Goal: Task Accomplishment & Management: Use online tool/utility

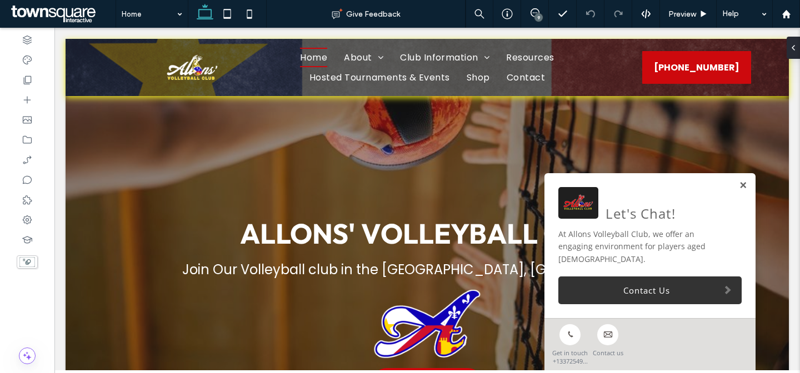
click at [739, 191] on link at bounding box center [743, 185] width 8 height 9
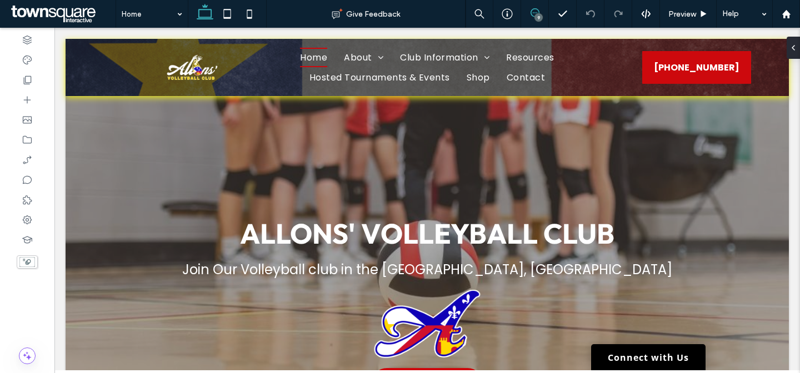
click at [539, 13] on span at bounding box center [534, 12] width 27 height 9
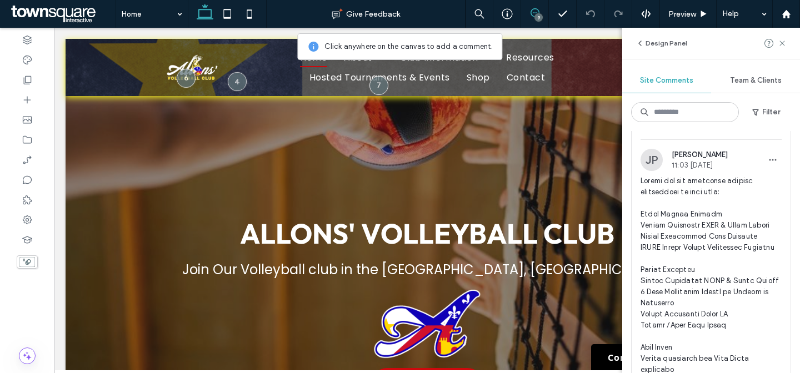
scroll to position [33, 0]
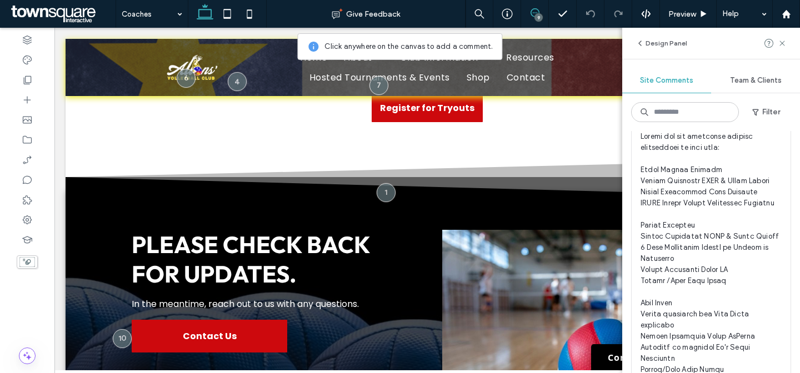
scroll to position [68, 0]
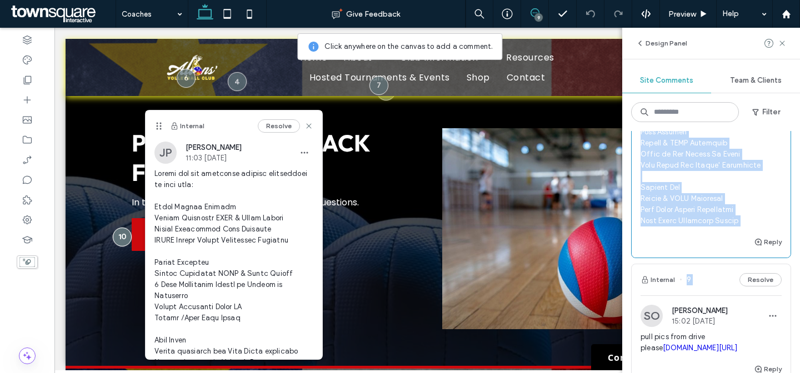
scroll to position [967, 0]
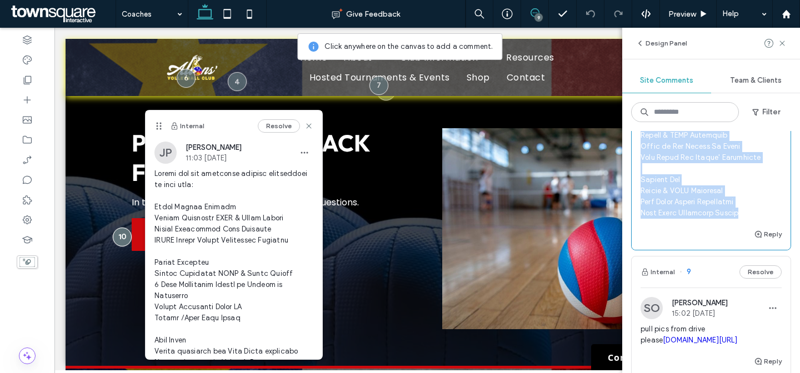
drag, startPoint x: 641, startPoint y: 178, endPoint x: 765, endPoint y: 223, distance: 132.3
copy span "Eddie Dwayne Pourcio Impact Certified USAV & Bayou Region Allons Volleyball Clu…"
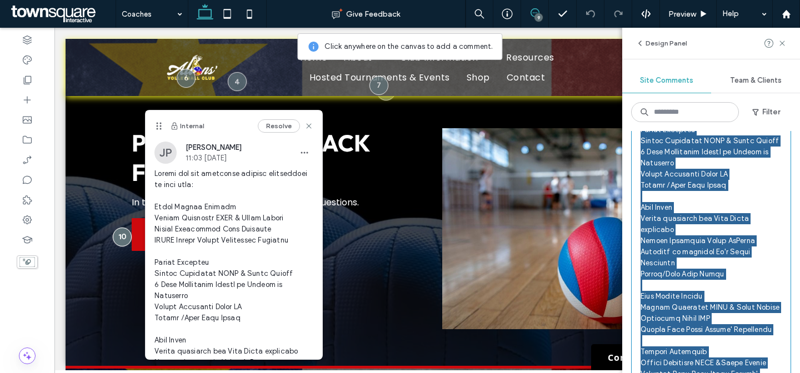
scroll to position [0, 0]
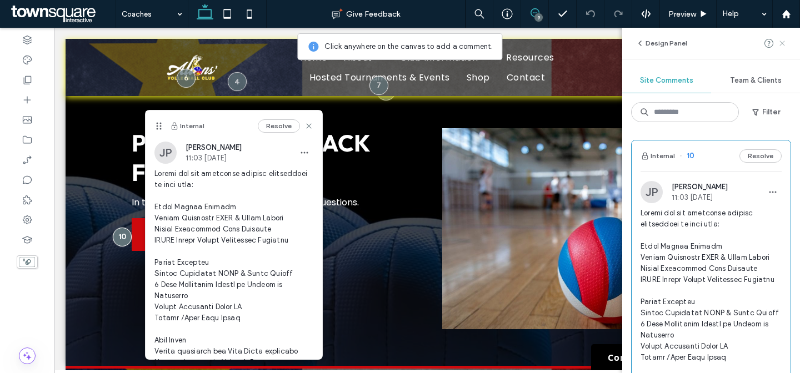
click at [781, 42] on use at bounding box center [781, 43] width 5 height 5
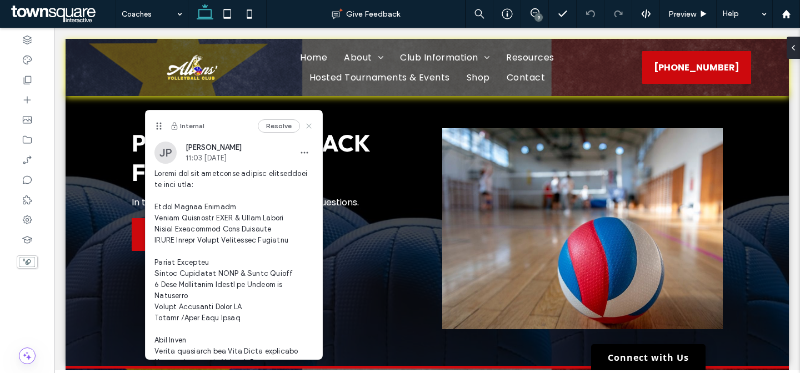
click at [304, 122] on icon at bounding box center [308, 126] width 9 height 9
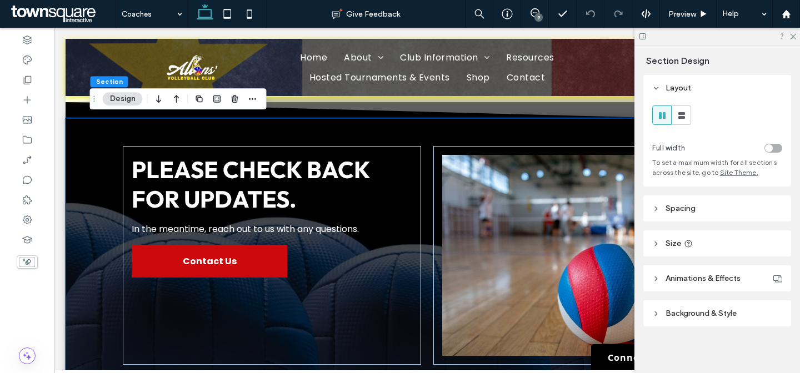
scroll to position [159, 0]
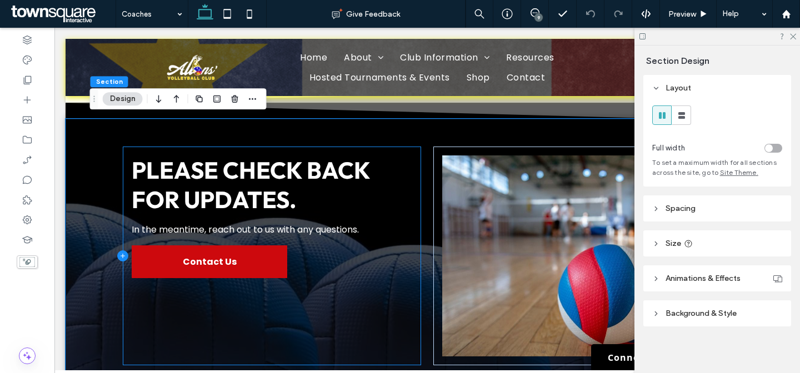
click at [121, 255] on icon at bounding box center [122, 256] width 11 height 11
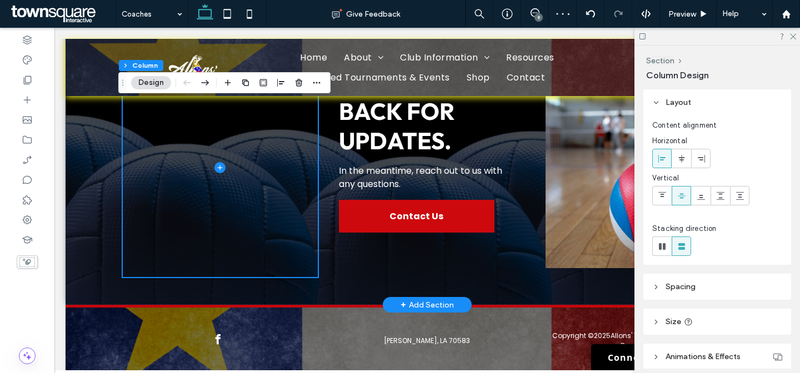
scroll to position [248, 0]
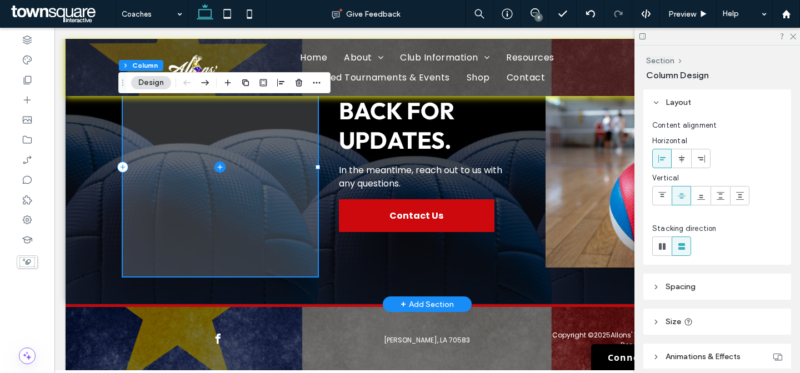
click at [261, 192] on span at bounding box center [220, 167] width 195 height 219
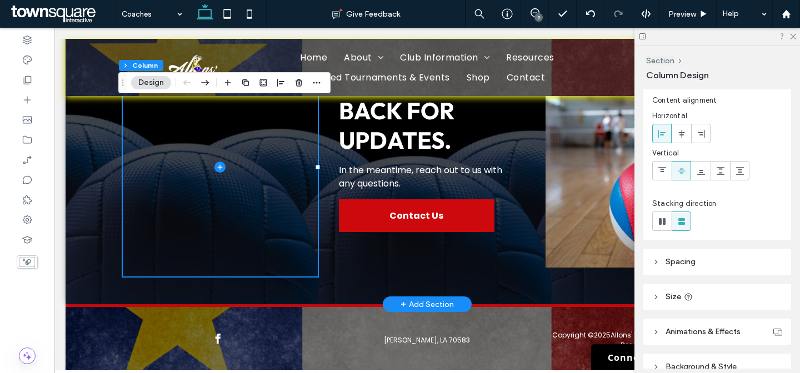
scroll to position [81, 0]
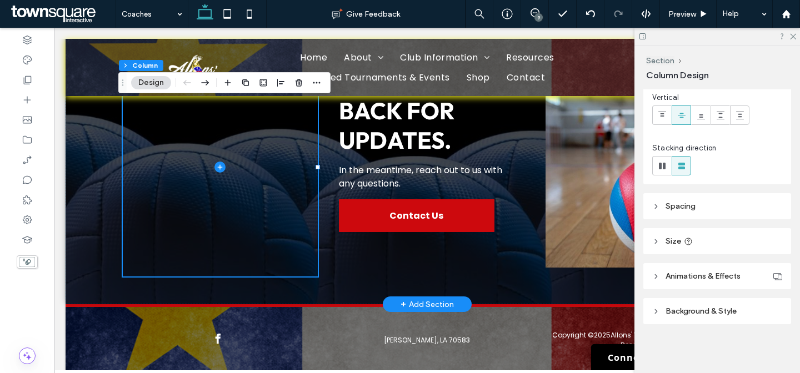
click at [717, 323] on header "Background & Style" at bounding box center [717, 311] width 148 height 26
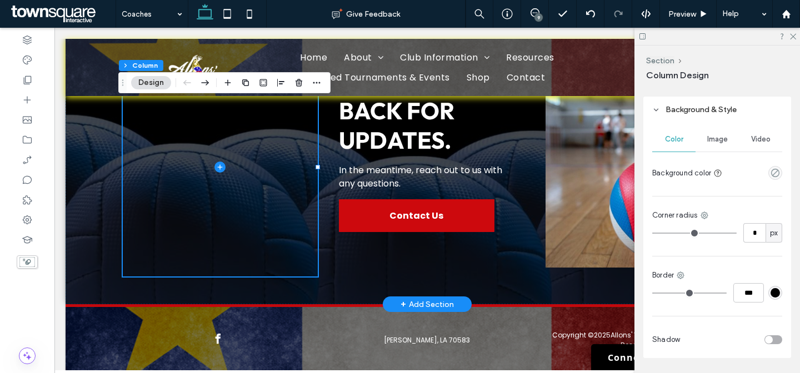
scroll to position [293, 0]
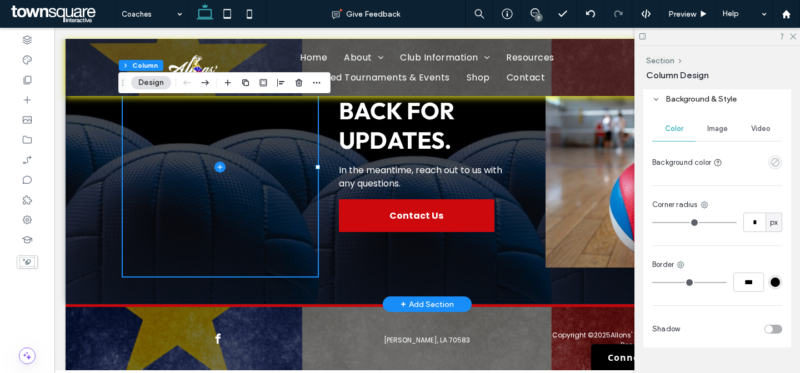
click at [771, 166] on icon "empty color" at bounding box center [775, 162] width 9 height 9
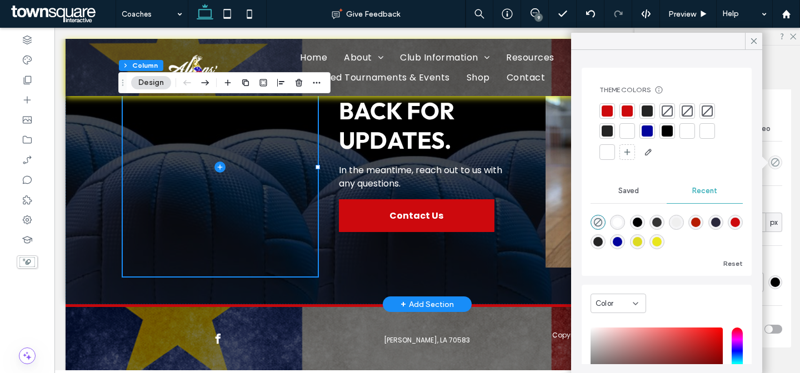
click at [602, 111] on div at bounding box center [607, 111] width 11 height 11
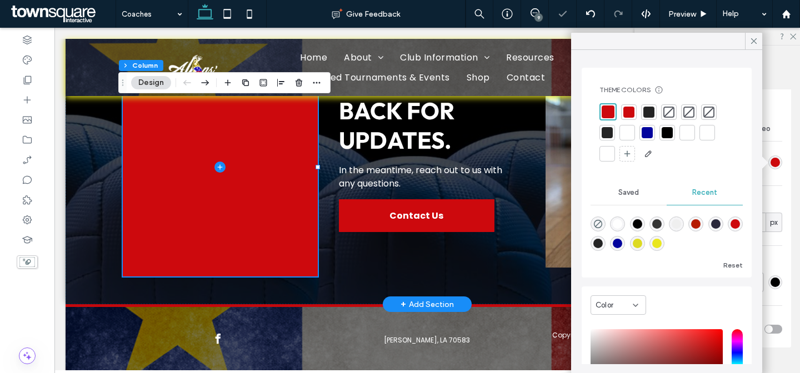
click at [784, 184] on div "Color Image Video Background color Corner radius * px Border *** Shadow" at bounding box center [717, 230] width 148 height 236
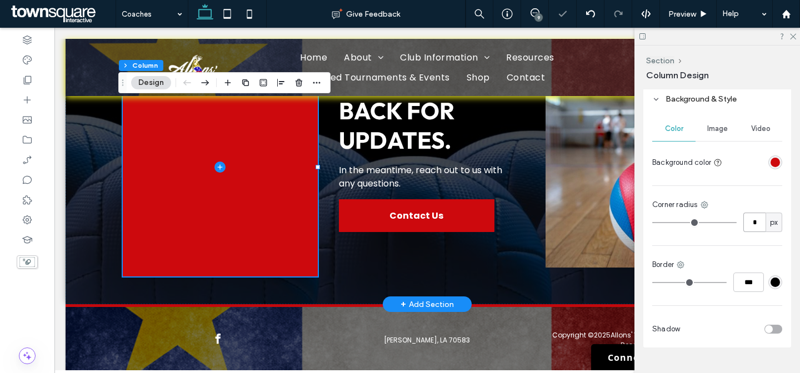
click at [751, 222] on input "*" at bounding box center [754, 222] width 22 height 19
type input "*"
click at [754, 199] on div "Corner radius" at bounding box center [717, 204] width 130 height 11
click at [752, 221] on input "*" at bounding box center [754, 222] width 22 height 19
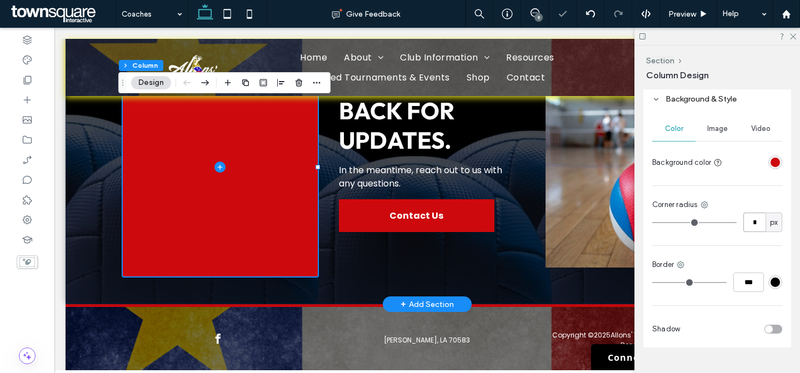
click at [752, 221] on input "*" at bounding box center [754, 222] width 22 height 19
type input "*"
click at [757, 189] on div "Color Image Video Background color Corner radius * px Border *** Shadow" at bounding box center [717, 230] width 148 height 236
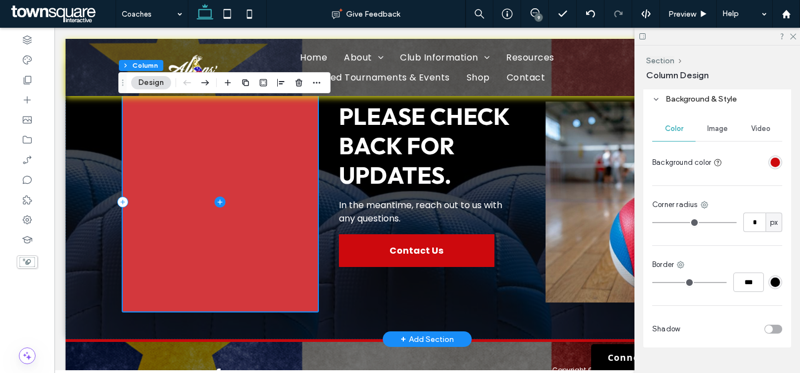
scroll to position [156, 0]
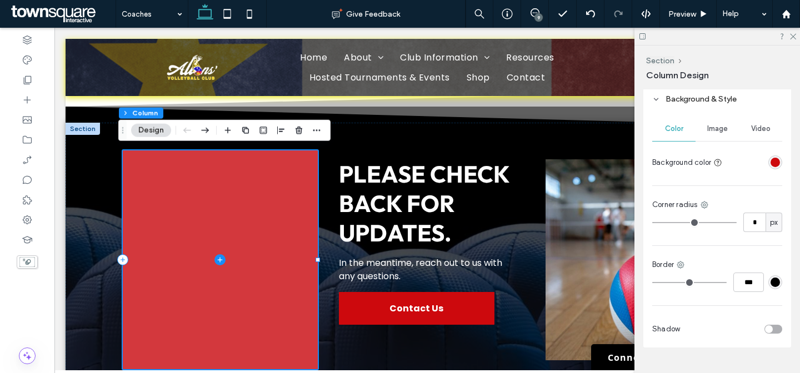
click at [254, 218] on span at bounding box center [220, 260] width 195 height 219
click at [220, 258] on icon at bounding box center [219, 259] width 11 height 11
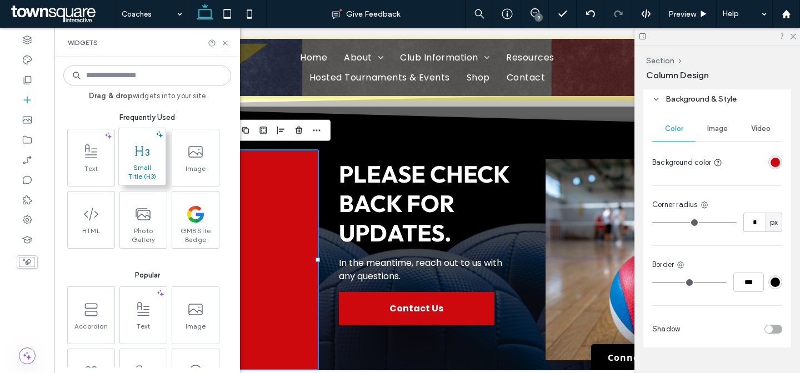
click at [155, 156] on span at bounding box center [142, 150] width 47 height 25
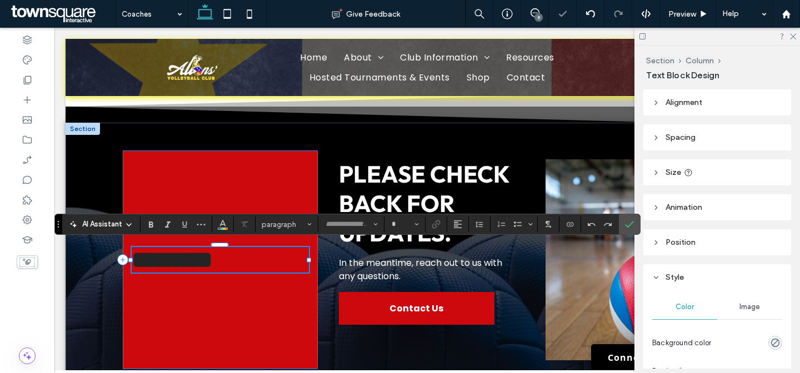
type input "******"
type input "**"
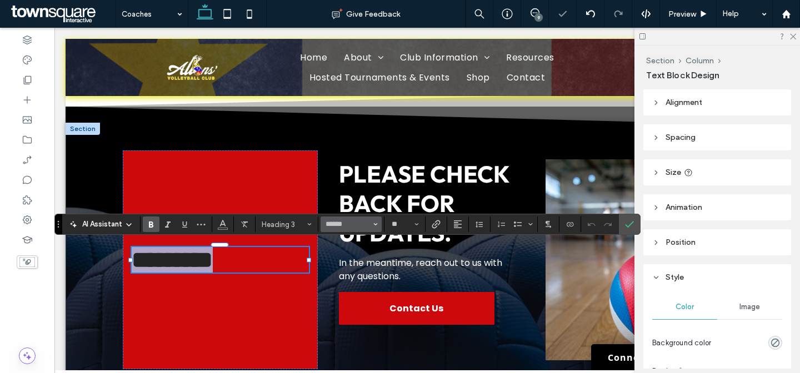
paste div
type input "**"
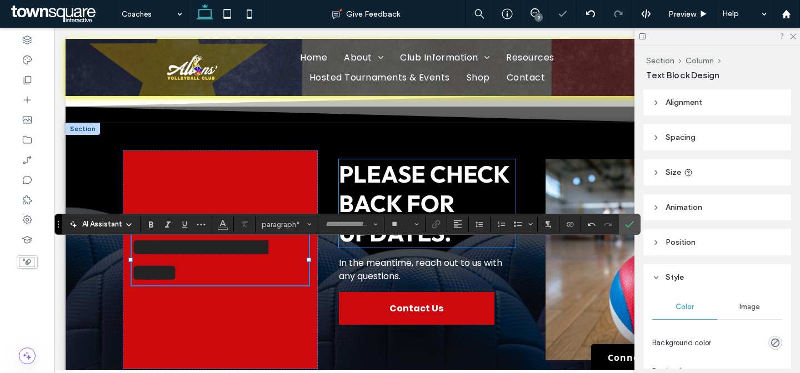
type input "******"
type input "**"
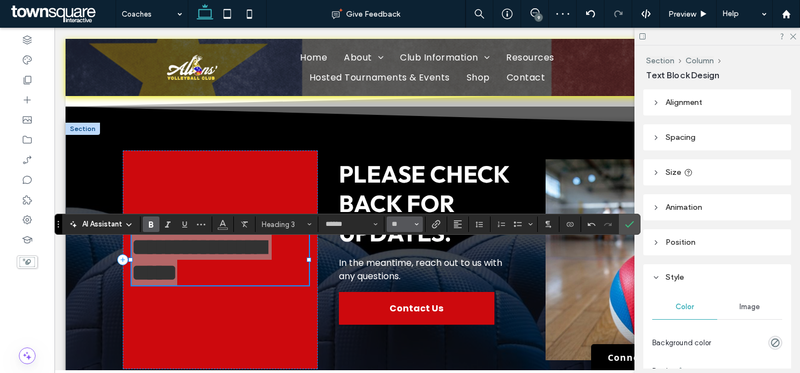
click at [414, 221] on span "Size" at bounding box center [416, 224] width 4 height 14
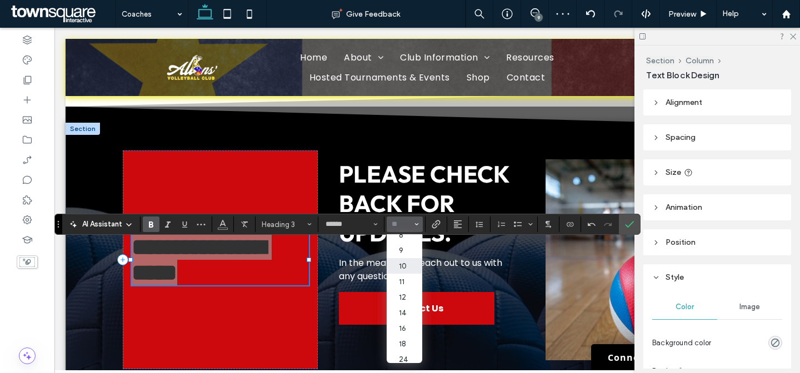
scroll to position [53, 0]
click at [408, 330] on label "30" at bounding box center [405, 329] width 36 height 16
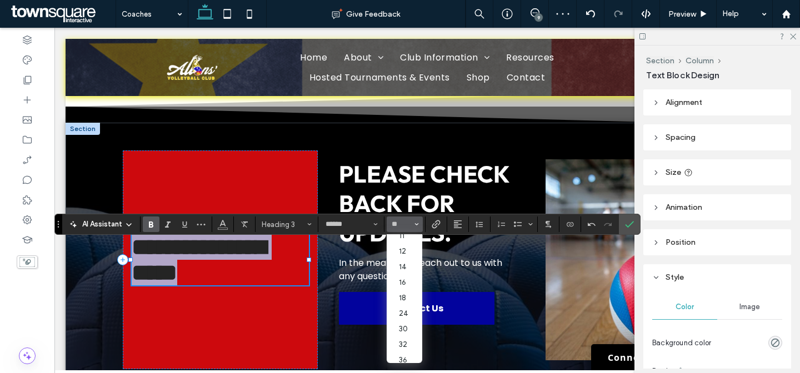
type input "**"
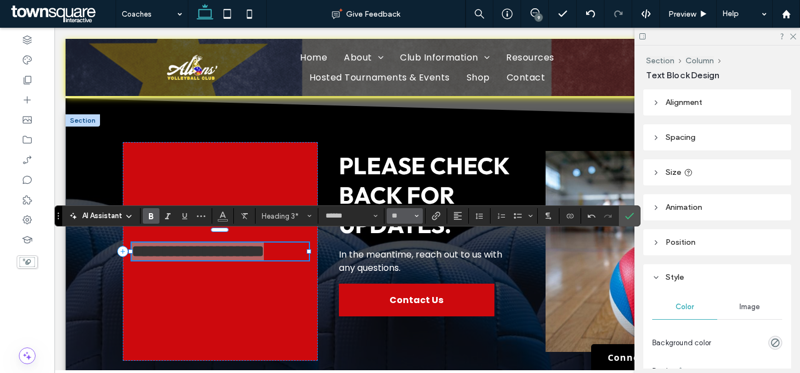
click at [418, 217] on icon "Size" at bounding box center [416, 216] width 4 height 4
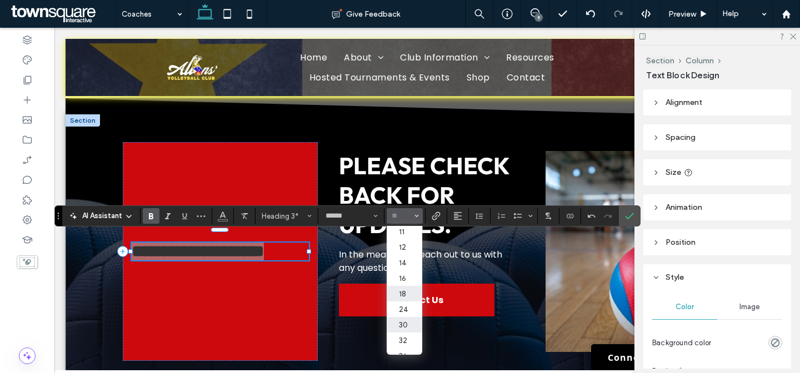
scroll to position [51, 0]
click at [401, 311] on label "24" at bounding box center [405, 307] width 36 height 16
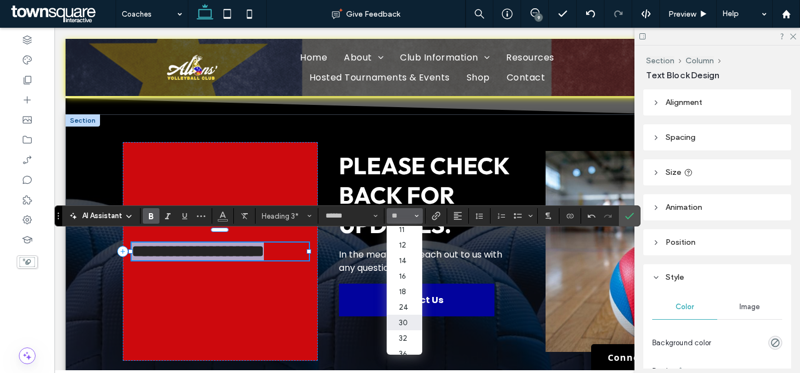
type input "**"
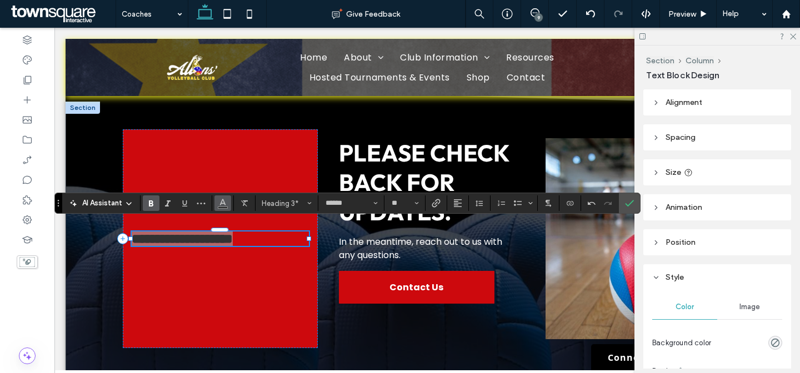
click at [226, 202] on icon "Color" at bounding box center [222, 202] width 9 height 9
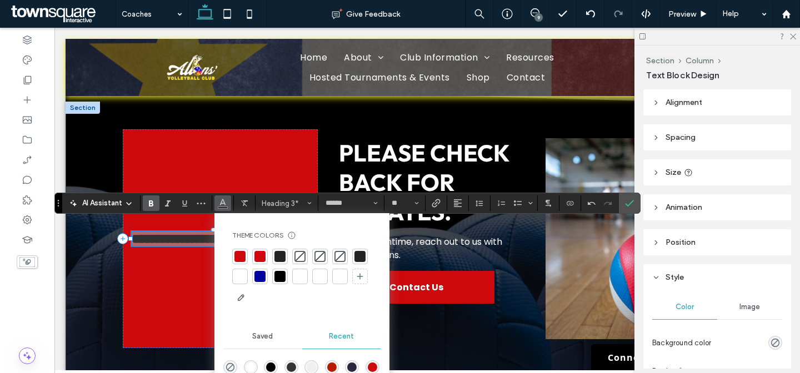
click at [236, 278] on div at bounding box center [239, 276] width 11 height 11
click at [633, 203] on label "Confirm" at bounding box center [629, 203] width 17 height 20
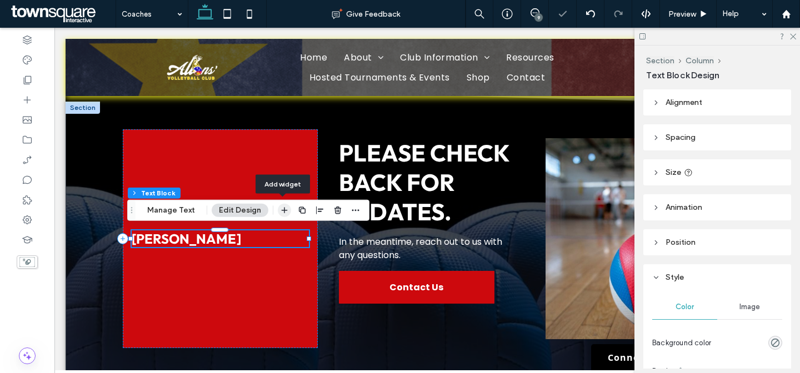
click at [284, 211] on icon "button" at bounding box center [284, 210] width 9 height 9
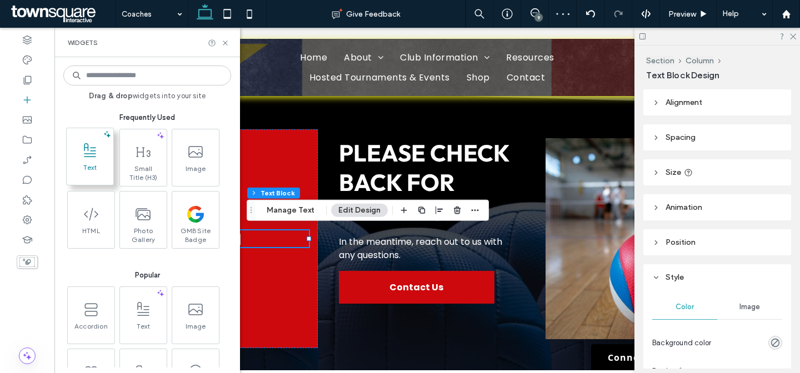
click at [83, 163] on span "Text" at bounding box center [90, 171] width 47 height 16
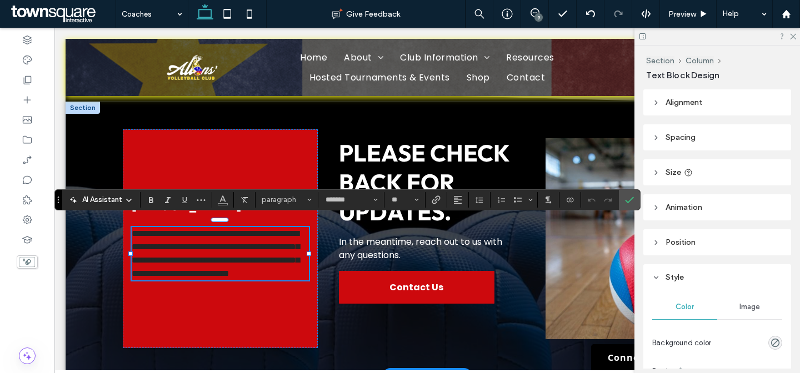
click at [253, 229] on span "**********" at bounding box center [216, 253] width 168 height 48
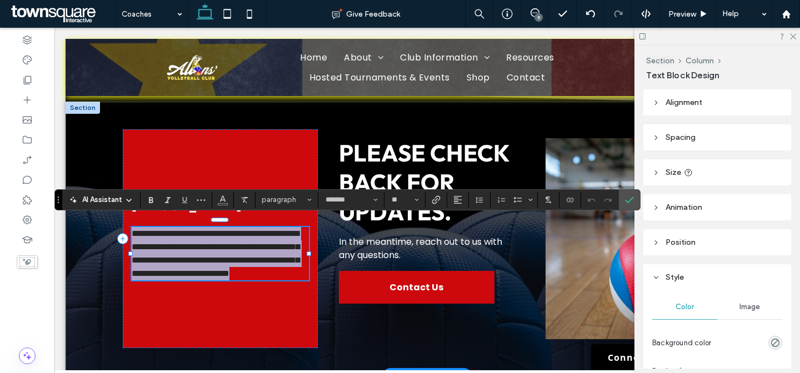
click at [253, 229] on span "**********" at bounding box center [216, 253] width 168 height 48
paste div
type input "**"
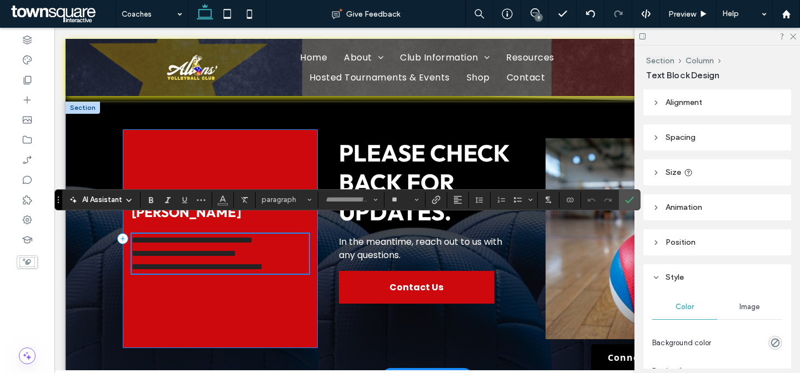
scroll to position [17, 0]
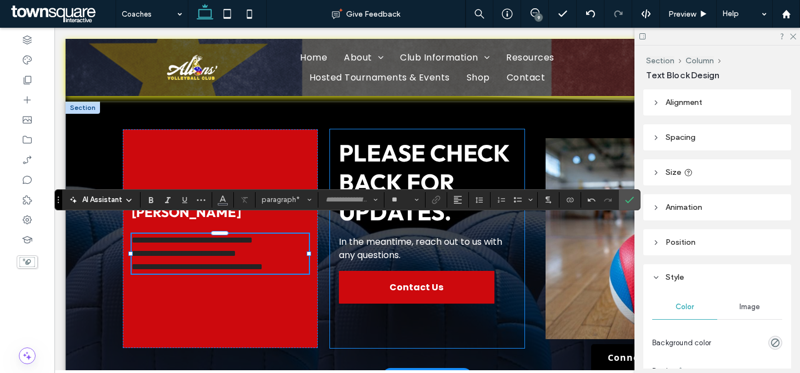
type input "*******"
type input "**"
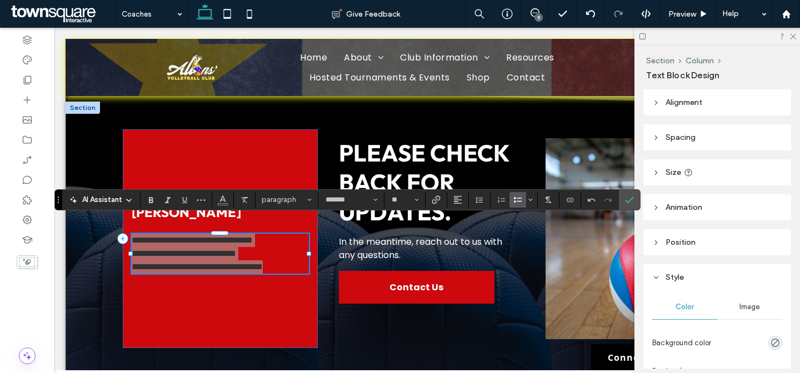
click at [517, 204] on span "Bulleted List" at bounding box center [515, 200] width 5 height 16
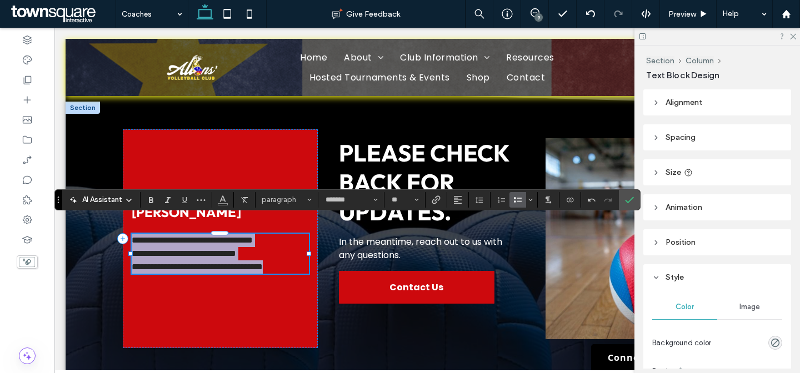
scroll to position [163, 0]
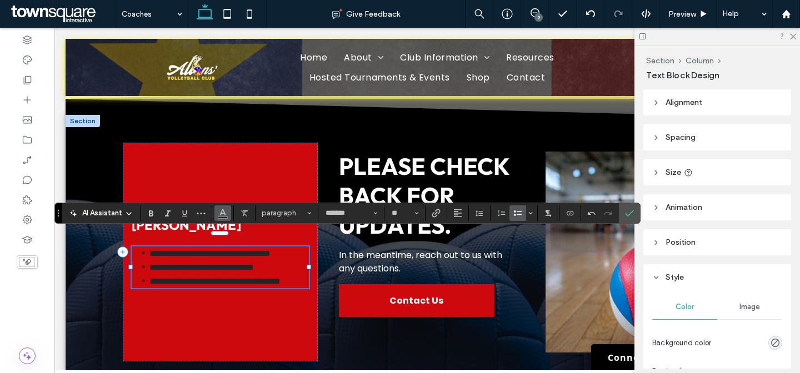
click at [216, 212] on button "Color" at bounding box center [222, 214] width 17 height 16
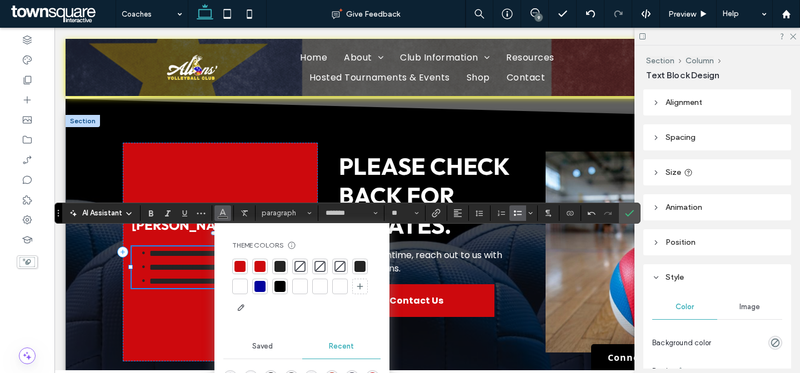
click at [246, 292] on div at bounding box center [240, 287] width 16 height 16
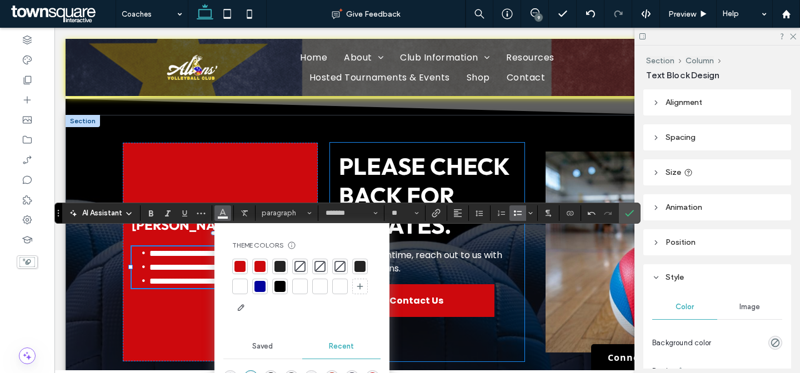
click at [513, 151] on div "Please check back for updates. In the meantime, reach out to us with any questi…" at bounding box center [427, 252] width 195 height 219
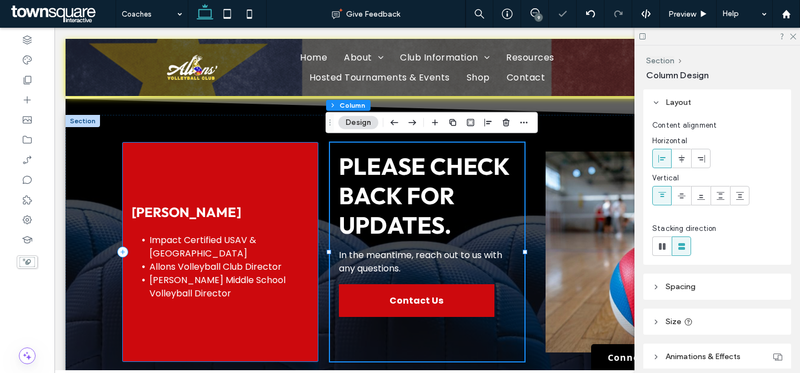
click at [201, 176] on div "Eddie Dwayne Pourcio Impact Certified USAV & Bayou Region Allons Volleyball Clu…" at bounding box center [220, 252] width 195 height 219
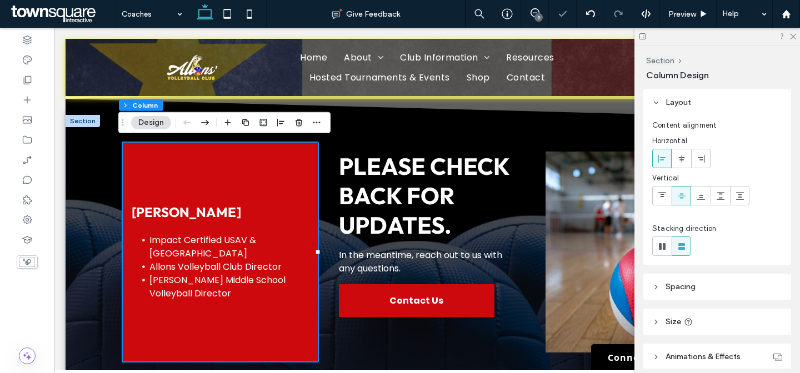
drag, startPoint x: 663, startPoint y: 196, endPoint x: 641, endPoint y: 196, distance: 22.8
click at [662, 196] on use at bounding box center [662, 194] width 8 height 5
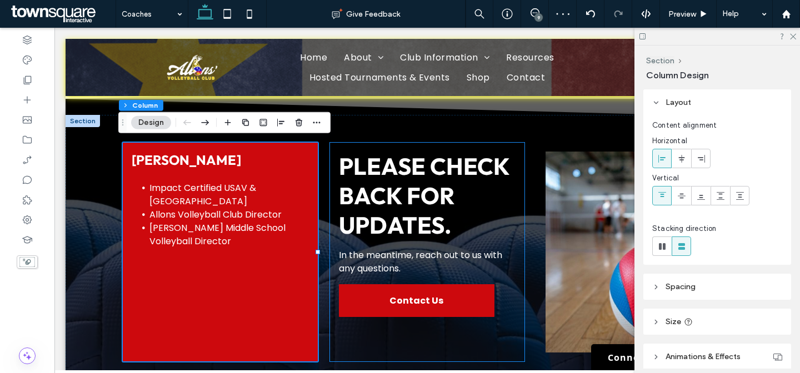
click at [506, 147] on div "Please check back for updates. In the meantime, reach out to us with any questi…" at bounding box center [427, 252] width 195 height 219
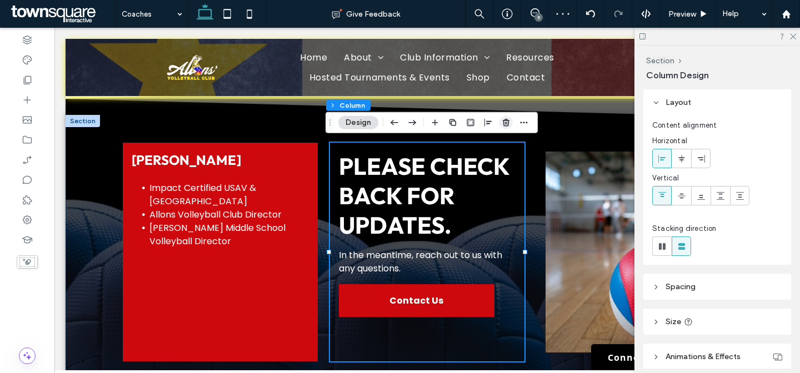
click at [511, 121] on span "button" at bounding box center [505, 122] width 13 height 13
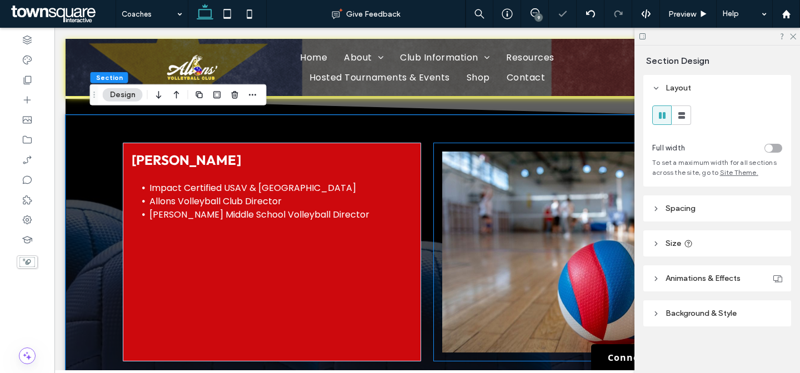
click at [442, 147] on div at bounding box center [582, 252] width 298 height 219
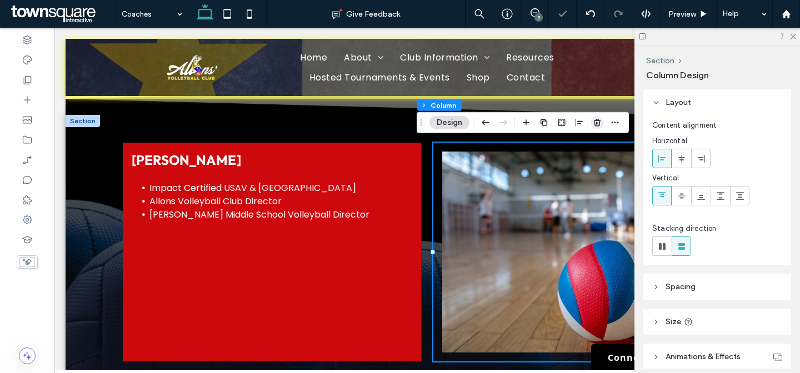
click at [599, 124] on icon "button" at bounding box center [597, 122] width 9 height 9
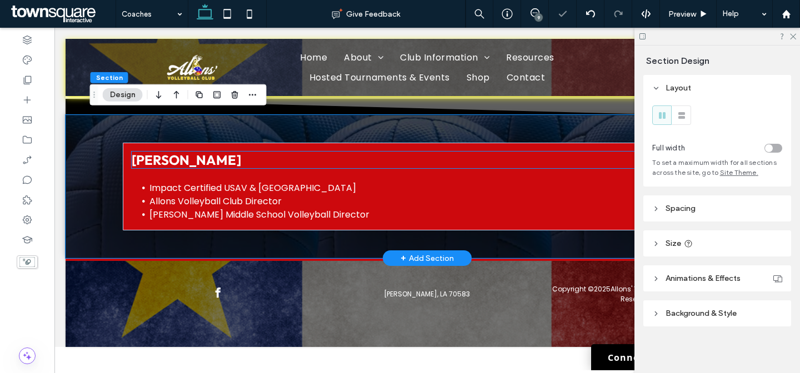
scroll to position [149, 0]
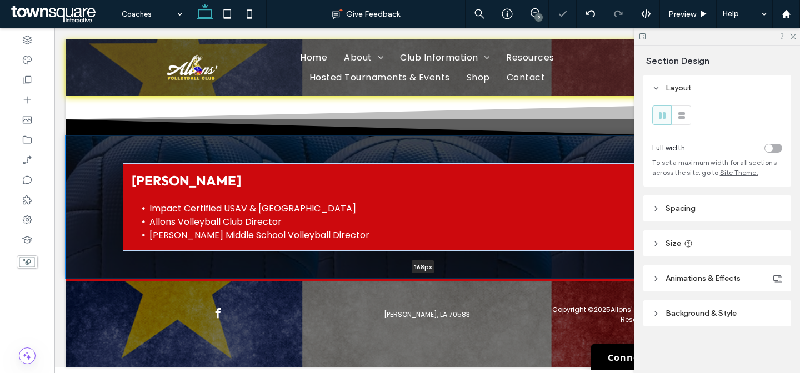
drag, startPoint x: 544, startPoint y: 252, endPoint x: 541, endPoint y: 216, distance: 35.7
click at [541, 216] on div "Eddie Dwayne Pourcio Impact Certified USAV & Bayou Region Allons Volleyball Clu…" at bounding box center [427, 207] width 723 height 143
type input "***"
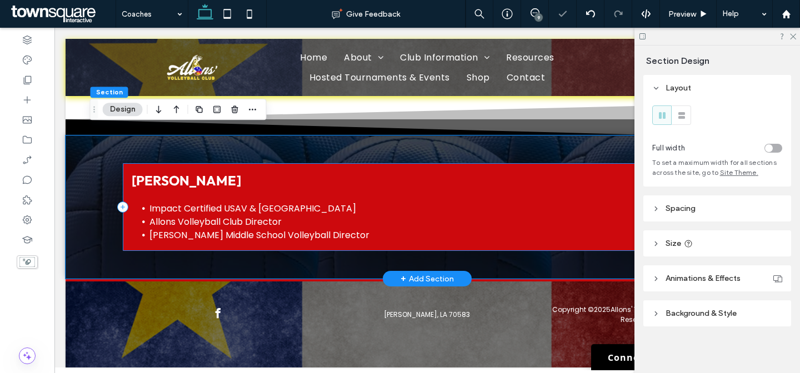
click at [432, 236] on div "Eddie Dwayne Pourcio Impact Certified USAV & Bayou Region Allons Volleyball Clu…" at bounding box center [427, 207] width 609 height 88
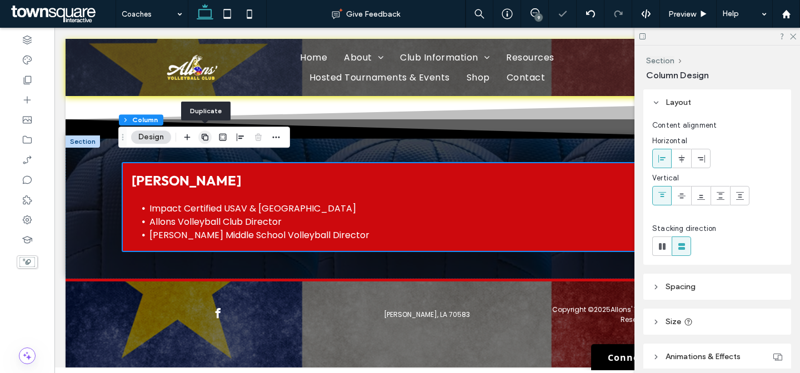
click at [202, 134] on use "button" at bounding box center [205, 137] width 7 height 7
type input "**"
type input "***"
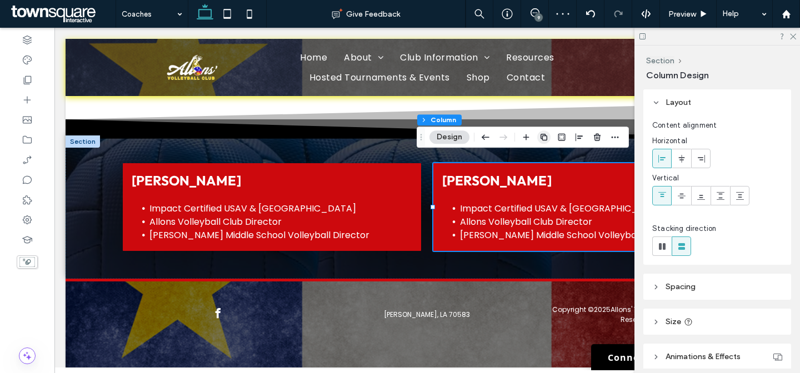
click at [543, 137] on icon "button" at bounding box center [543, 137] width 9 height 9
type input "**"
type input "***"
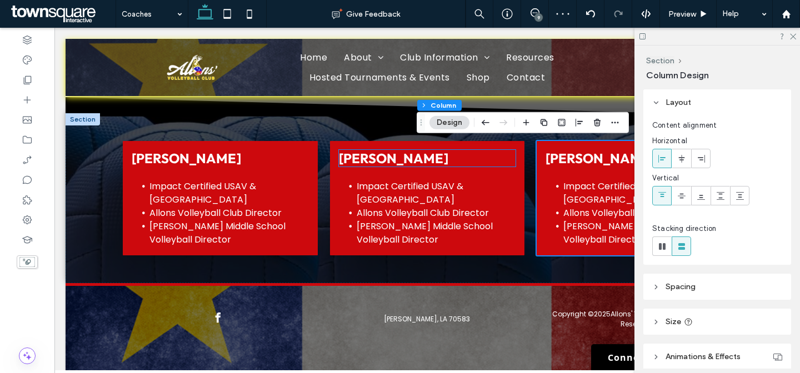
scroll to position [166, 0]
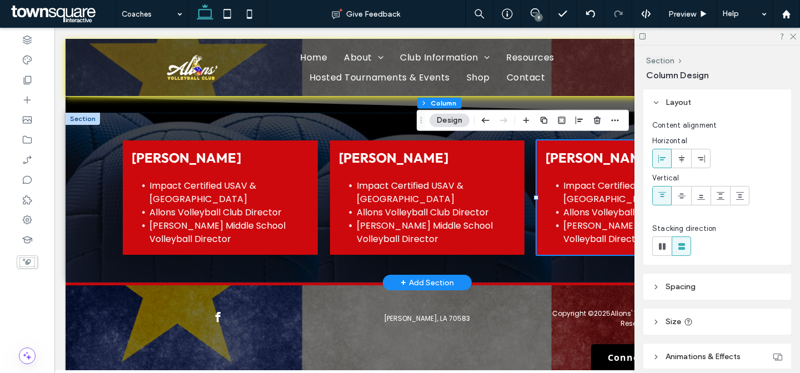
click at [429, 156] on span "Eddie Dwayne Pourcio" at bounding box center [393, 157] width 109 height 17
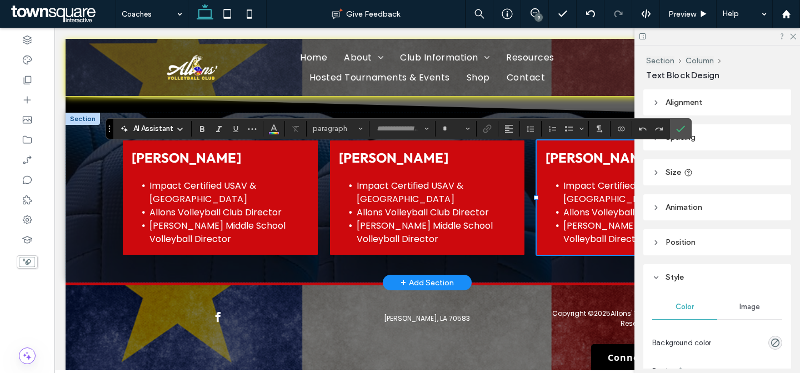
type input "******"
type input "**"
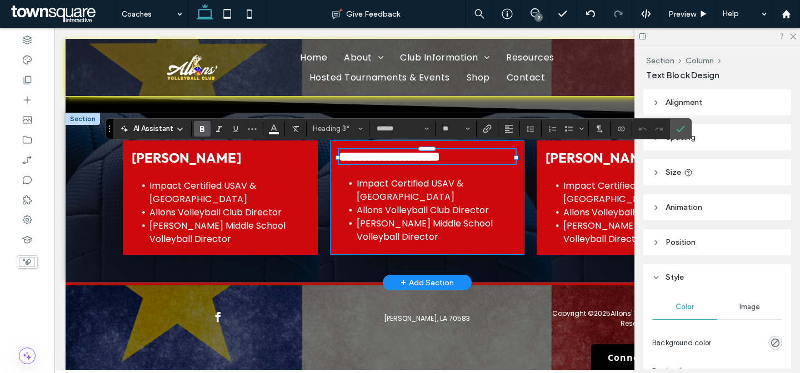
paste div
type input "**"
click at [441, 191] on li "Impact Certified USAV & Bayou Region" at bounding box center [436, 190] width 159 height 27
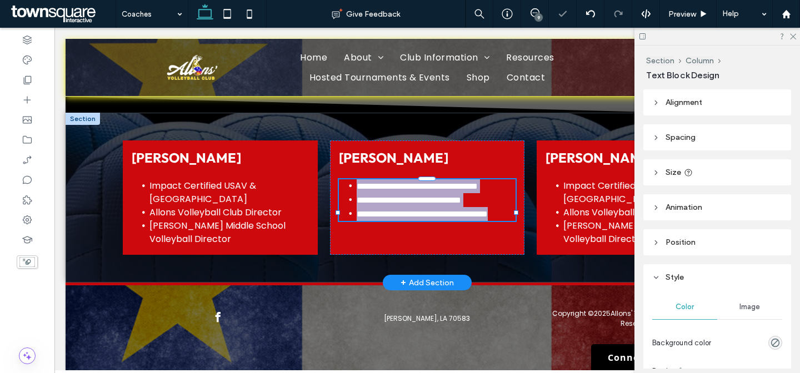
type input "*******"
type input "**"
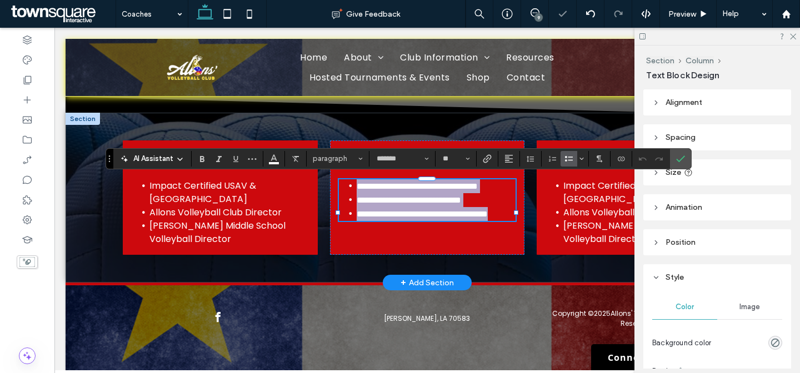
paste div
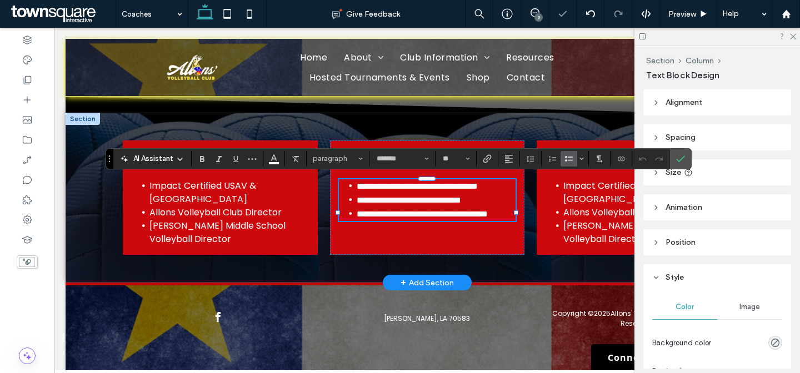
type input "**"
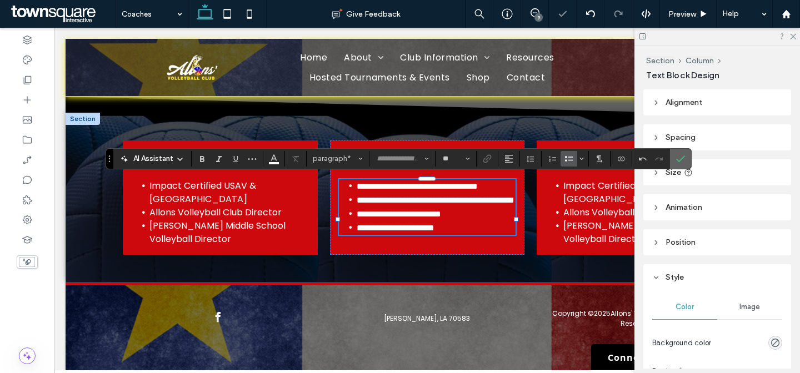
click at [686, 160] on label "Confirm" at bounding box center [680, 159] width 17 height 20
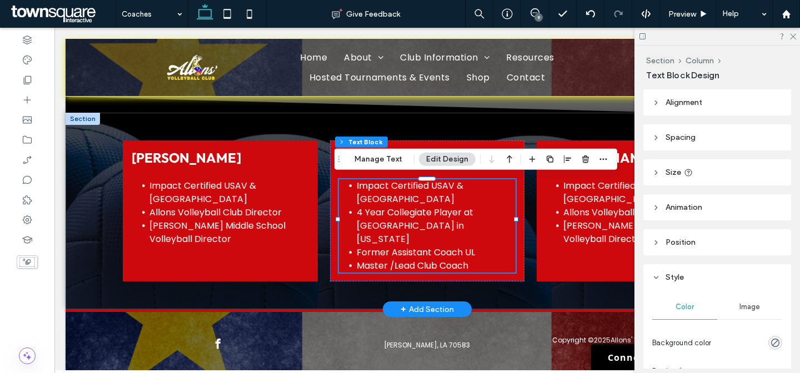
click at [629, 153] on span "Eddie Dwayne Pourcio" at bounding box center [600, 157] width 109 height 17
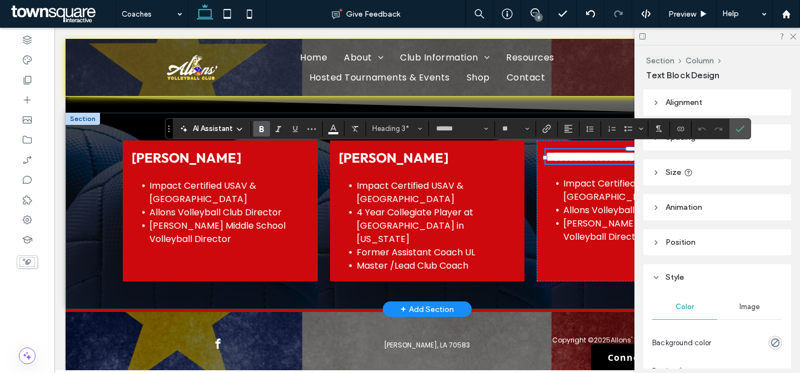
paste div
type input "**"
click at [581, 202] on span "Impact Certified USAV & Bayou Region" at bounding box center [616, 190] width 107 height 26
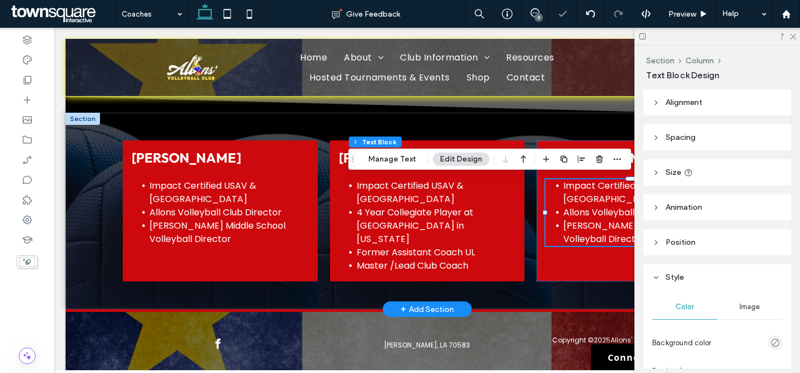
click at [581, 202] on span "Impact Certified USAV & Bayou Region" at bounding box center [616, 192] width 107 height 26
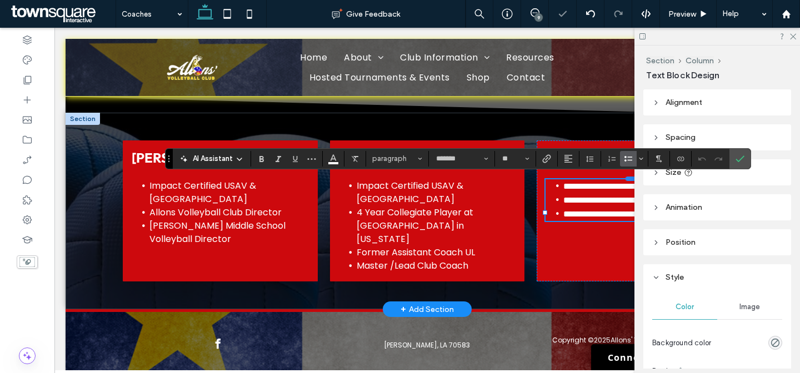
paste div
type input "**"
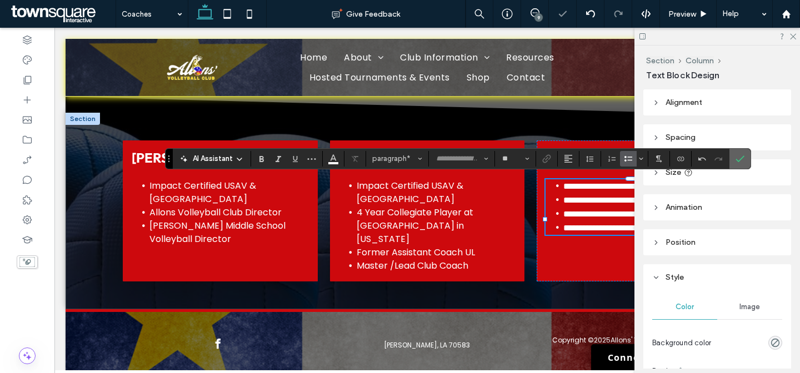
click at [738, 162] on icon "Confirm" at bounding box center [740, 158] width 9 height 9
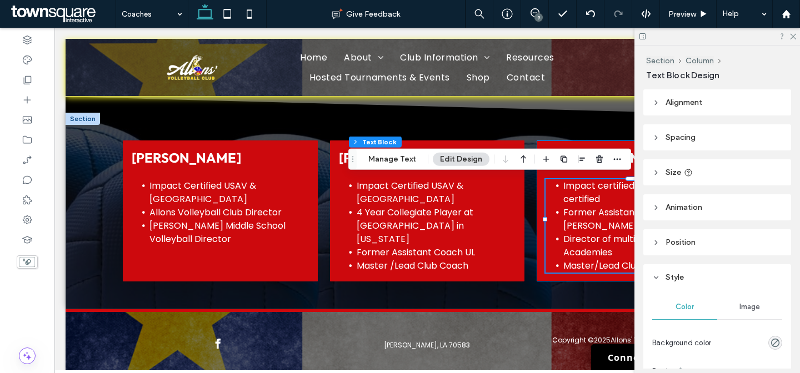
click at [539, 251] on div "Mack Pekar Impact certified and Safe Sport certified Former Assistant Coach McN…" at bounding box center [634, 211] width 195 height 141
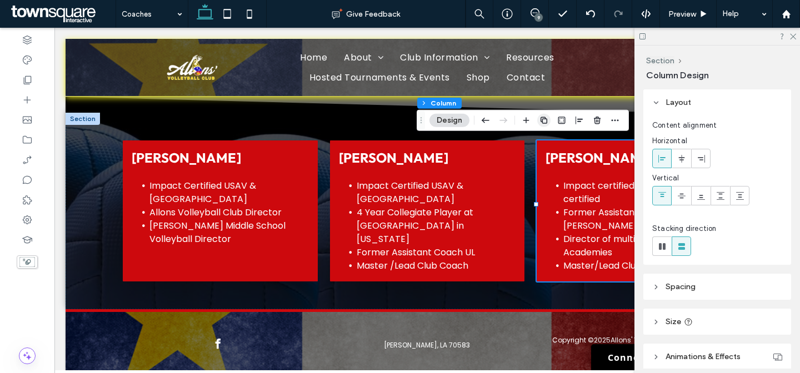
click at [541, 117] on icon "button" at bounding box center [543, 120] width 9 height 9
type input "**"
type input "*****"
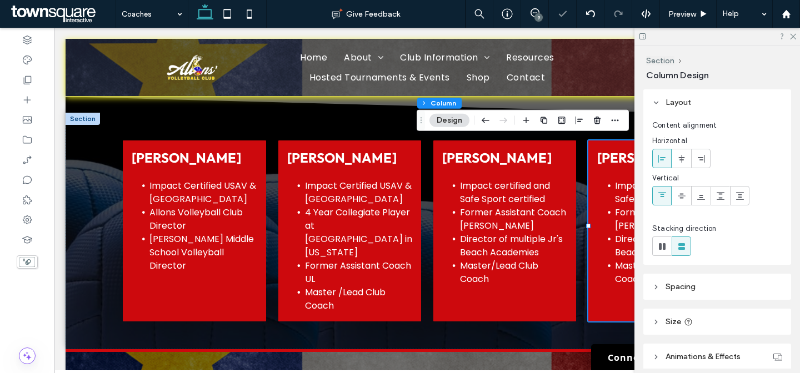
drag, startPoint x: 539, startPoint y: 115, endPoint x: 546, endPoint y: 115, distance: 6.7
click at [539, 115] on span "button" at bounding box center [543, 120] width 13 height 13
type input "**"
type input "*****"
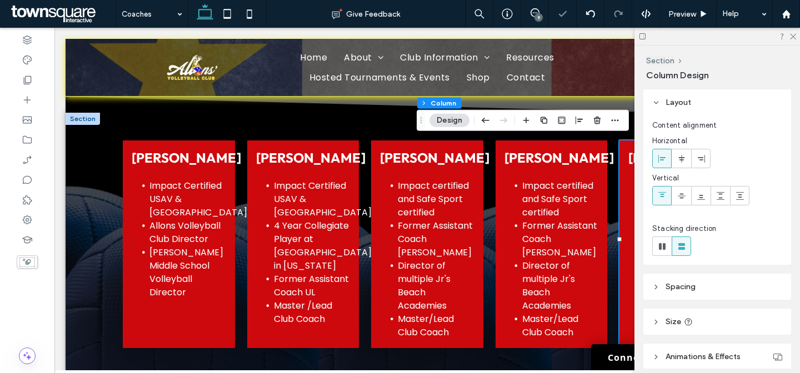
click at [542, 117] on use "button" at bounding box center [544, 120] width 7 height 7
type input "**"
type input "***"
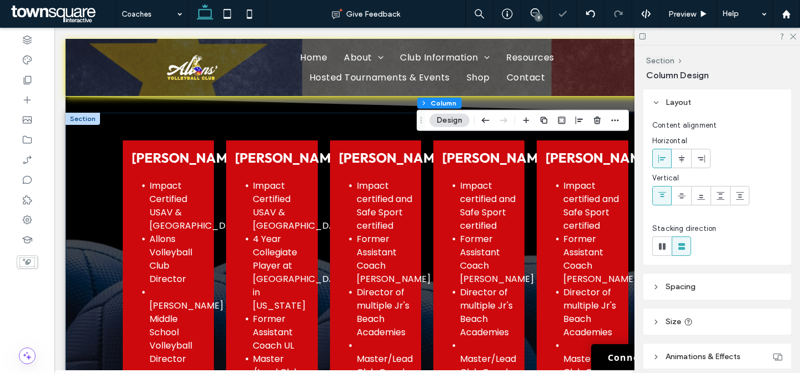
drag, startPoint x: 96, startPoint y: 196, endPoint x: 106, endPoint y: 171, distance: 26.4
click at [96, 196] on div "Eddie Dwayne Pourcio Impact Certified USAV & Bayou Region Allons Volleyball Clu…" at bounding box center [427, 271] width 667 height 317
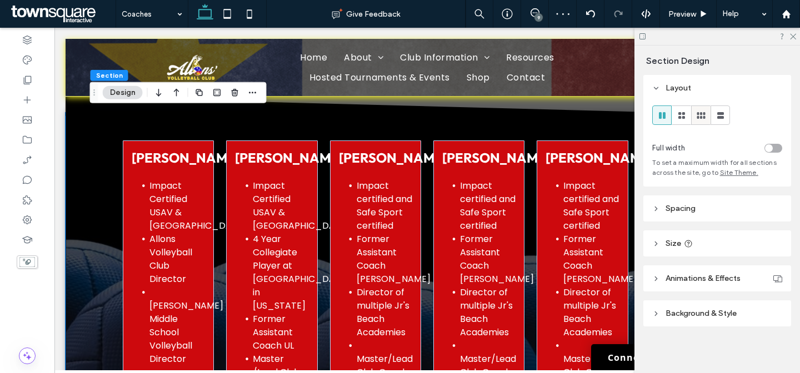
click at [696, 116] on icon at bounding box center [701, 115] width 11 height 11
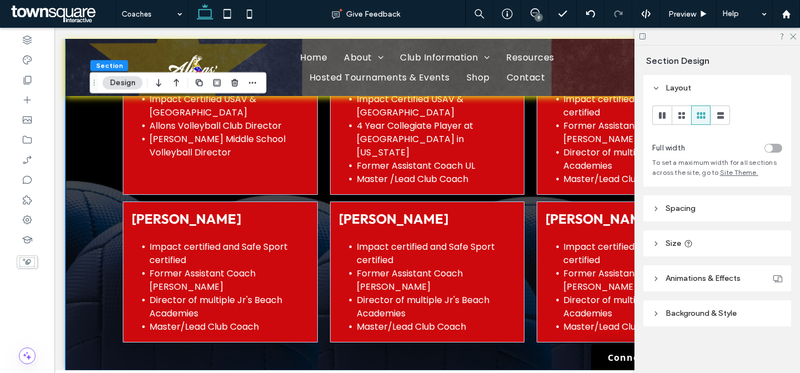
scroll to position [266, 0]
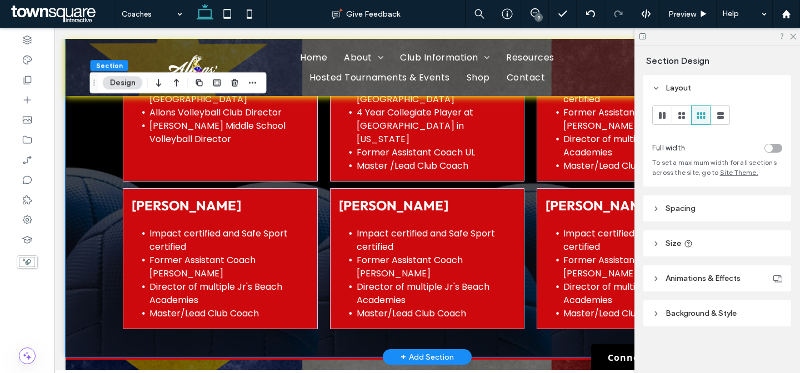
click at [161, 197] on span "Mack Pekar" at bounding box center [186, 205] width 109 height 17
click at [161, 197] on div "Mack Pekar" at bounding box center [220, 205] width 177 height 17
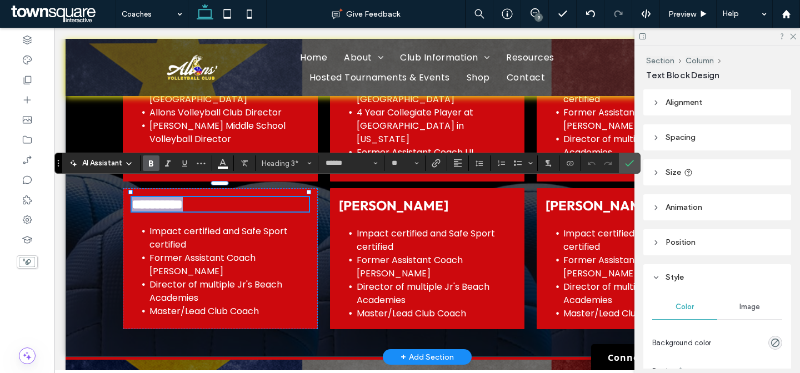
paste div
type input "**"
click at [179, 232] on span "Impact certified and Safe Sport certified" at bounding box center [218, 238] width 138 height 26
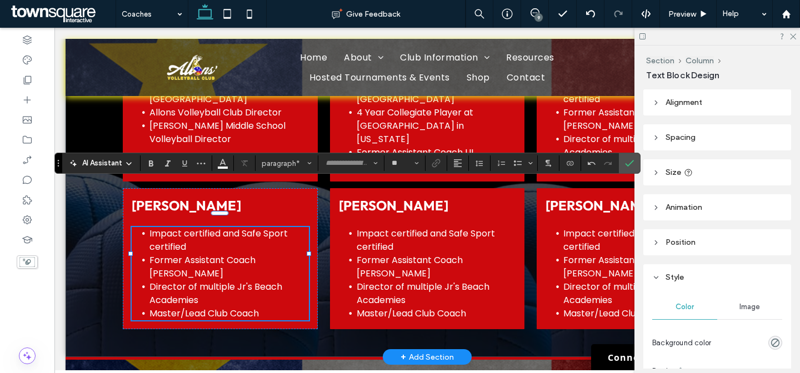
click at [179, 232] on span "Impact certified and Safe Sport certified" at bounding box center [218, 240] width 138 height 26
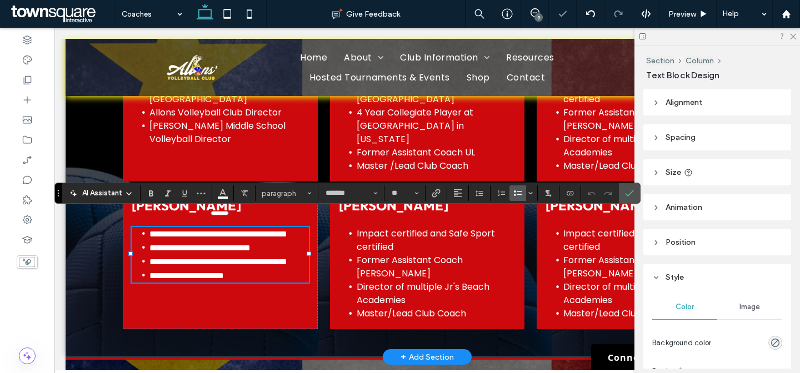
paste div
type input "**"
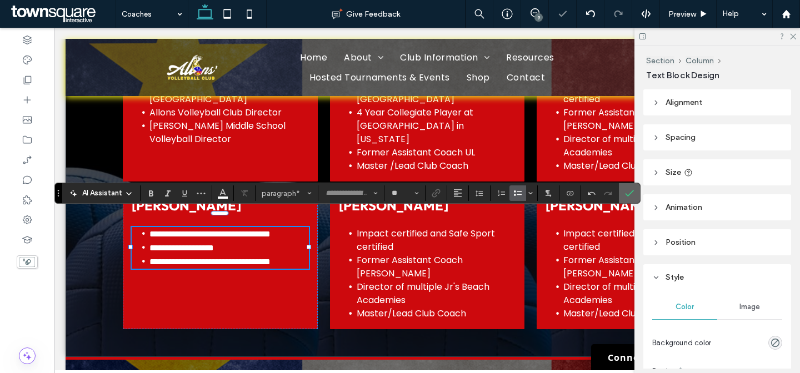
click at [638, 195] on section at bounding box center [629, 193] width 21 height 20
click at [626, 193] on icon "Confirm" at bounding box center [629, 193] width 9 height 9
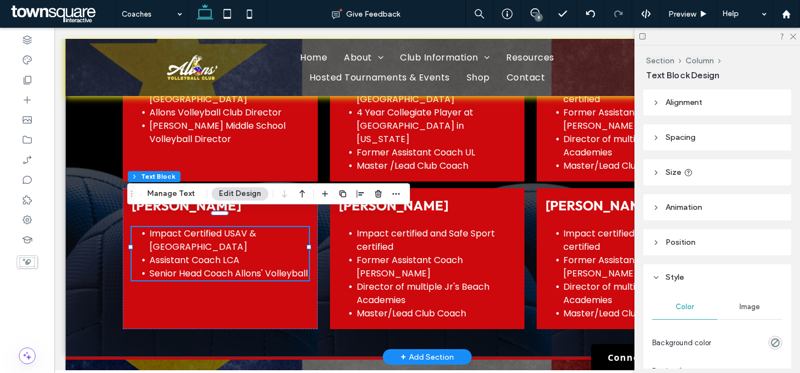
click at [452, 197] on h3 "Mack Pekar" at bounding box center [427, 205] width 177 height 17
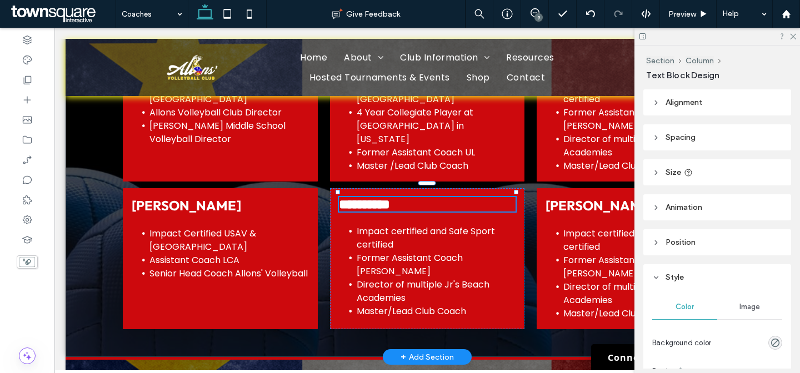
type input "******"
type input "**"
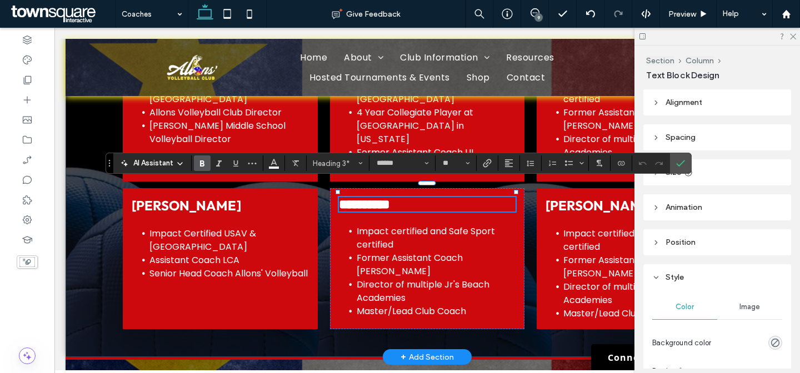
paste div
type input "**"
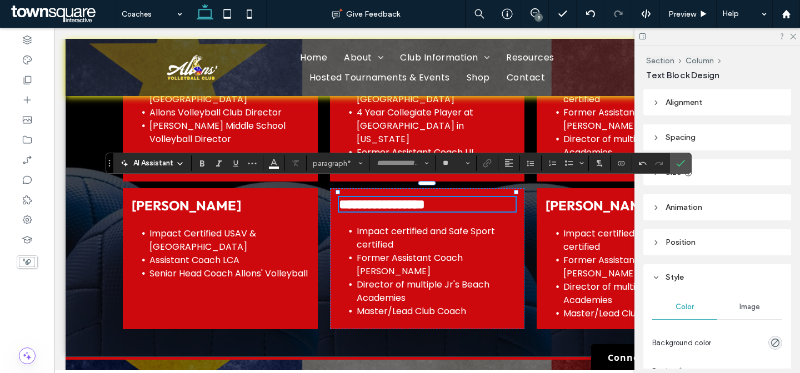
click at [397, 225] on span "Impact certified and Safe Sport certified" at bounding box center [426, 238] width 138 height 26
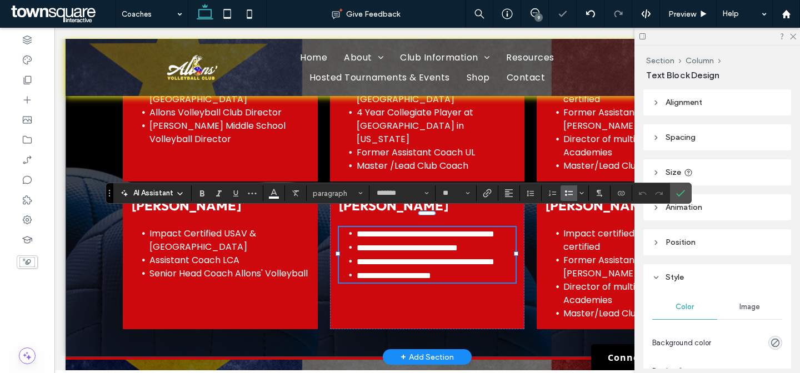
paste div
type input "**"
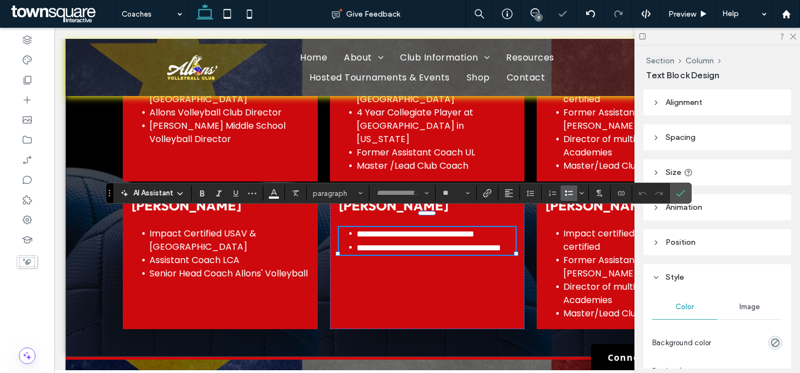
scroll to position [8, 0]
click at [678, 191] on icon "Confirm" at bounding box center [680, 193] width 9 height 9
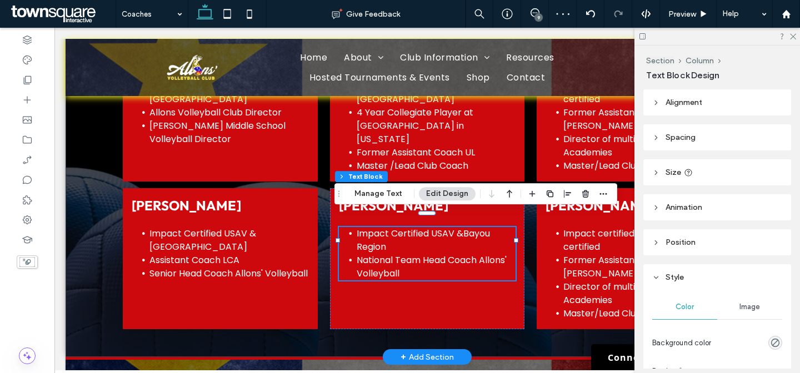
click at [626, 197] on span "Mack Pekar" at bounding box center [600, 205] width 109 height 17
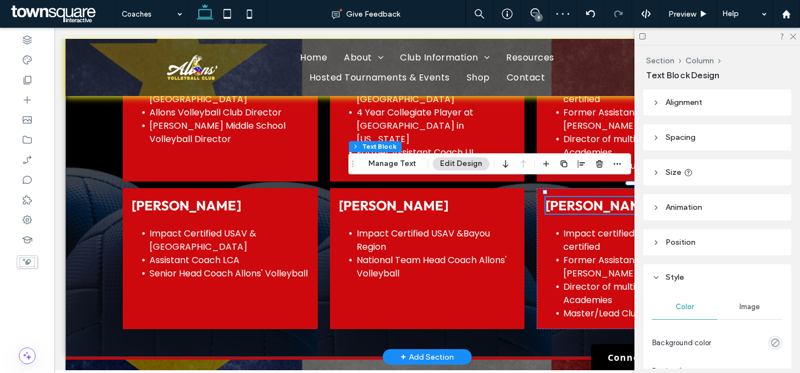
click at [626, 197] on span "Mack Pekar" at bounding box center [600, 205] width 109 height 17
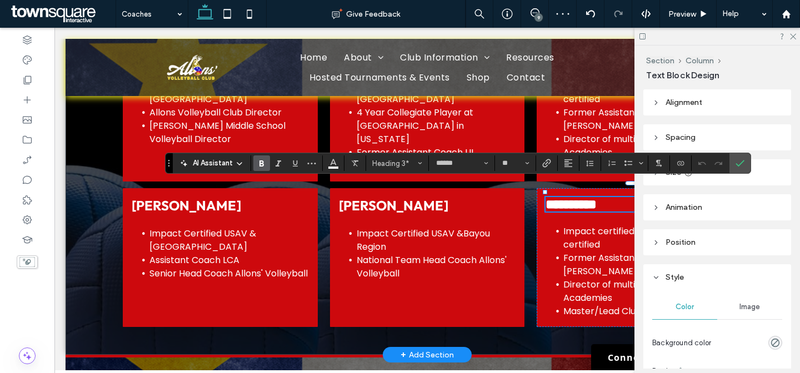
paste div
type input "**"
click at [589, 229] on span "Impact certified and Safe Sport certified" at bounding box center [632, 238] width 138 height 26
click at [589, 229] on div "Impact certified and Safe Sport certified Former Assistant Coach McNeese Direct…" at bounding box center [634, 271] width 177 height 93
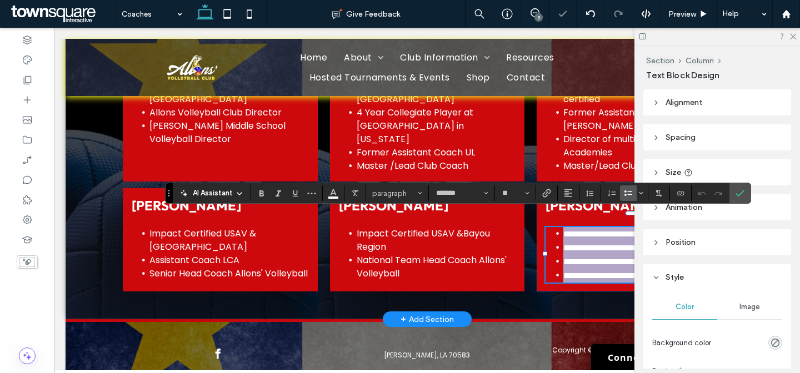
paste div
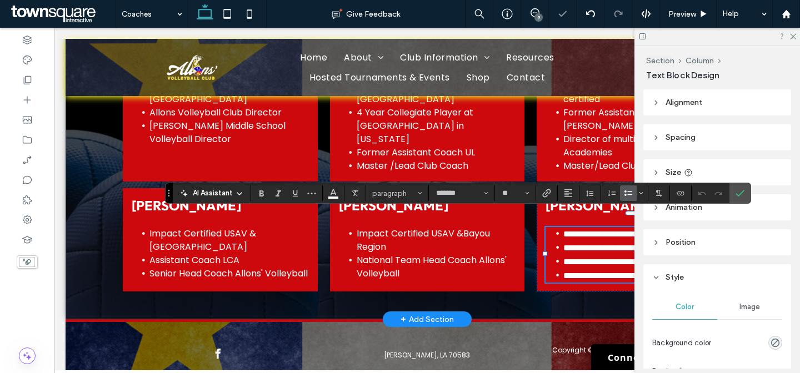
type input "**"
click at [742, 192] on use "Confirm" at bounding box center [740, 193] width 9 height 7
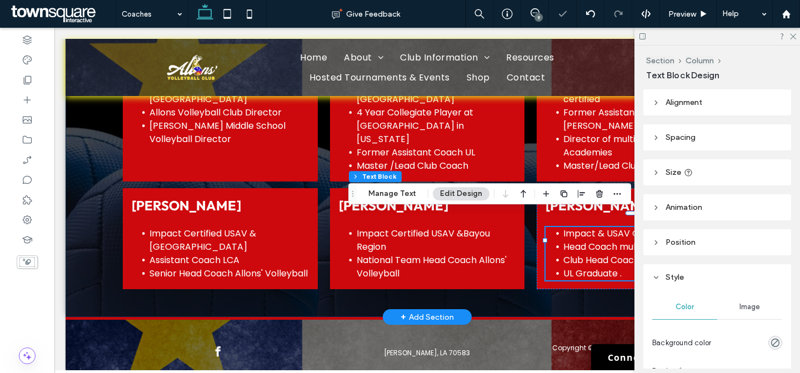
click at [97, 220] on div "Eddie Dwayne Pourcio Impact Certified USAV & Bayou Region Allons Volleyball Clu…" at bounding box center [427, 165] width 667 height 304
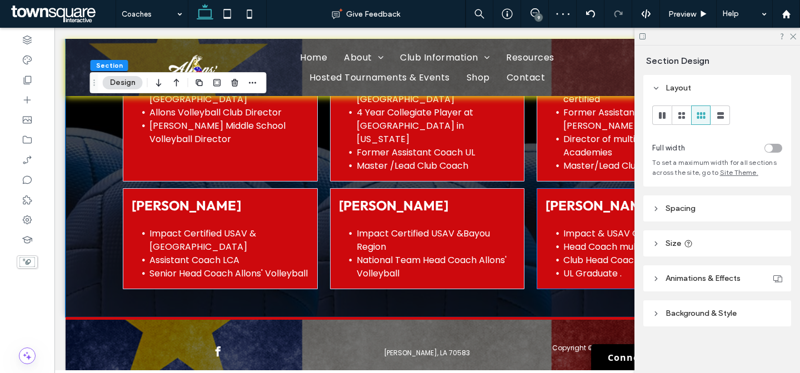
click at [557, 286] on div "Kristen Fabacher Impact & USAV Certified Head Coach multiple High Schools Club …" at bounding box center [634, 238] width 195 height 101
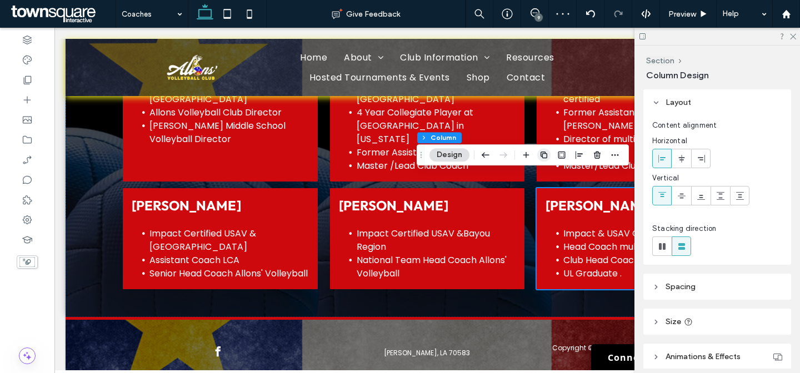
click at [544, 151] on icon "button" at bounding box center [543, 155] width 9 height 9
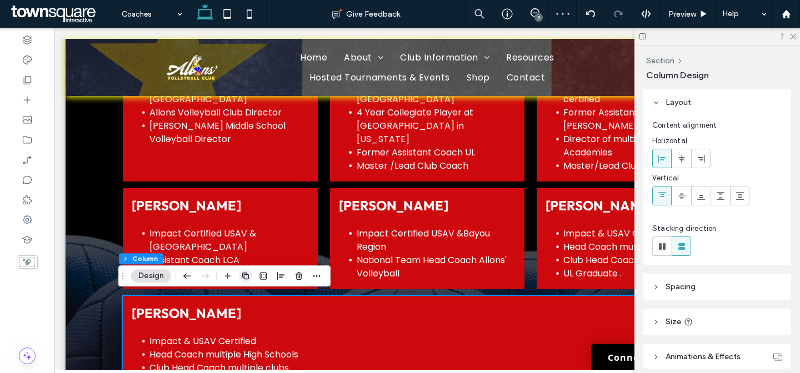
click at [246, 277] on icon "button" at bounding box center [245, 276] width 9 height 9
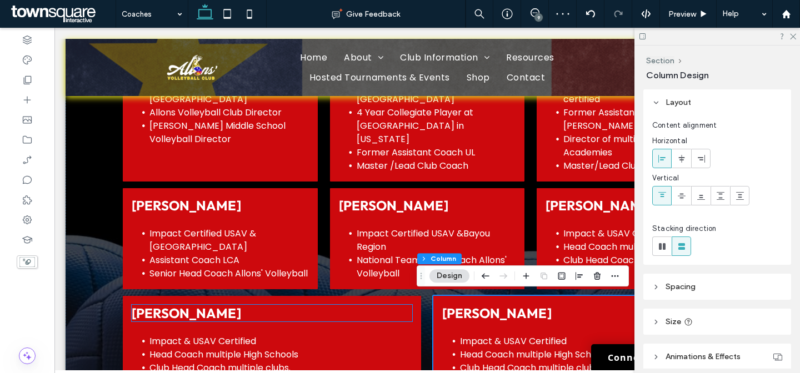
click at [400, 303] on div "Kristen Fabacher Impact & USAV Certified Head Coach multiple High Schools Club …" at bounding box center [272, 346] width 298 height 101
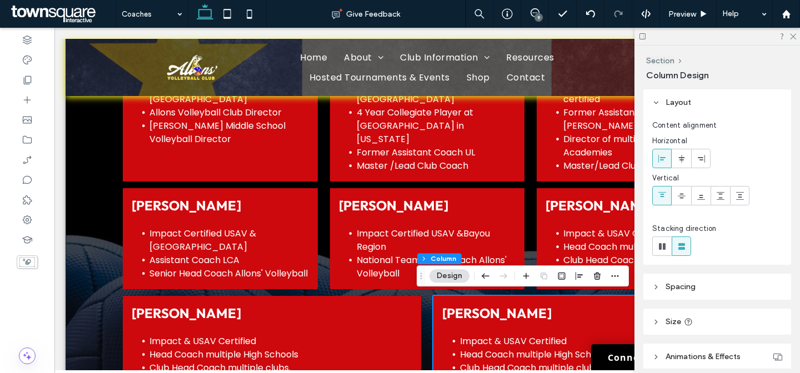
click at [417, 301] on div "Eddie Dwayne Pourcio Impact Certified USAV & Bayou Region Allons Volleyball Clu…" at bounding box center [427, 219] width 667 height 412
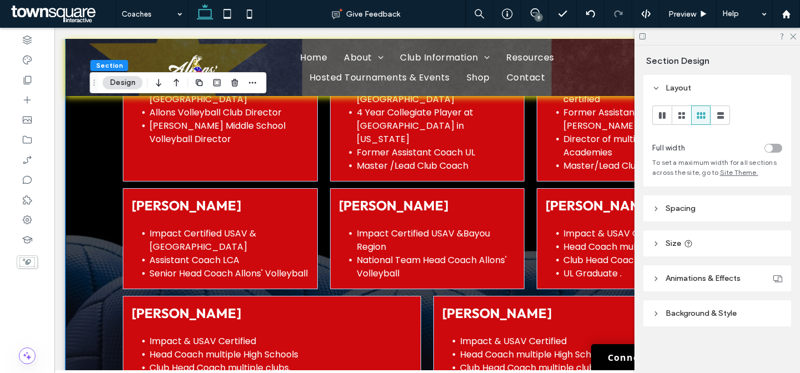
click at [418, 296] on div "Eddie Dwayne Pourcio Impact Certified USAV & Bayou Region Allons Volleyball Clu…" at bounding box center [427, 219] width 667 height 412
click at [409, 299] on div "Kristen Fabacher Impact & USAV Certified Head Coach multiple High Schools Club …" at bounding box center [272, 346] width 298 height 101
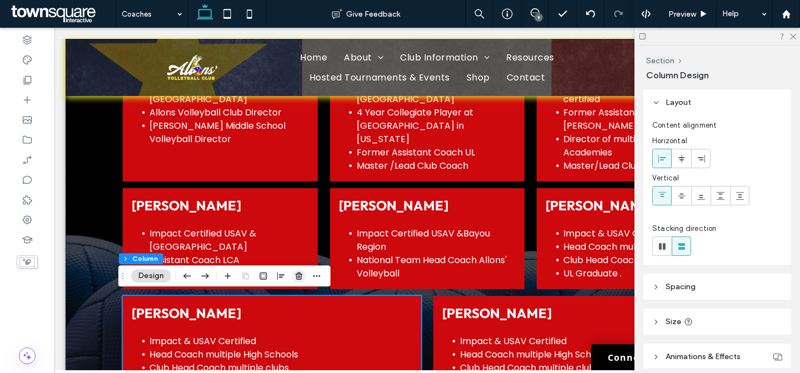
click at [296, 277] on icon "button" at bounding box center [298, 276] width 9 height 9
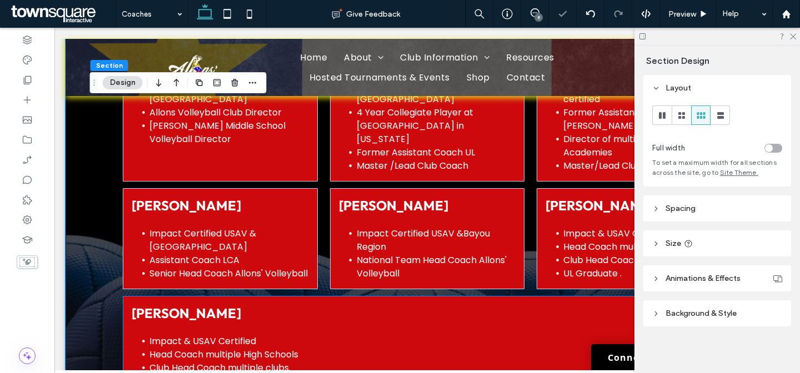
click at [429, 298] on div "Kristen Fabacher Impact & USAV Certified Head Coach multiple High Schools Club …" at bounding box center [427, 346] width 609 height 101
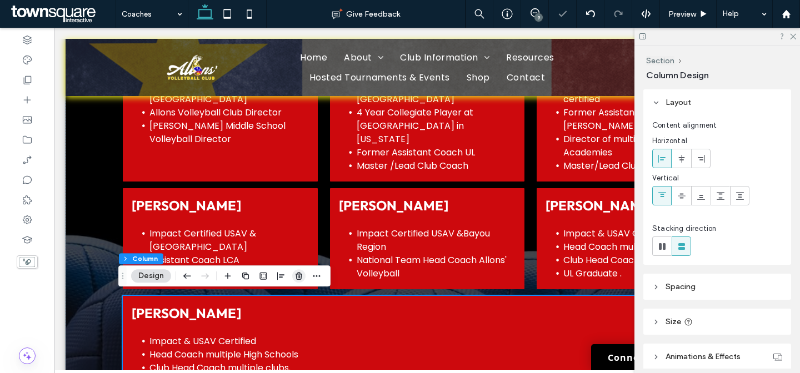
click at [301, 277] on use "button" at bounding box center [299, 275] width 7 height 7
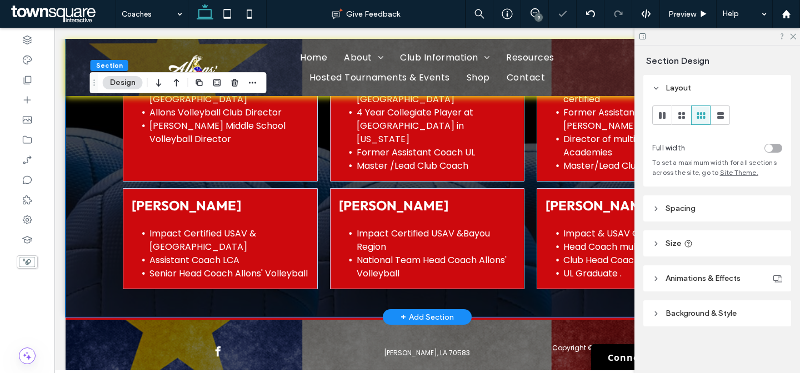
click at [81, 161] on div "Eddie Dwayne Pourcio Impact Certified USAV & Bayou Region Allons Volleyball Clu…" at bounding box center [427, 165] width 723 height 304
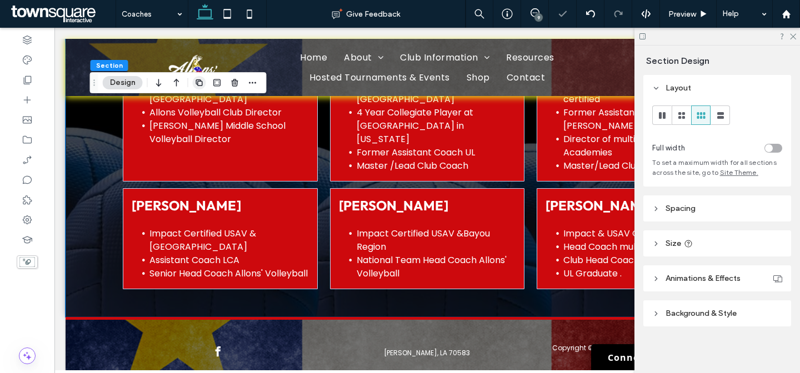
click at [204, 79] on span "button" at bounding box center [199, 82] width 13 height 13
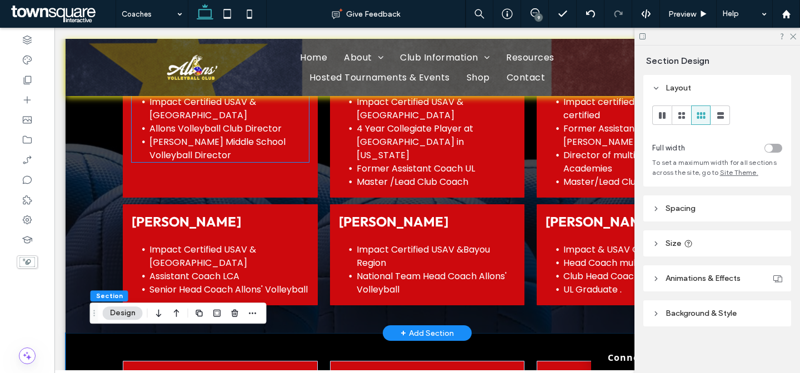
scroll to position [246, 0]
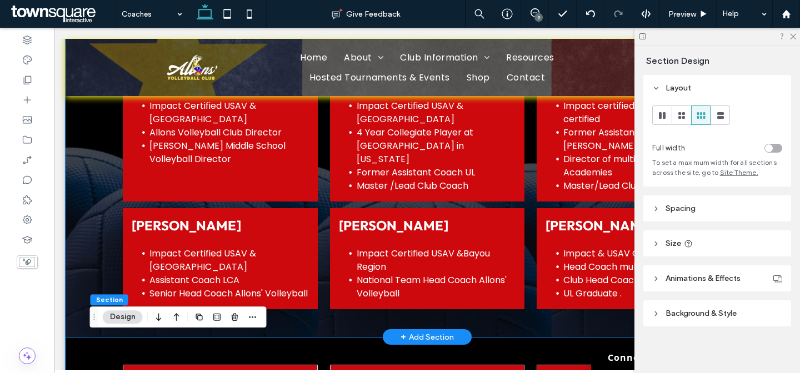
click at [94, 195] on div "Eddie Dwayne Pourcio Impact Certified USAV & Bayou Region Allons Volleyball Clu…" at bounding box center [427, 185] width 667 height 304
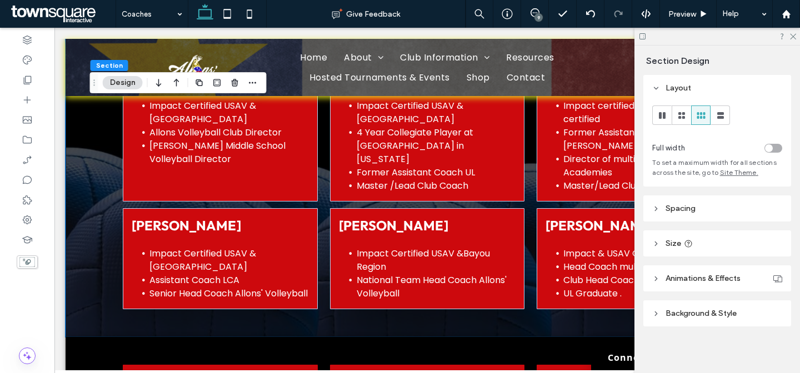
click at [718, 315] on span "Background & Style" at bounding box center [701, 313] width 71 height 9
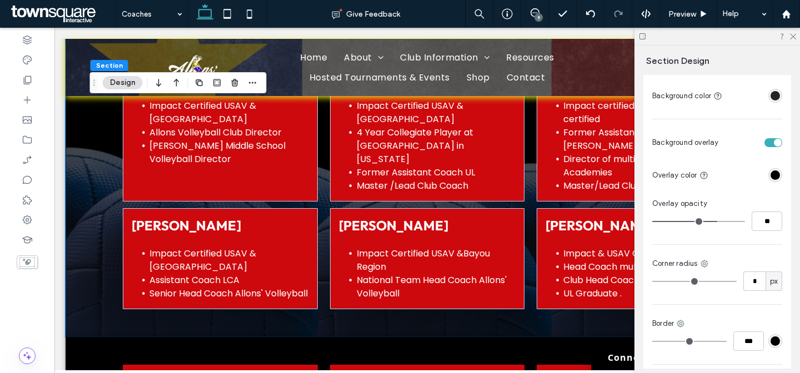
scroll to position [260, 0]
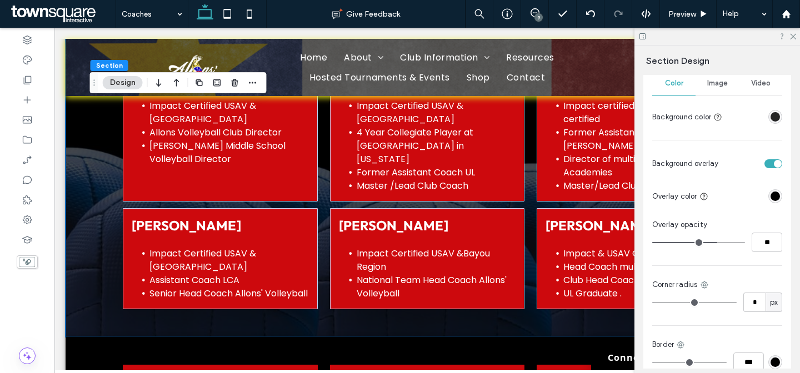
click at [721, 89] on div "Image" at bounding box center [717, 83] width 43 height 24
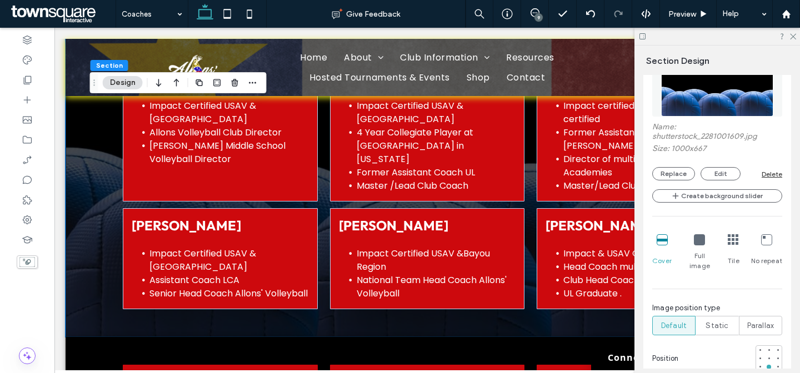
scroll to position [334, 0]
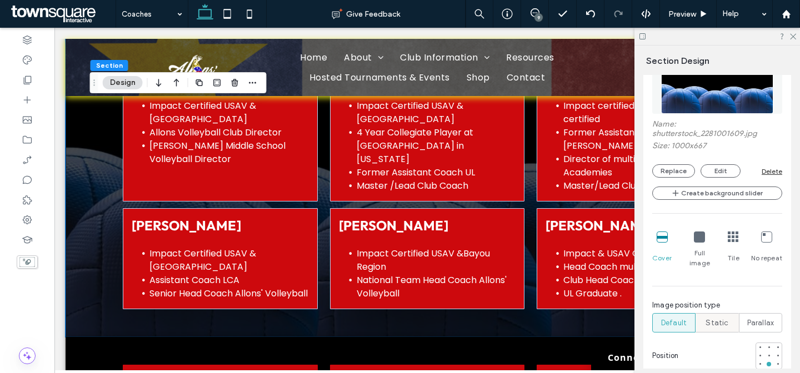
click at [719, 314] on div "Static" at bounding box center [717, 323] width 29 height 18
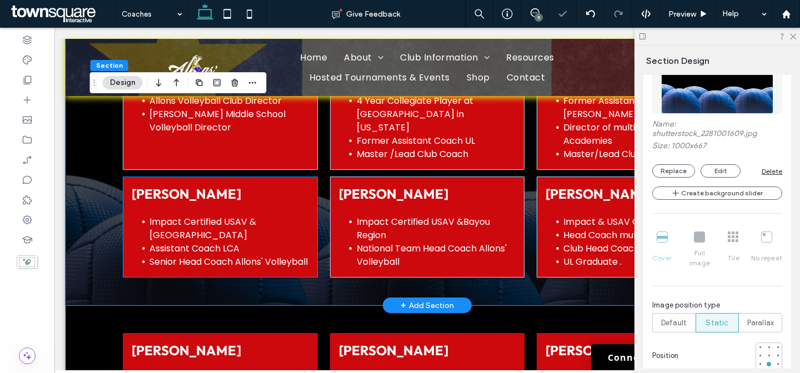
scroll to position [433, 0]
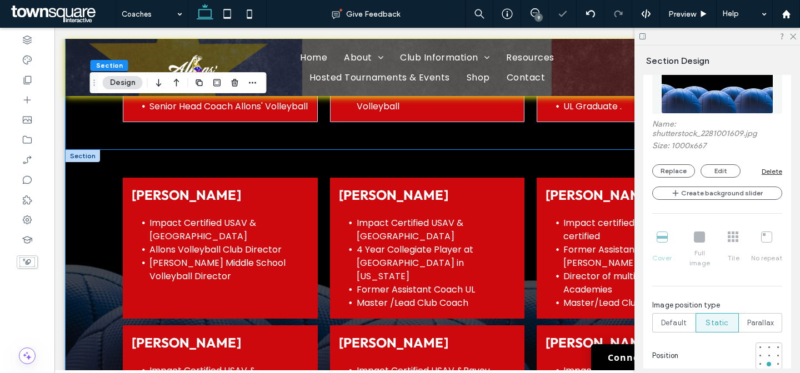
click at [103, 170] on div "Eddie Dwayne Pourcio Impact Certified USAV & Bayou Region Allons Volleyball Clu…" at bounding box center [427, 302] width 667 height 304
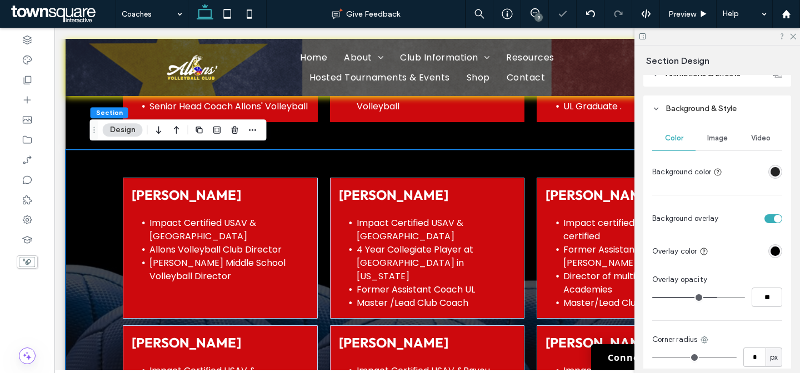
scroll to position [206, 0]
click at [707, 133] on span "Image" at bounding box center [717, 137] width 21 height 9
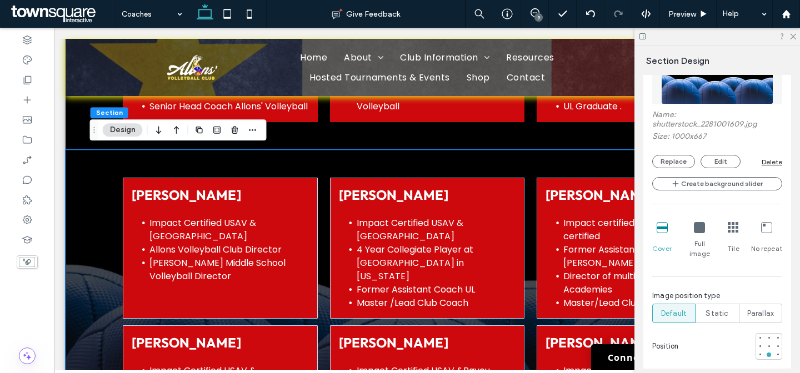
scroll to position [346, 0]
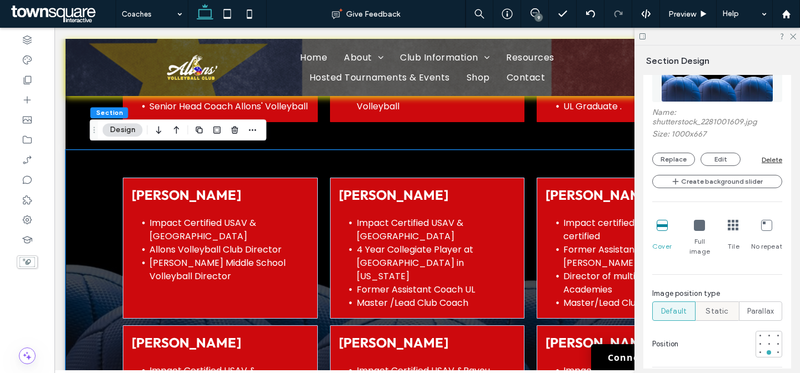
click at [713, 306] on span "Static" at bounding box center [717, 311] width 23 height 11
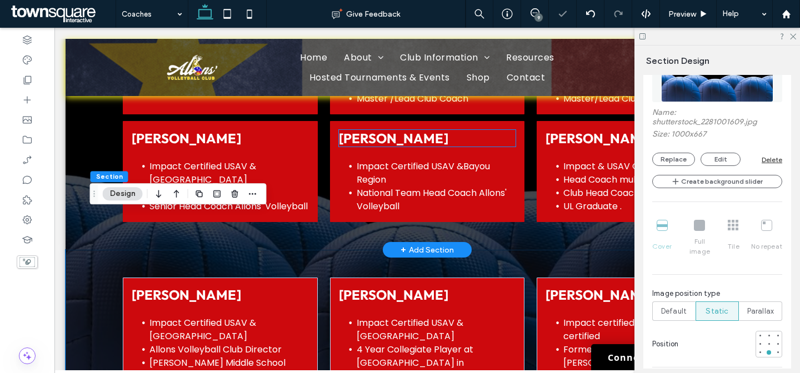
scroll to position [393, 0]
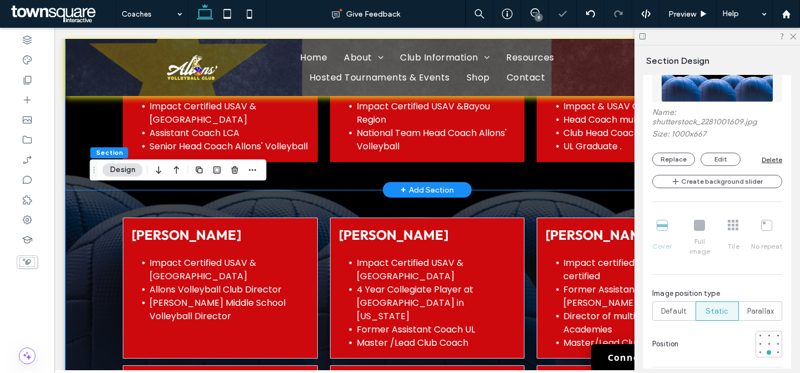
click at [387, 178] on div "Eddie Dwayne Pourcio Impact Certified USAV & Bayou Region Allons Volleyball Clu…" at bounding box center [427, 38] width 667 height 304
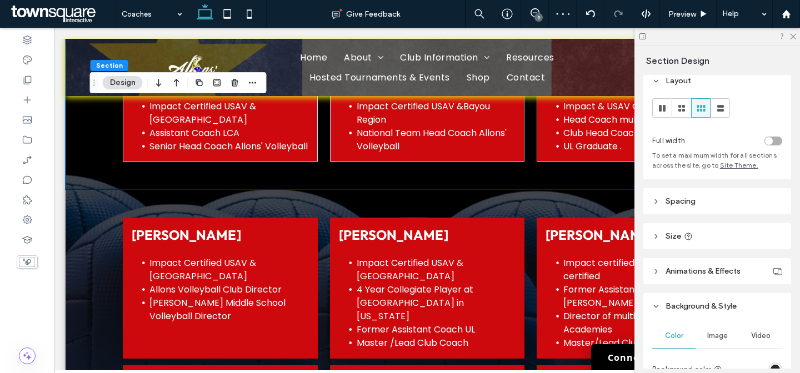
scroll to position [54, 0]
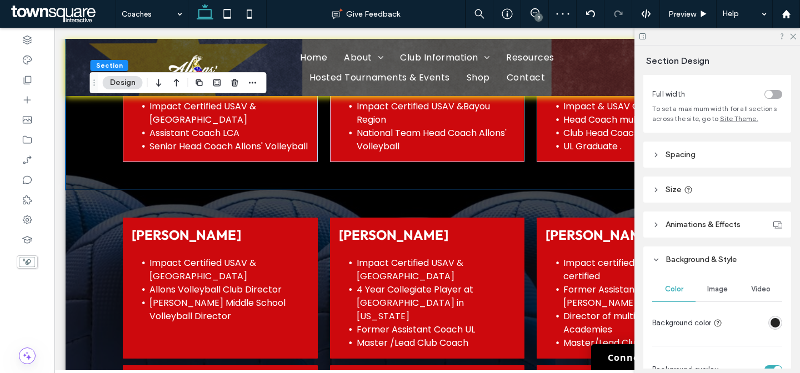
click at [689, 155] on span "Spacing" at bounding box center [681, 154] width 30 height 9
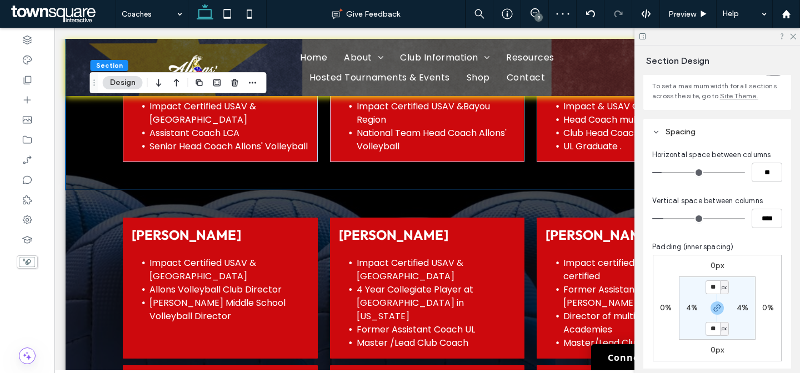
scroll to position [146, 0]
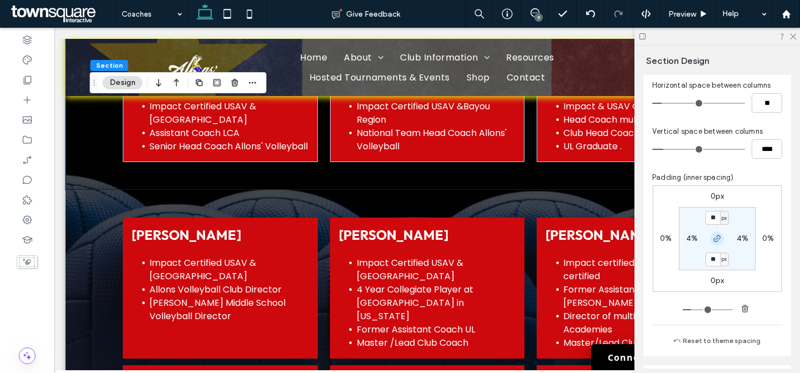
click at [714, 242] on icon "button" at bounding box center [717, 238] width 9 height 9
click at [711, 219] on input "**" at bounding box center [713, 218] width 14 height 14
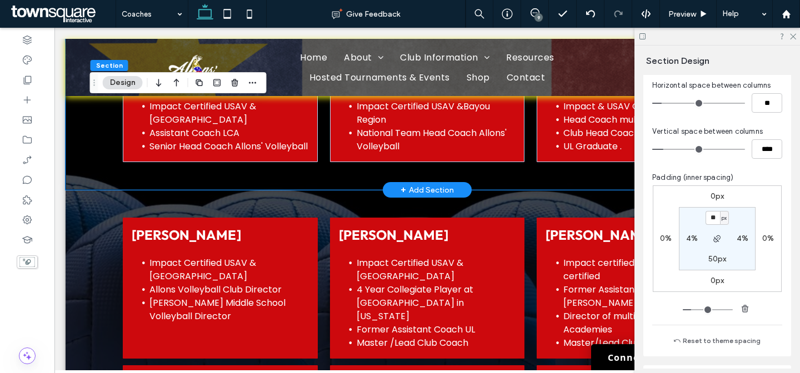
click at [553, 169] on div "Eddie Dwayne Pourcio Impact Certified USAV & Bayou Region Allons Volleyball Clu…" at bounding box center [427, 38] width 667 height 304
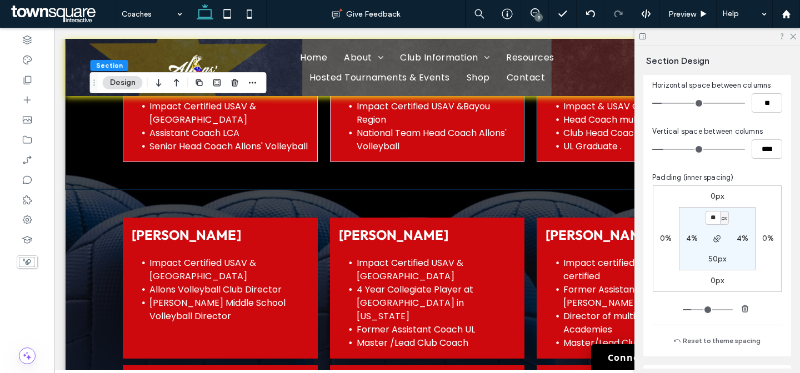
click at [708, 259] on label "50px" at bounding box center [717, 258] width 18 height 9
type input "*"
click at [734, 180] on div "Padding (inner spacing)" at bounding box center [717, 177] width 130 height 11
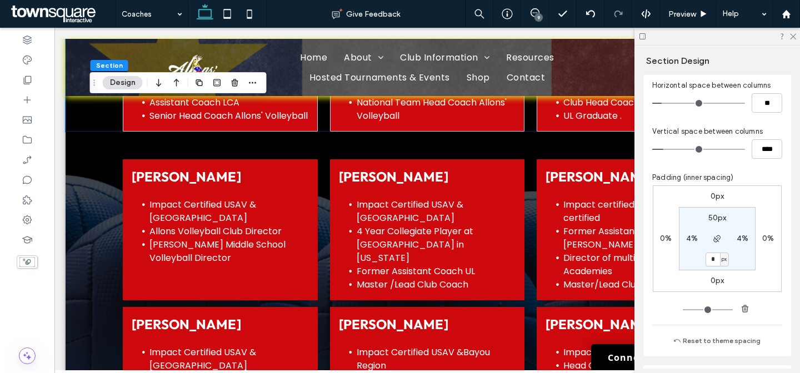
scroll to position [410, 0]
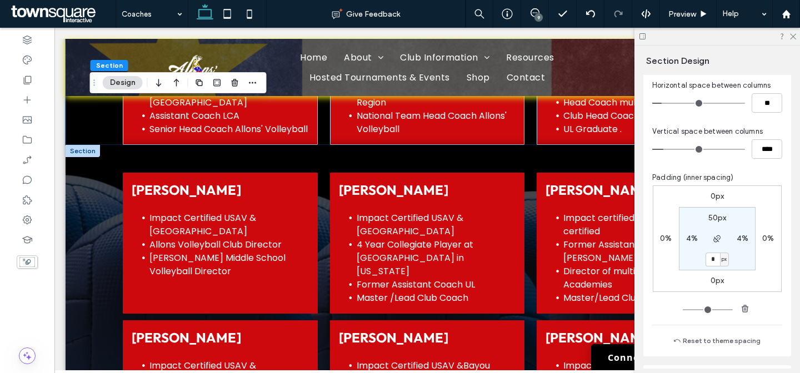
click at [235, 186] on span "Eddie Dwayne Pourcio" at bounding box center [186, 190] width 109 height 17
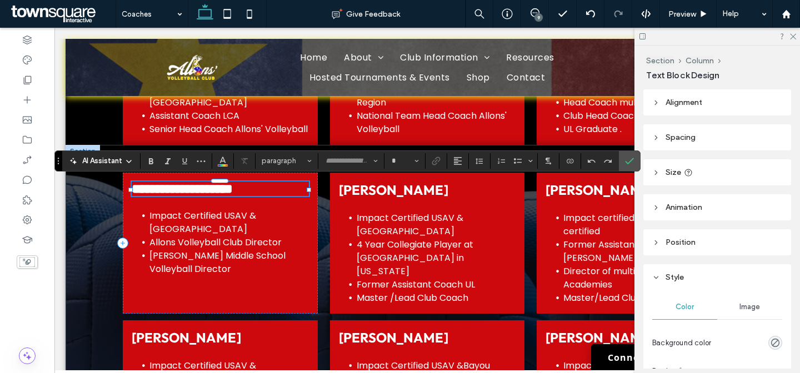
type input "******"
type input "**"
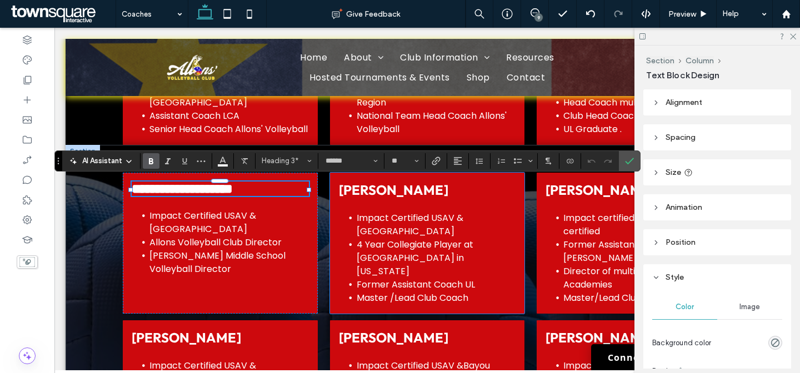
paste div
type input "**"
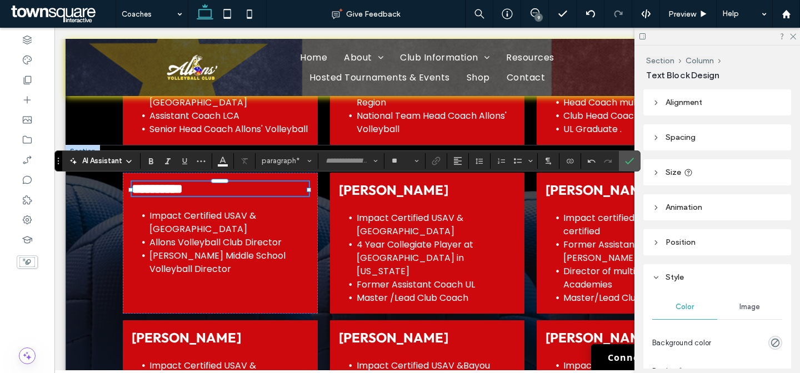
click at [166, 224] on span "Impact Certified USAV & Bayou Region" at bounding box center [202, 222] width 107 height 26
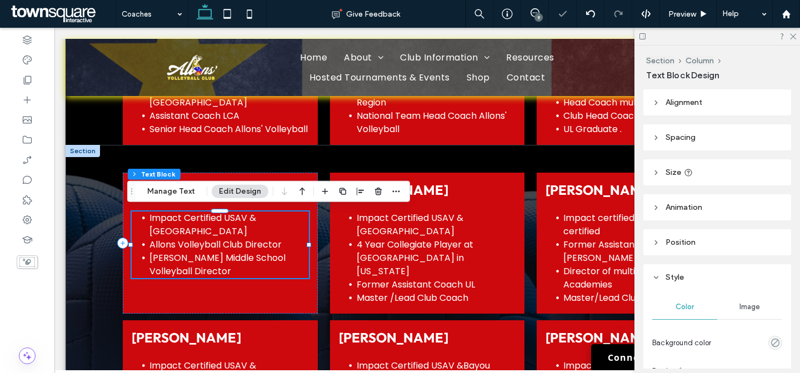
click at [166, 224] on span "Impact Certified USAV & Bayou Region" at bounding box center [202, 225] width 107 height 26
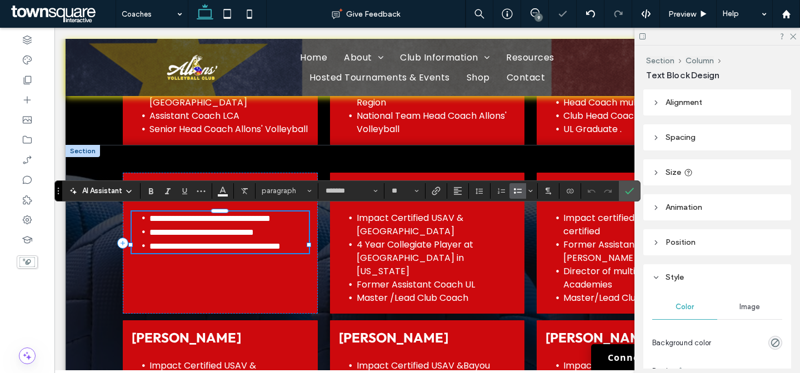
paste div
type input "**"
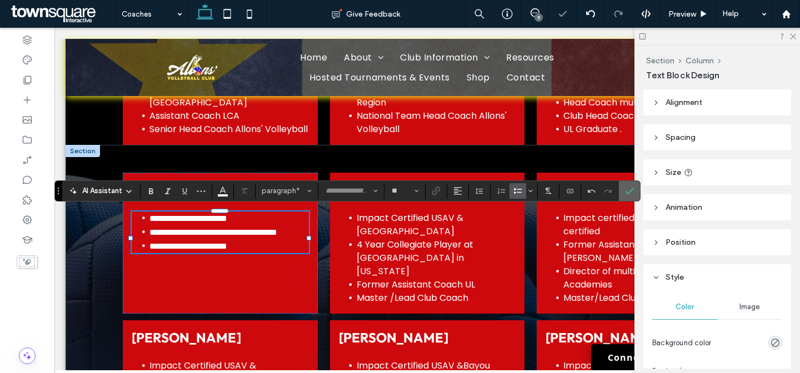
drag, startPoint x: 633, startPoint y: 190, endPoint x: 579, endPoint y: 162, distance: 60.9
click at [633, 190] on icon "Confirm" at bounding box center [629, 191] width 9 height 9
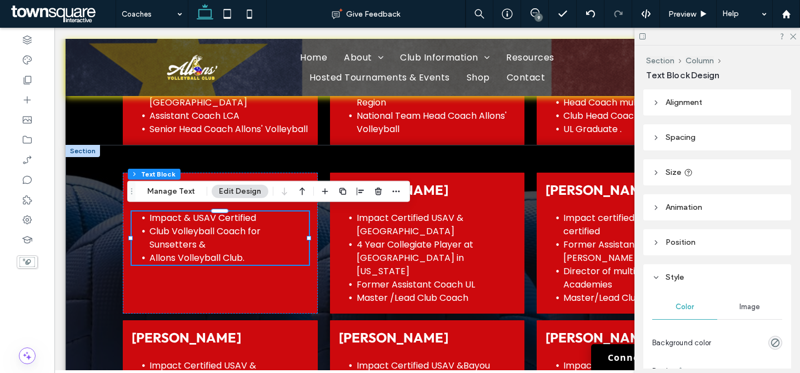
click at [448, 187] on span "Summer Campbell" at bounding box center [393, 190] width 109 height 17
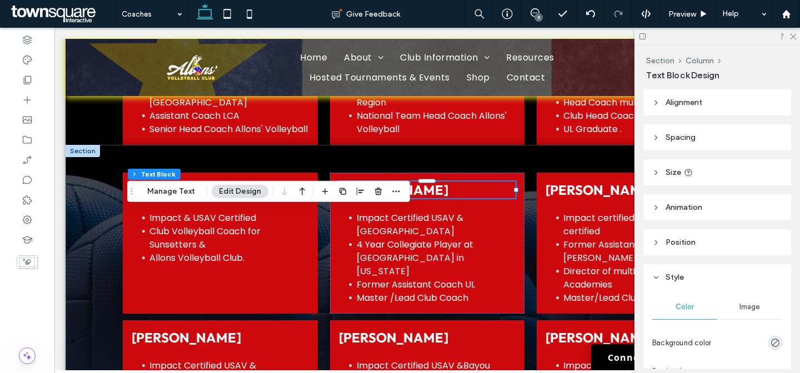
click at [448, 187] on span "Summer Campbell" at bounding box center [393, 190] width 109 height 17
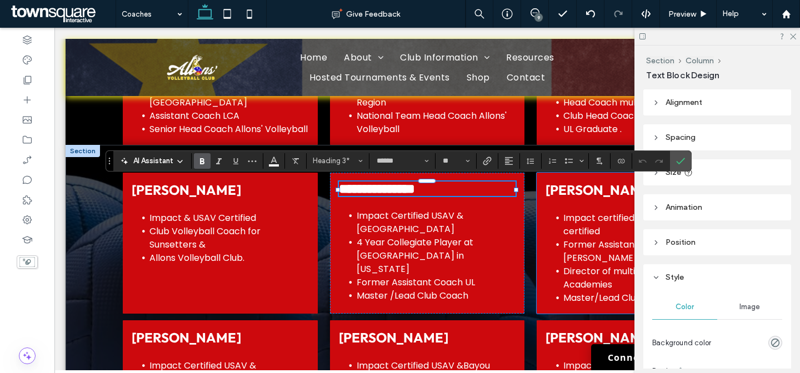
paste div
type input "**"
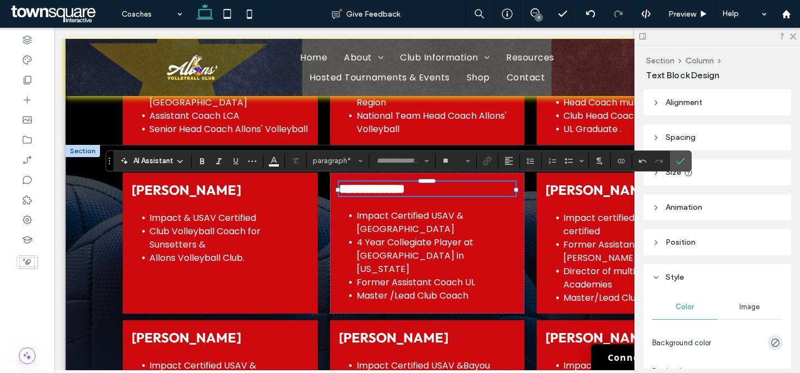
click at [390, 214] on span "Impact Certified USAV & Bayou Region" at bounding box center [410, 222] width 107 height 26
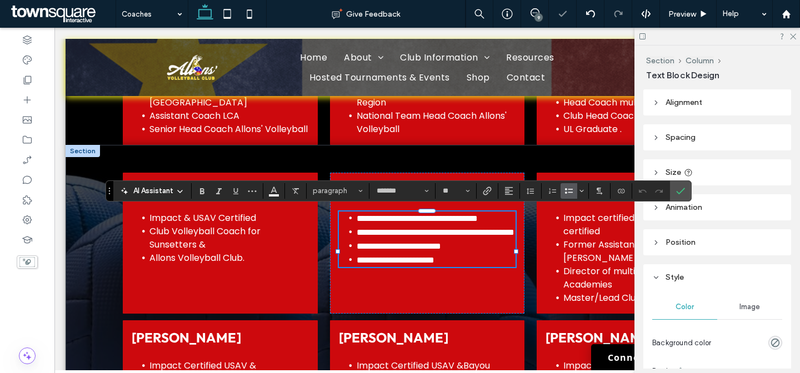
paste div
type input "**"
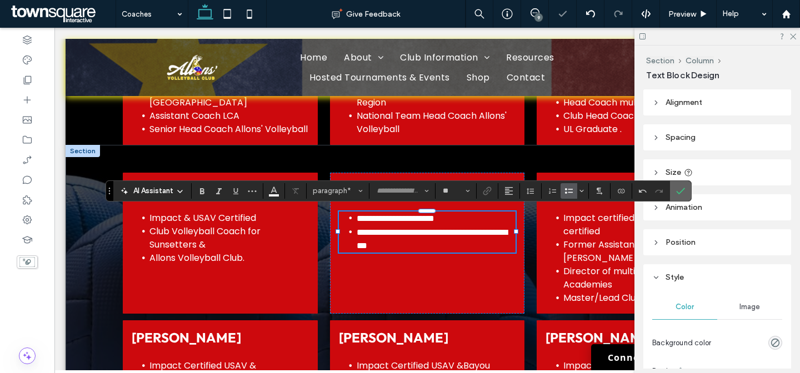
click at [678, 190] on icon "Confirm" at bounding box center [680, 191] width 9 height 9
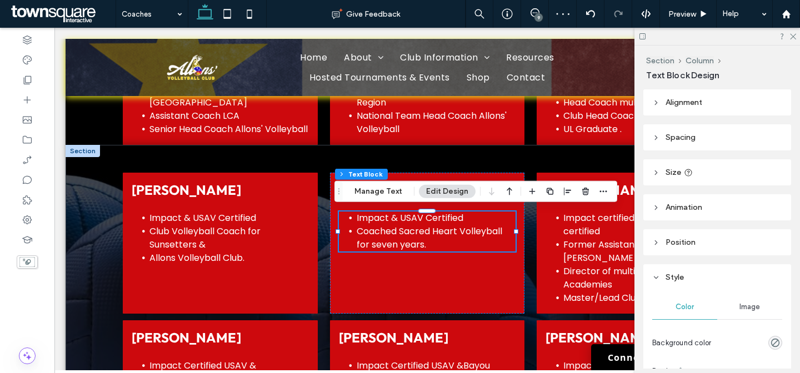
click at [629, 187] on h3 "Mack Pekar" at bounding box center [634, 190] width 177 height 17
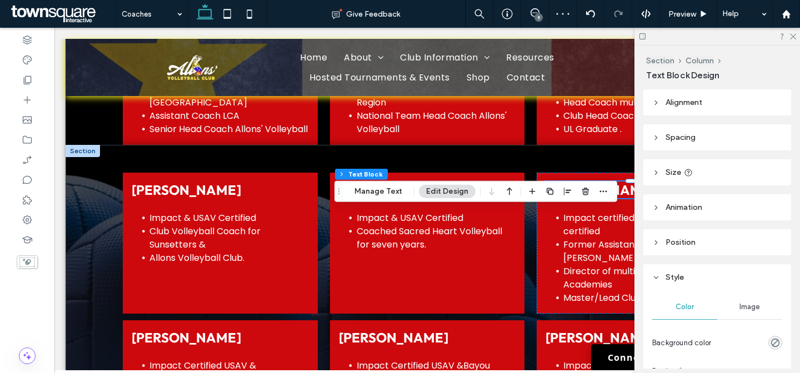
click at [629, 187] on h3 "Mack Pekar" at bounding box center [634, 190] width 177 height 17
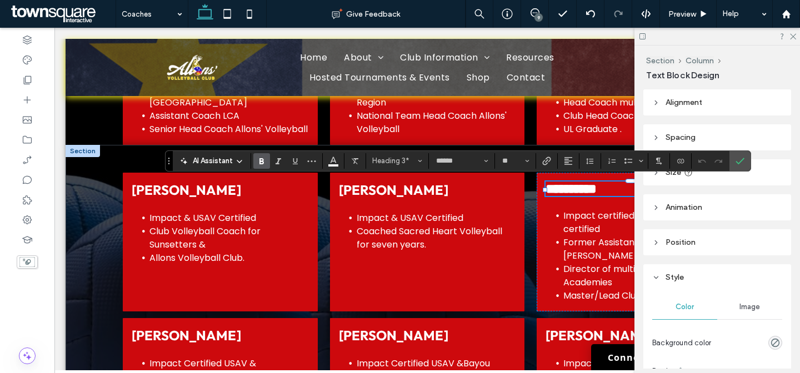
paste div
type input "**"
click at [576, 238] on span "Former Assistant Coach McNeese" at bounding box center [616, 249] width 106 height 26
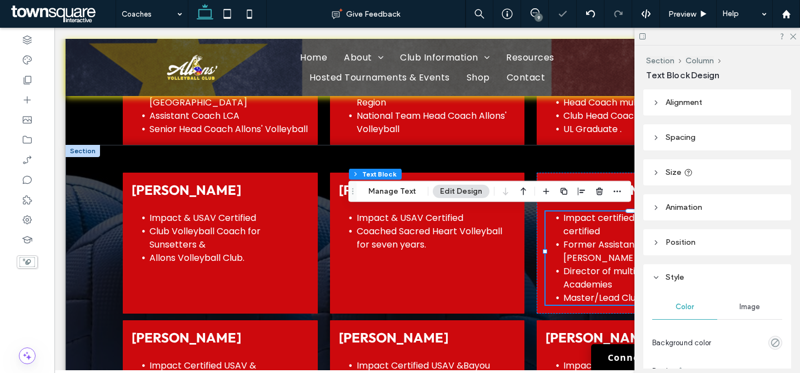
click at [576, 238] on span "Former Assistant Coach McNeese" at bounding box center [616, 251] width 106 height 26
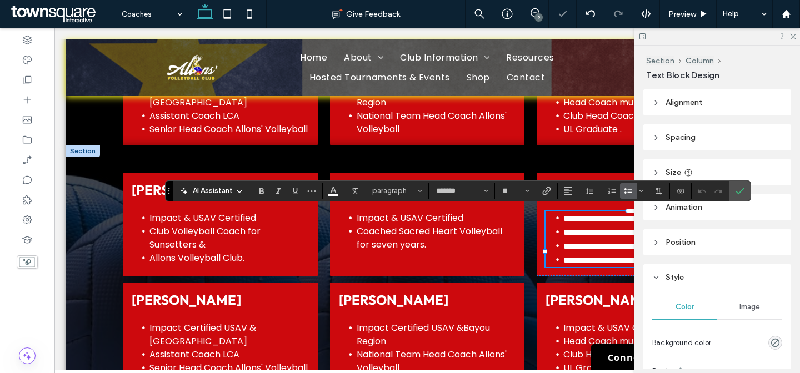
paste div
type input "**"
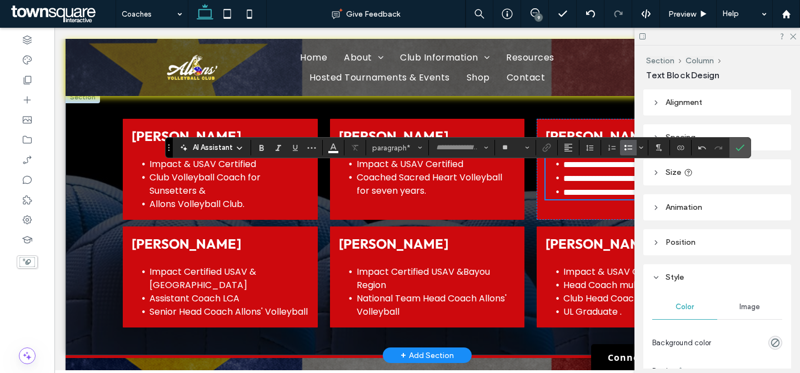
scroll to position [453, 0]
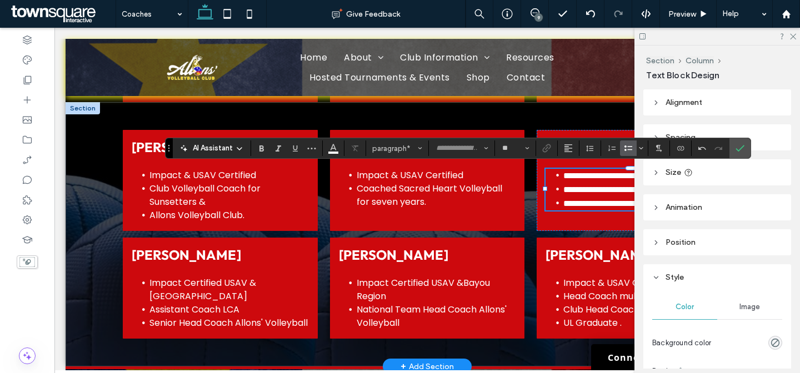
click at [206, 250] on span "Tish Walker Peters" at bounding box center [186, 255] width 109 height 17
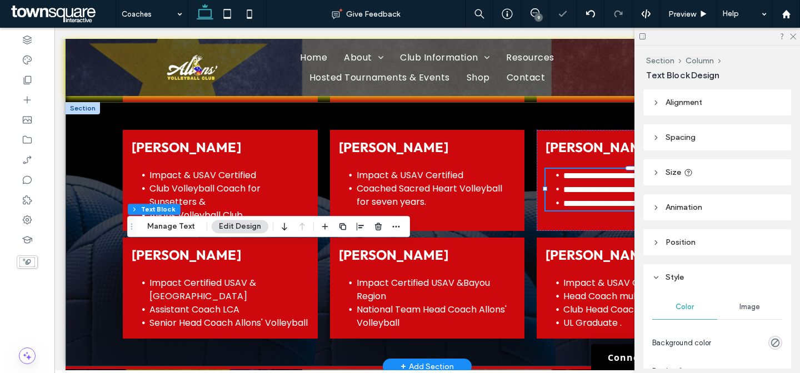
click at [206, 250] on span "Tish Walker Peters" at bounding box center [186, 255] width 109 height 17
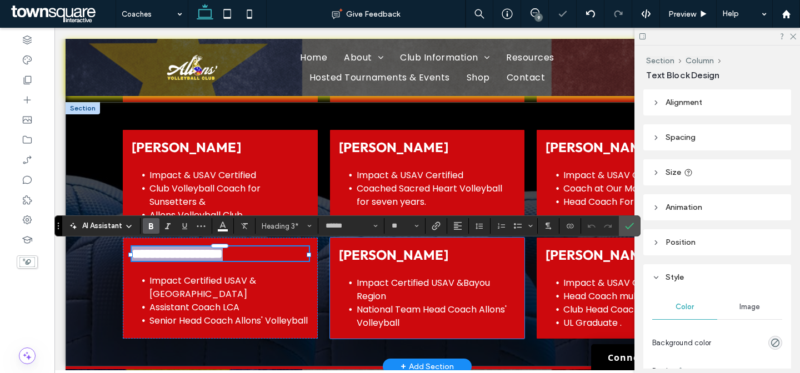
paste div
type input "**"
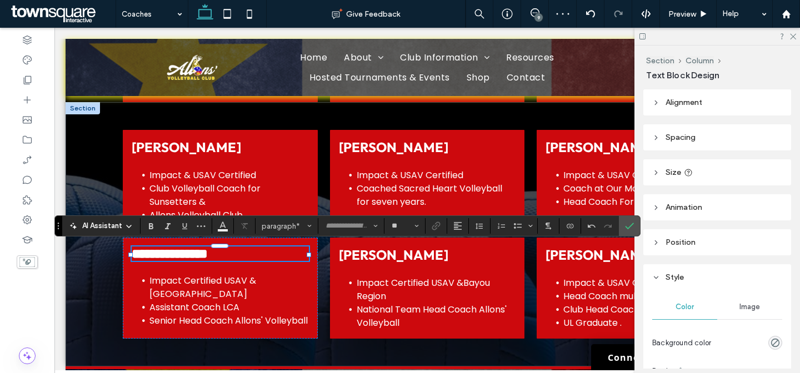
click at [231, 293] on li "Impact Certified USAV & Bayou Region" at bounding box center [228, 287] width 159 height 27
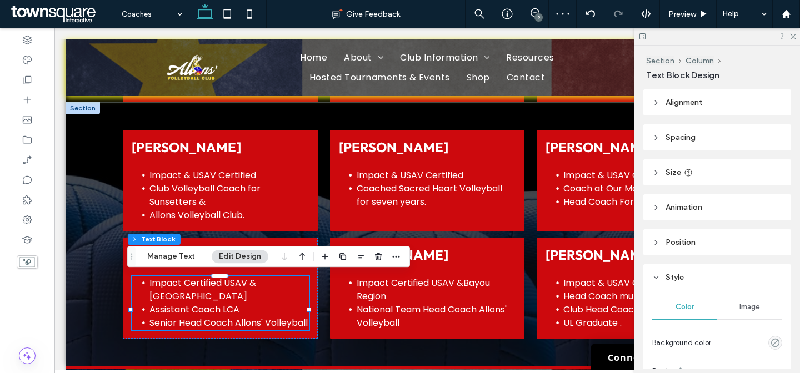
click at [231, 293] on li "Impact Certified USAV & Bayou Region" at bounding box center [228, 290] width 159 height 27
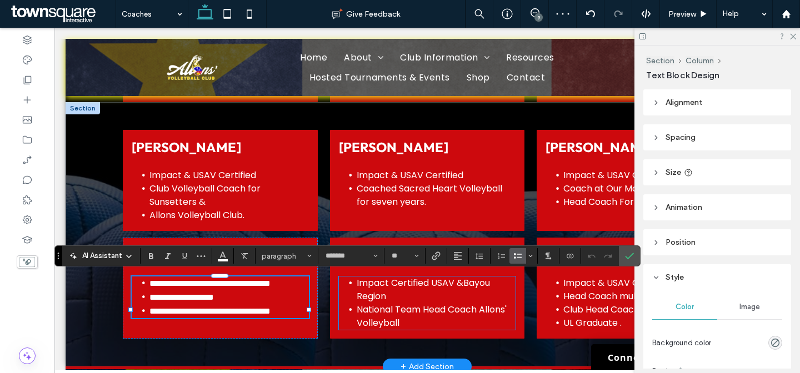
paste div
type input "**"
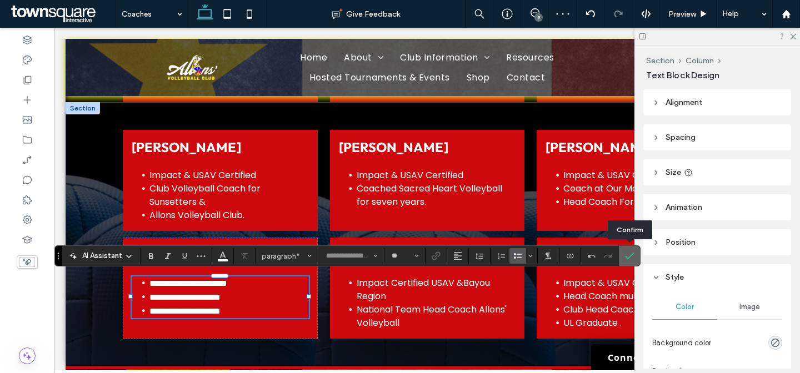
drag, startPoint x: 627, startPoint y: 255, endPoint x: 575, endPoint y: 227, distance: 58.9
click at [627, 255] on icon "Confirm" at bounding box center [629, 256] width 9 height 9
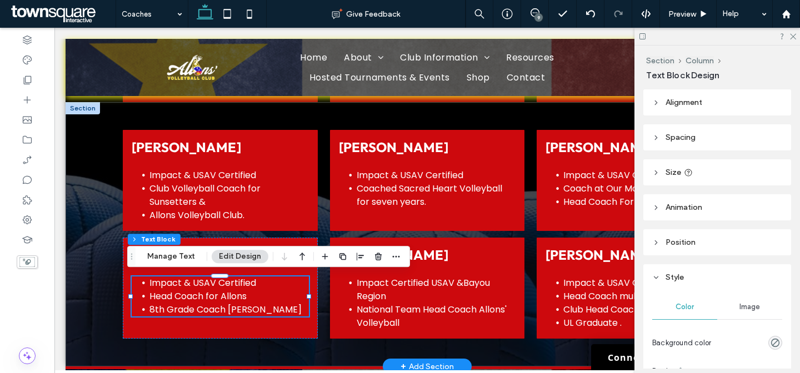
click at [448, 251] on span "Jessica Pritchard" at bounding box center [393, 255] width 109 height 17
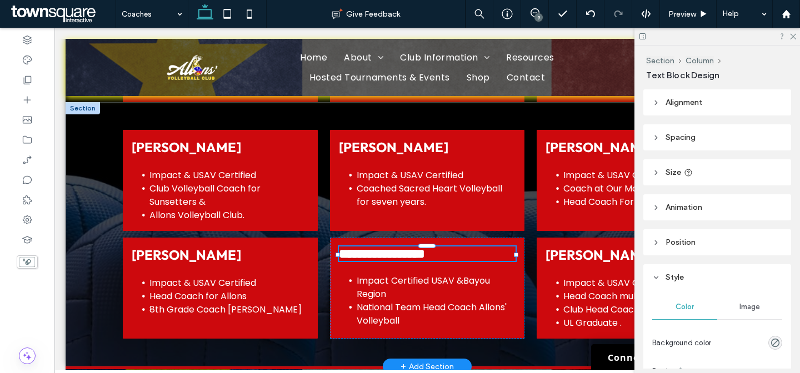
type input "******"
type input "**"
paste div
type input "**"
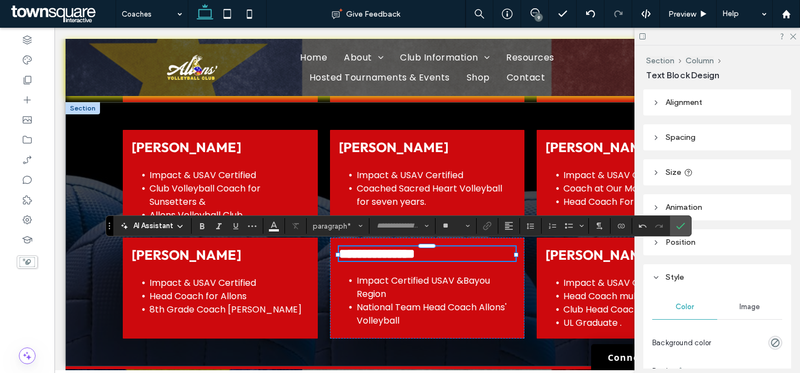
click at [417, 289] on li "Impact Certified USAV &Bayou Region" at bounding box center [436, 287] width 159 height 27
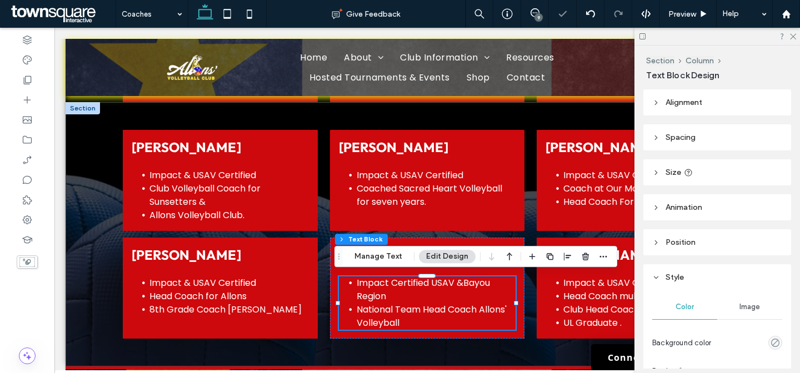
click at [417, 289] on li "Impact Certified USAV &Bayou Region" at bounding box center [436, 290] width 159 height 27
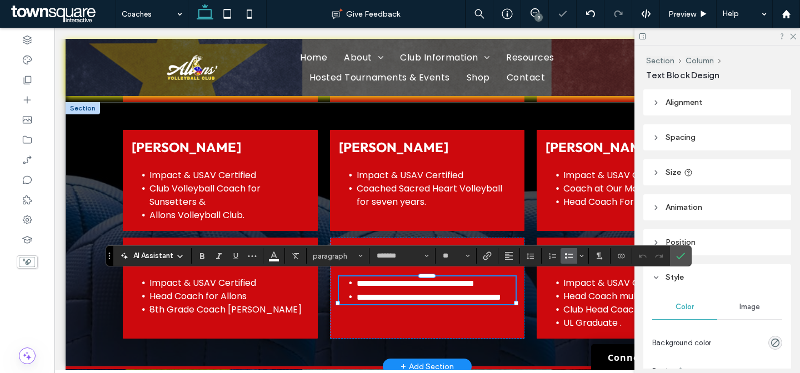
paste div
type input "**"
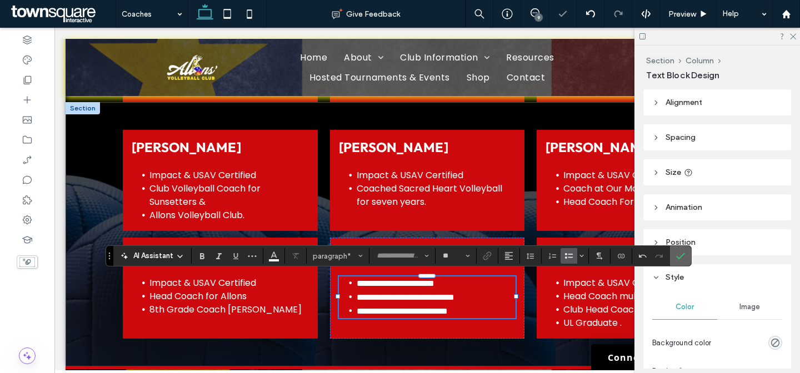
click at [670, 255] on section at bounding box center [680, 256] width 21 height 20
click at [685, 254] on label "Confirm" at bounding box center [680, 256] width 17 height 20
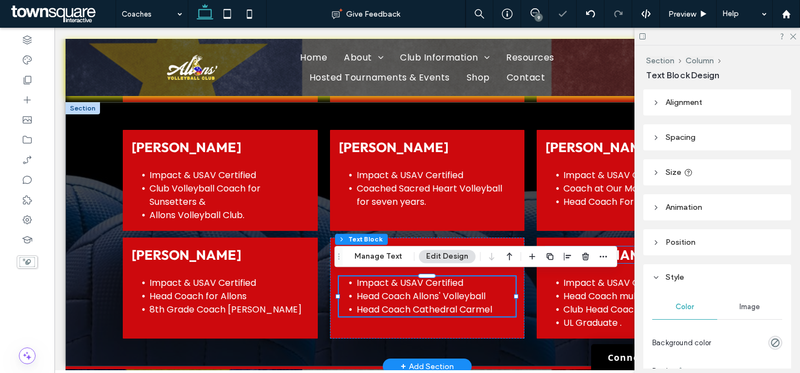
click at [623, 254] on span "Kristen Fabacher" at bounding box center [600, 255] width 109 height 17
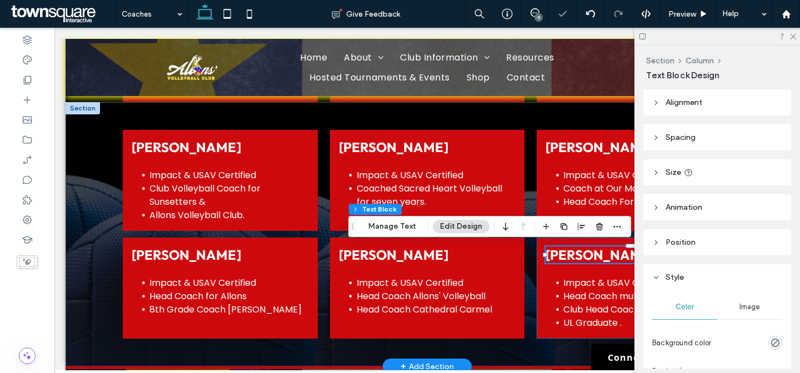
drag, startPoint x: 624, startPoint y: 254, endPoint x: 739, endPoint y: 283, distance: 119.1
click at [624, 254] on span "Kristen Fabacher" at bounding box center [600, 255] width 109 height 17
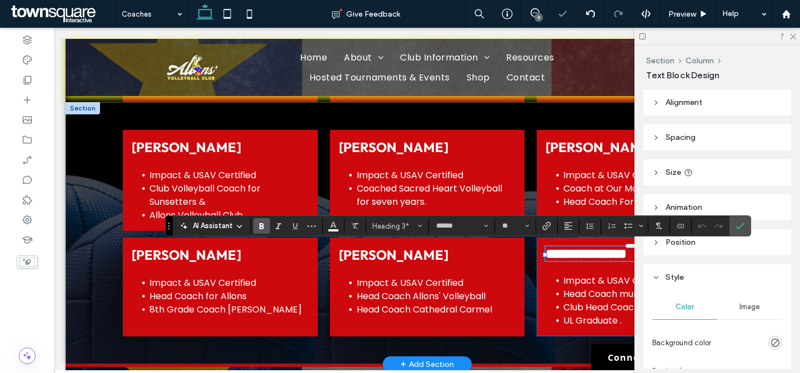
paste div
type input "**"
click at [604, 307] on span "Club Head Coach multiple clubs." at bounding box center [633, 307] width 141 height 13
click at [604, 307] on div "Impact & USAV Certified Head Coach multiple High Schools Club Head Coach multip…" at bounding box center [634, 300] width 177 height 53
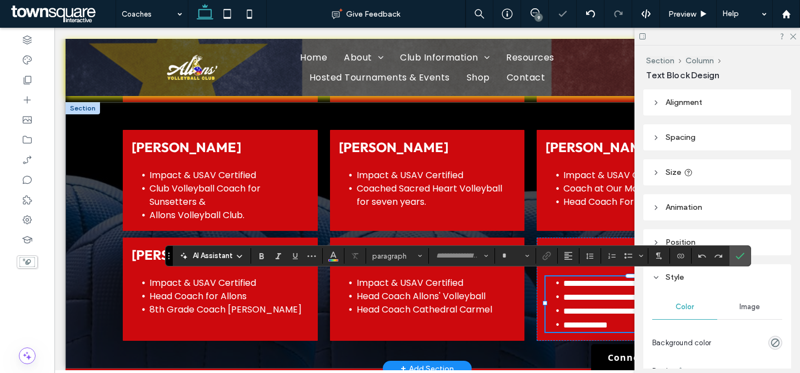
type input "*******"
type input "**"
paste div
type input "**"
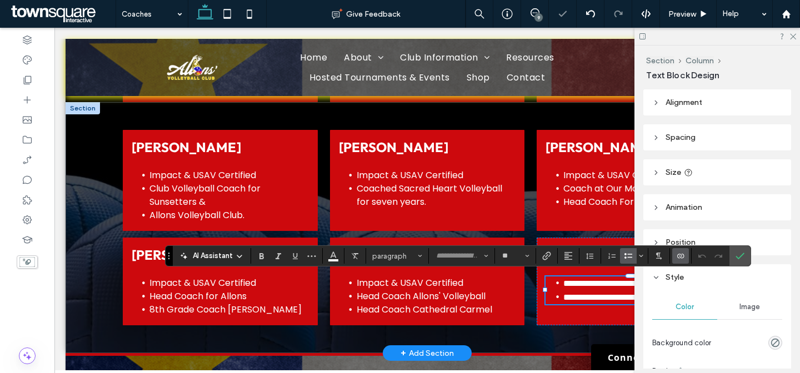
scroll to position [8, 0]
click at [743, 261] on span "Confirm" at bounding box center [740, 256] width 9 height 19
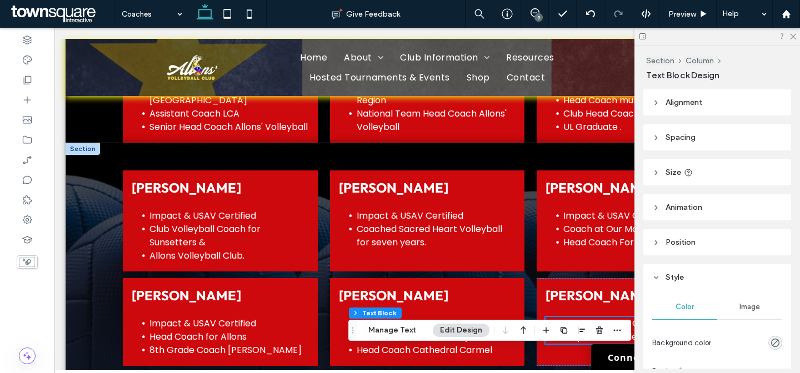
scroll to position [413, 0]
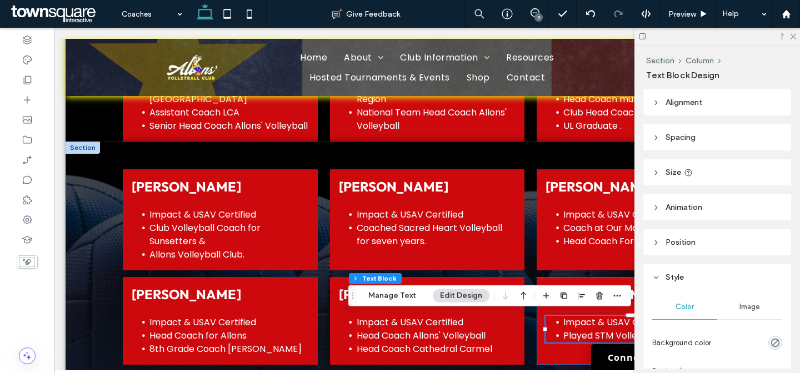
click at [88, 189] on div "Lea Thomas Impact & USAV Certified Club Volleyball Coach for Sunsetters & Allon…" at bounding box center [427, 267] width 723 height 251
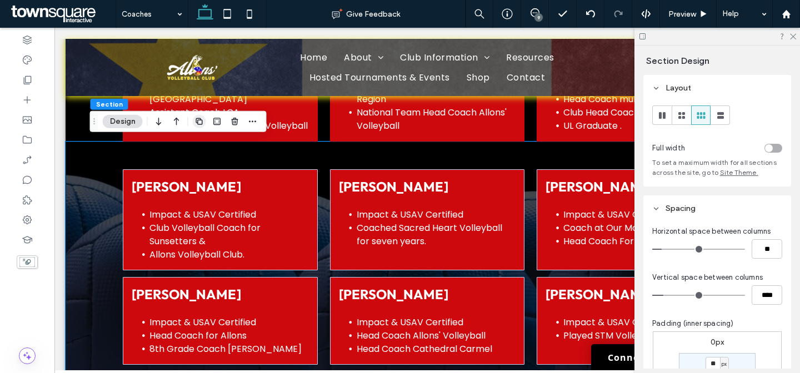
click at [202, 118] on icon "button" at bounding box center [199, 121] width 9 height 9
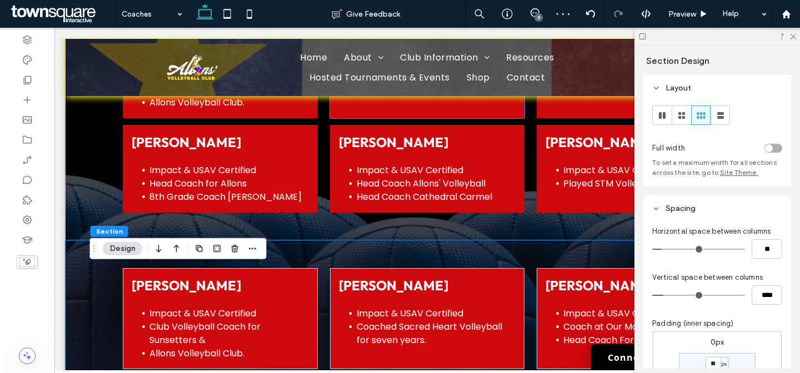
scroll to position [537, 0]
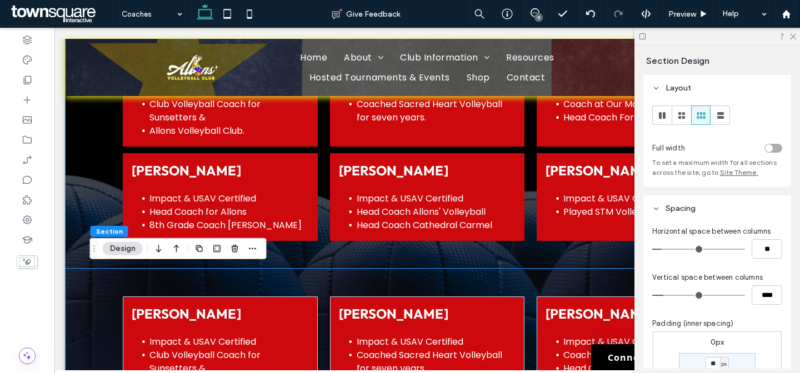
click at [433, 251] on div "Lea Thomas Impact & USAV Certified Club Volleyball Coach for Sunsetters & Allon…" at bounding box center [427, 143] width 667 height 251
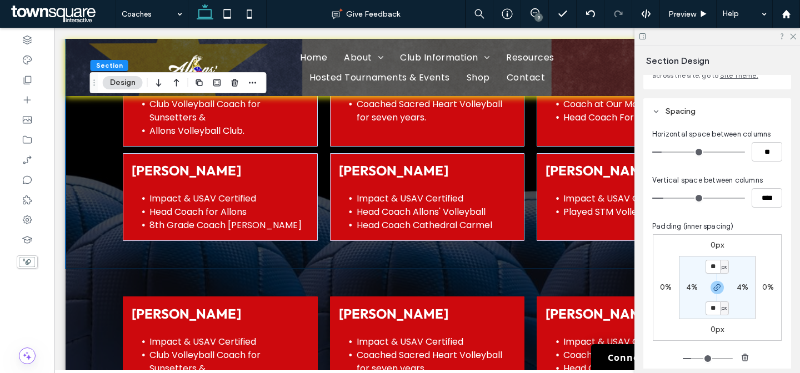
scroll to position [197, 0]
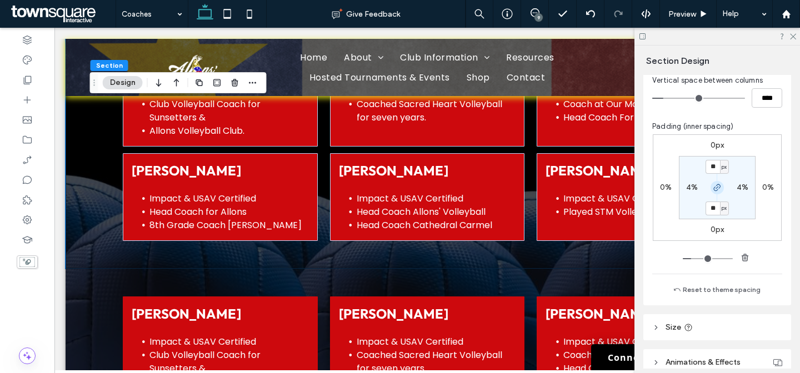
click at [713, 186] on icon "button" at bounding box center [717, 187] width 9 height 9
click at [710, 210] on label "50px" at bounding box center [717, 207] width 18 height 9
type input "*"
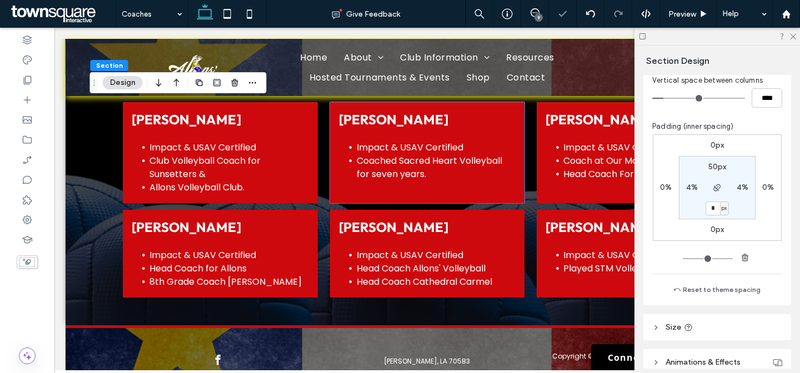
scroll to position [702, 0]
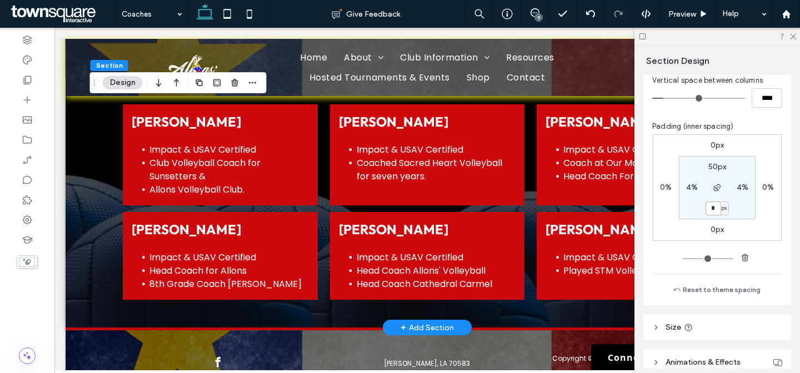
click at [173, 115] on span "Lea Thomas" at bounding box center [186, 121] width 109 height 17
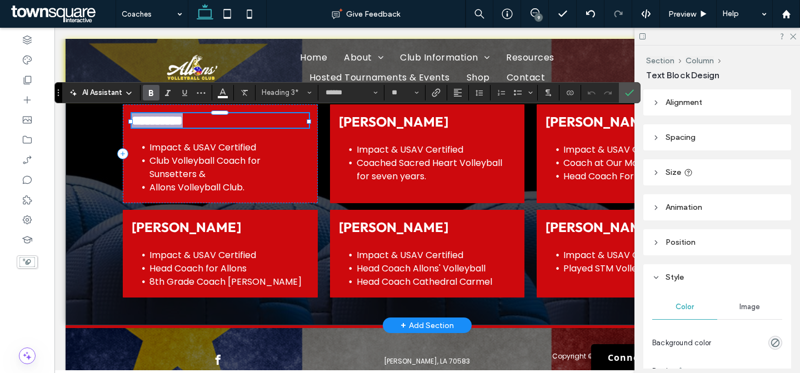
paste div
type input "**"
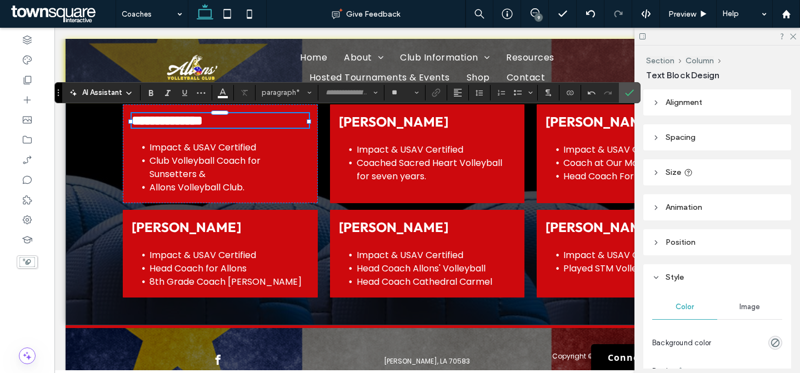
click at [149, 152] on li "Impact & USAV Certified" at bounding box center [228, 147] width 159 height 13
click at [133, 152] on div "Impact & USAV Certified Club Volleyball Coach for Sunsetters & Allons Volleybal…" at bounding box center [220, 167] width 177 height 53
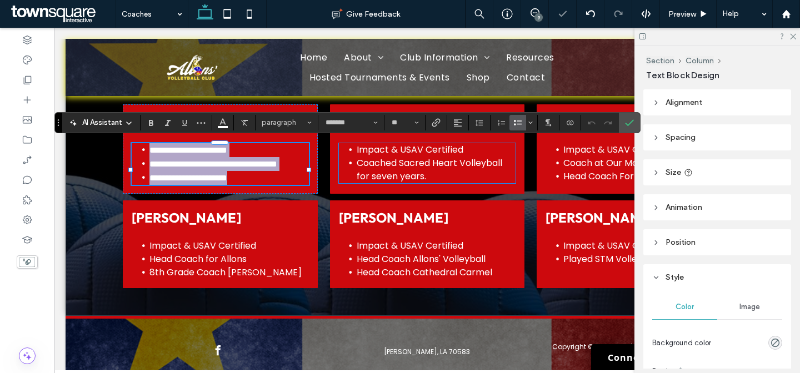
paste div
type input "**"
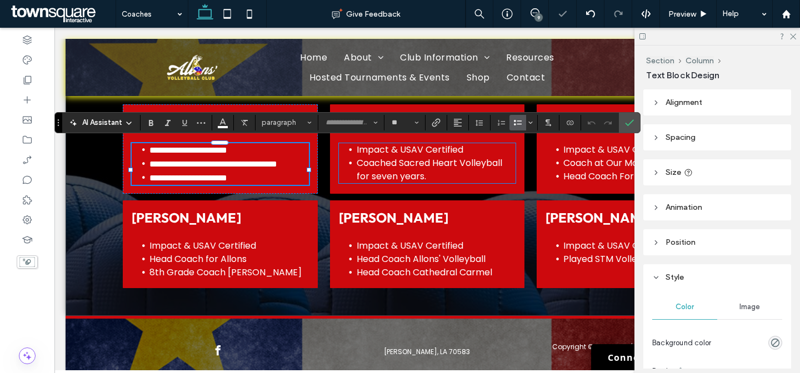
scroll to position [17, 0]
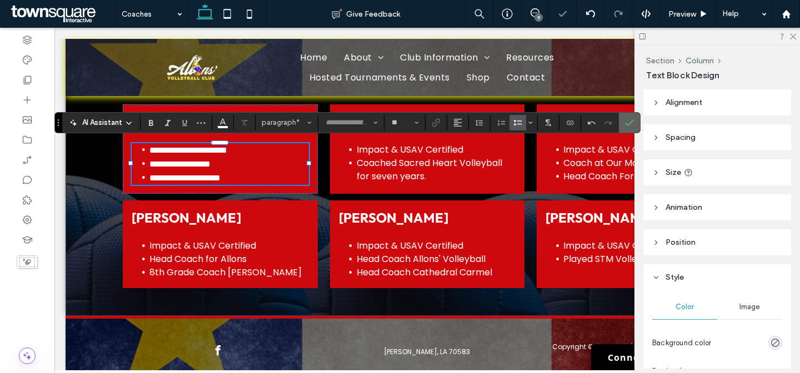
click at [632, 122] on icon "Confirm" at bounding box center [629, 122] width 9 height 9
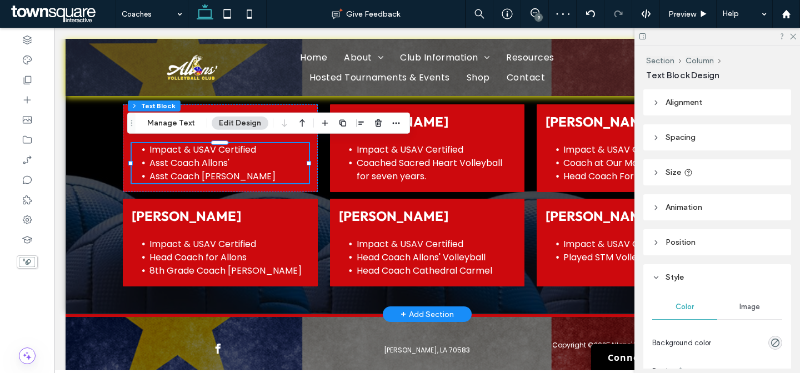
click at [448, 121] on h3 "Lauren Garvey" at bounding box center [427, 121] width 177 height 17
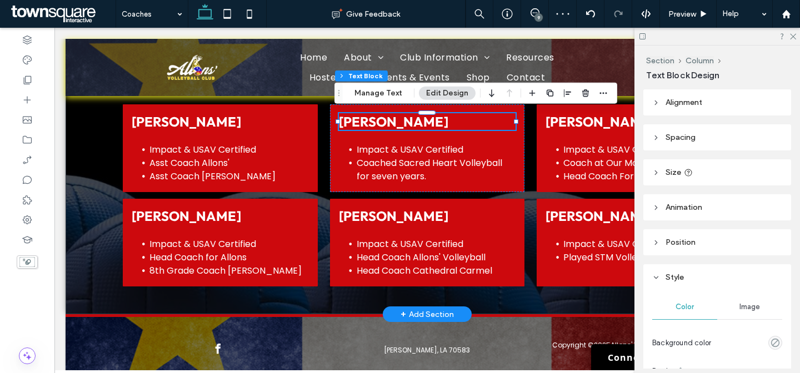
click at [448, 121] on h3 "Lauren Garvey" at bounding box center [427, 121] width 177 height 17
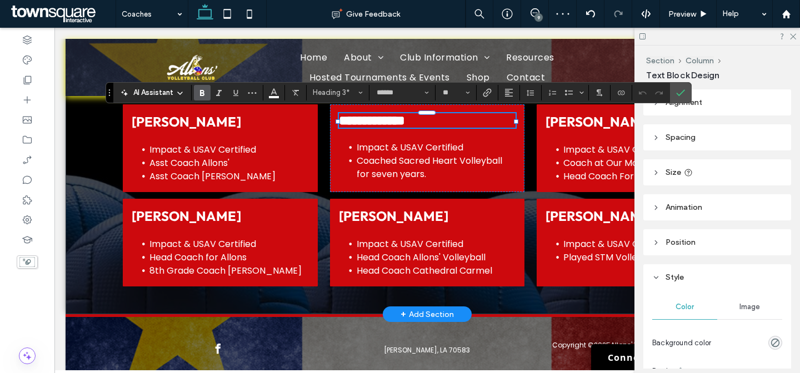
paste div
type input "**"
click at [398, 167] on span "Coached Sacred Heart Volleyball for seven years." at bounding box center [430, 167] width 146 height 26
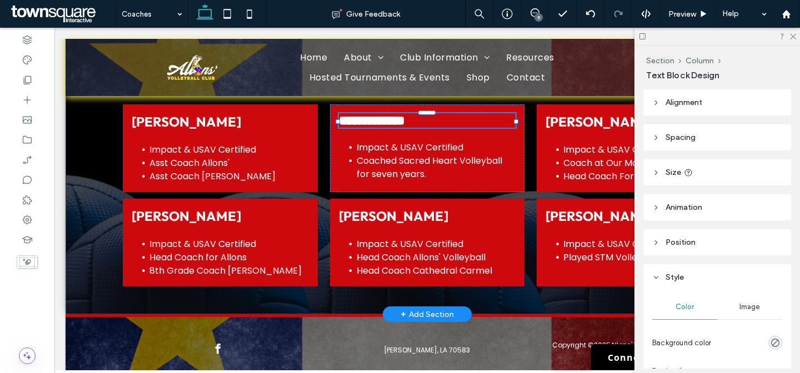
click at [398, 167] on div "Impact & USAV Certified Coached Sacred Heart Volleyball for seven years." at bounding box center [427, 161] width 177 height 40
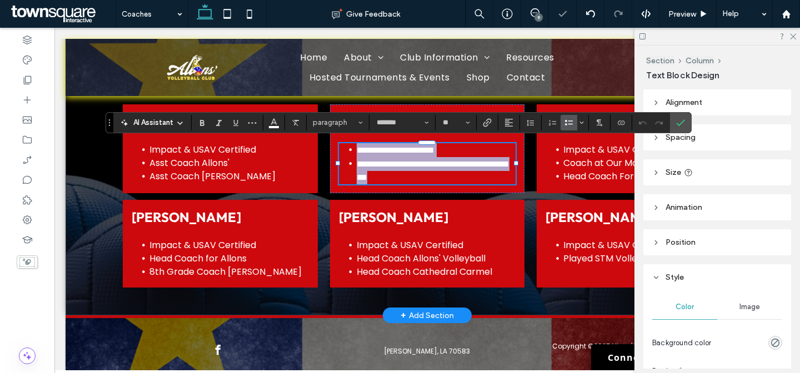
paste div
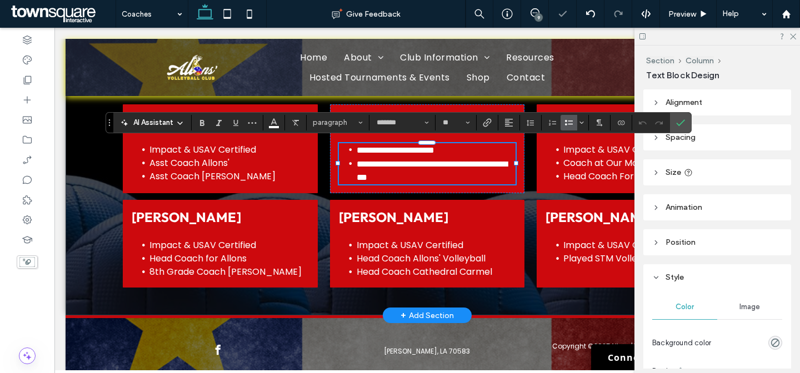
type input "**"
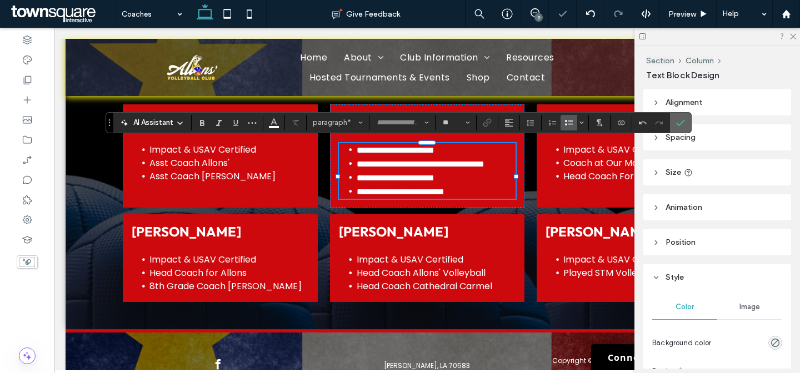
click at [684, 118] on icon "Confirm" at bounding box center [680, 122] width 9 height 9
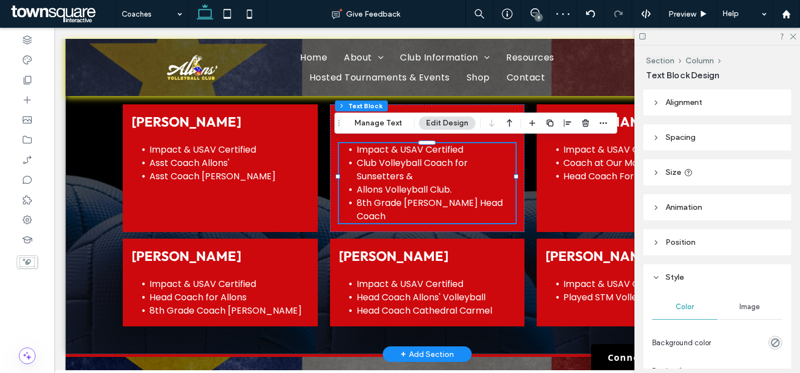
click at [629, 119] on span "Maci Joubert" at bounding box center [600, 121] width 109 height 17
click at [629, 119] on div "Maci Joubert" at bounding box center [634, 121] width 177 height 17
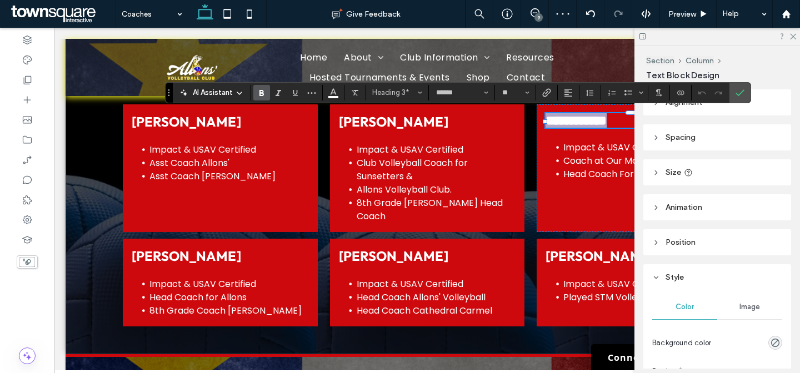
paste div
type input "**"
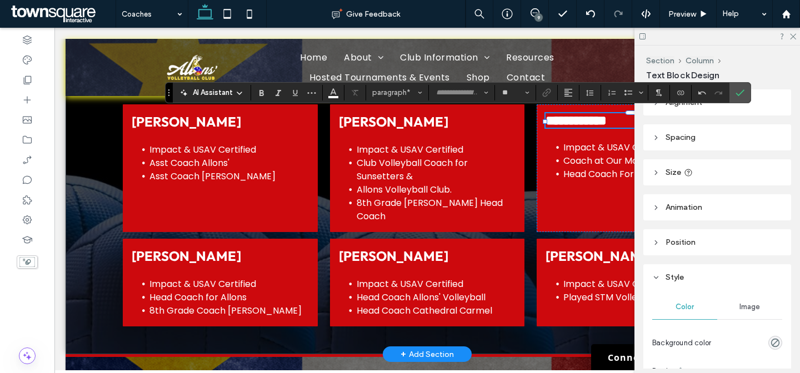
click at [602, 162] on span "Coach at Our Mother Of Peace" at bounding box center [631, 160] width 136 height 13
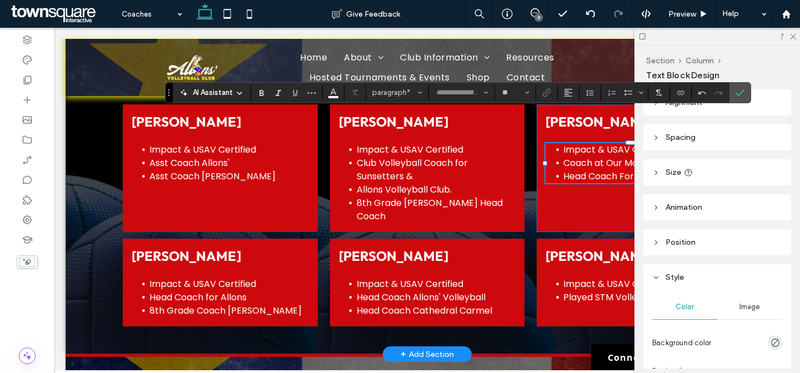
click at [602, 162] on span "Coach at Our Mother Of Peace" at bounding box center [631, 163] width 136 height 13
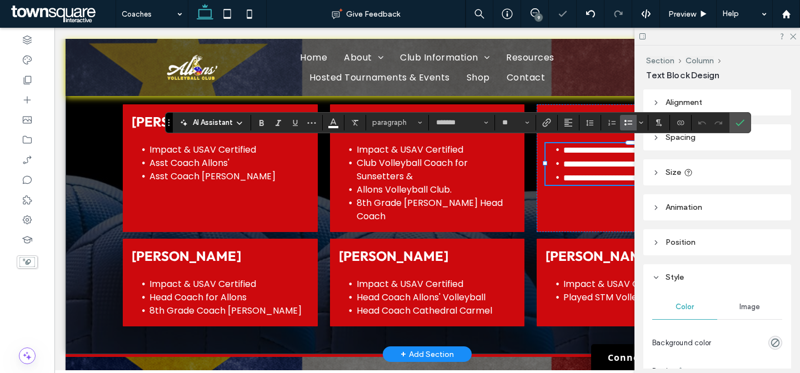
paste div
type input "**"
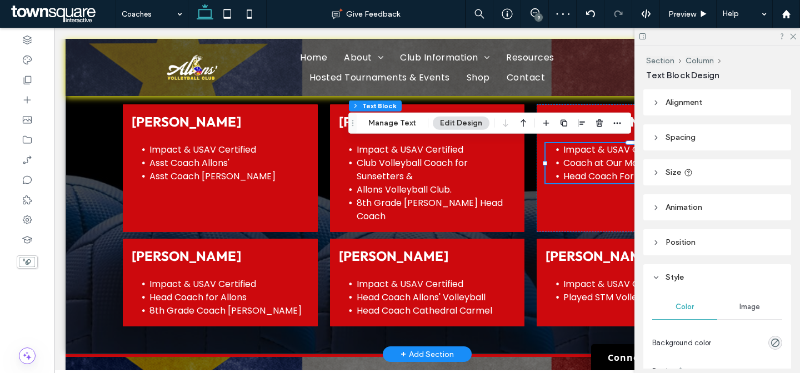
click at [187, 248] on span "Caroline Breaux" at bounding box center [186, 256] width 109 height 17
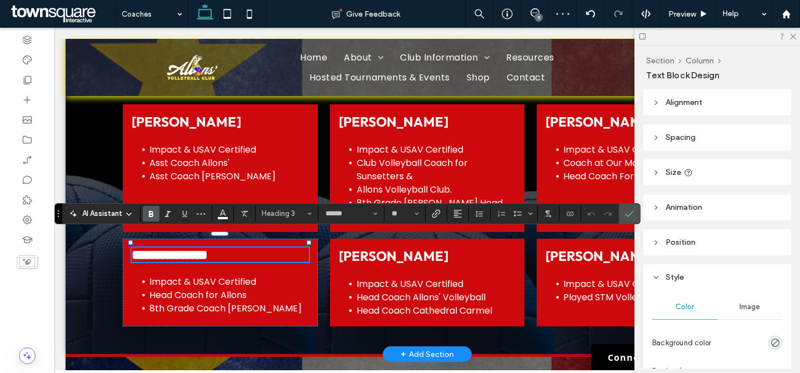
paste div
type input "**"
click at [161, 276] on span "Impact & USAV Certified" at bounding box center [202, 282] width 107 height 13
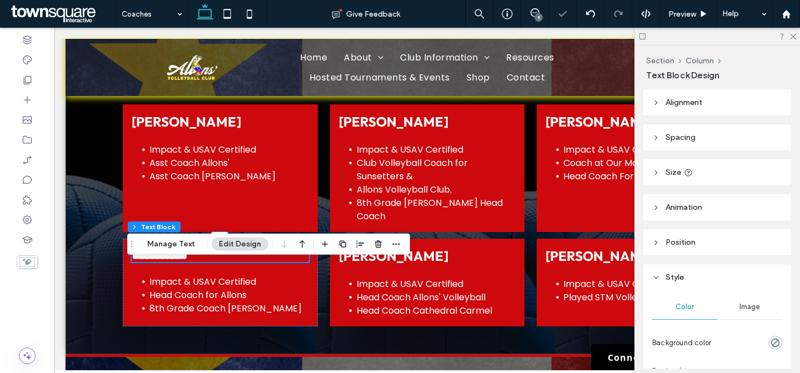
click at [161, 276] on span "Impact & USAV Certified" at bounding box center [202, 282] width 107 height 13
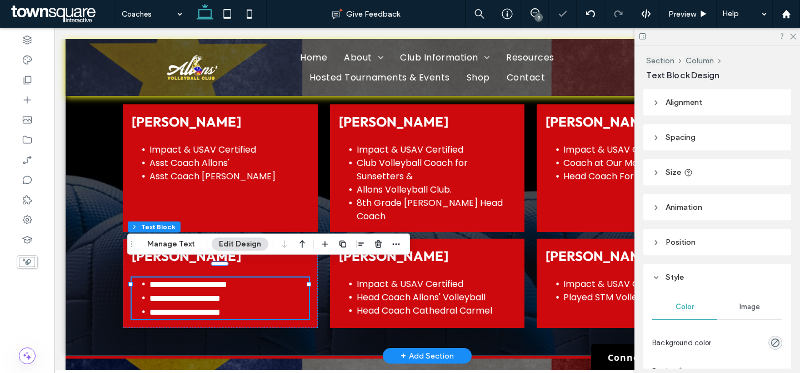
paste div
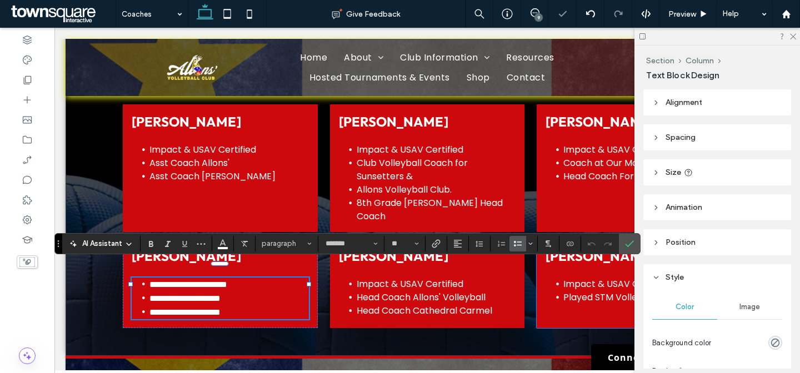
type input "**"
drag, startPoint x: 624, startPoint y: 244, endPoint x: 481, endPoint y: 201, distance: 149.7
click at [624, 244] on label "Confirm" at bounding box center [629, 244] width 17 height 20
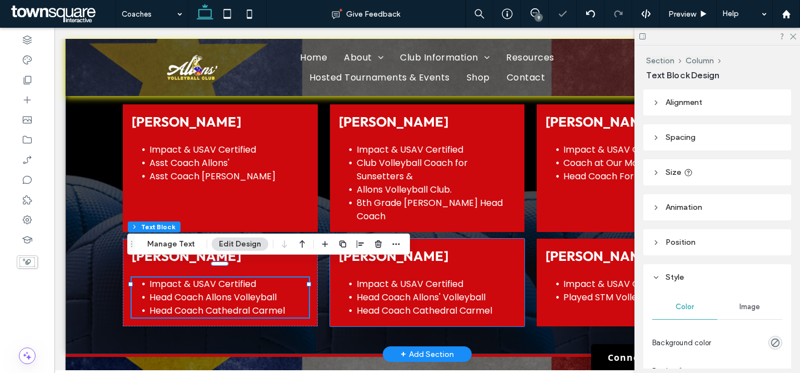
click at [512, 239] on div "Kylie Blanchard Impact & USAV Certified Head Coach Allons' Volleyball Head Coac…" at bounding box center [427, 283] width 195 height 88
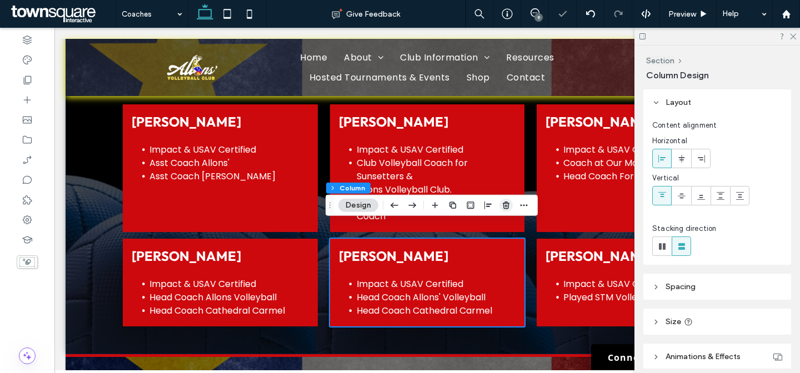
click at [505, 206] on use "button" at bounding box center [506, 205] width 7 height 7
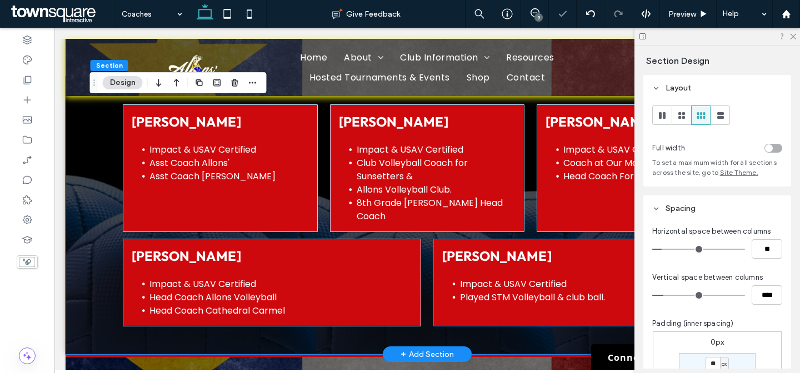
click at [437, 297] on div "Abigail Fabacher Impact & USAV Certified Played STM Volleyball & club ball." at bounding box center [582, 283] width 298 height 88
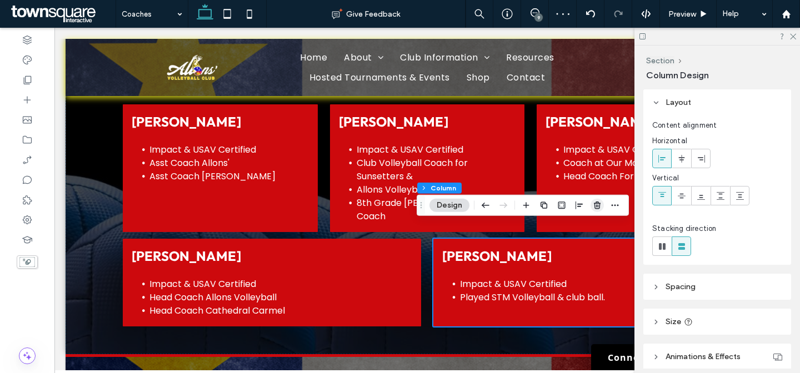
click at [596, 203] on use "button" at bounding box center [597, 205] width 7 height 7
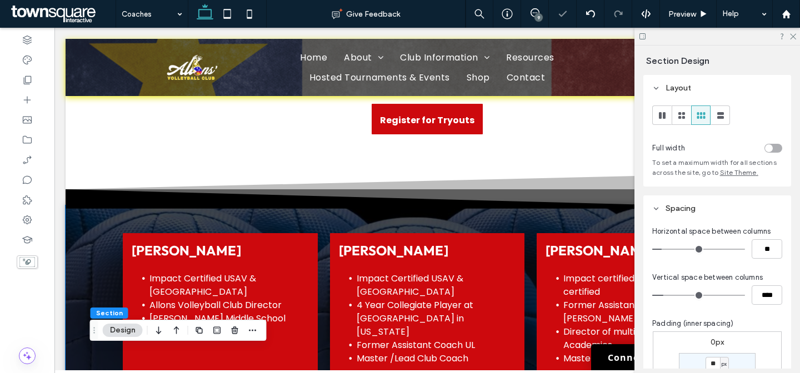
scroll to position [0, 0]
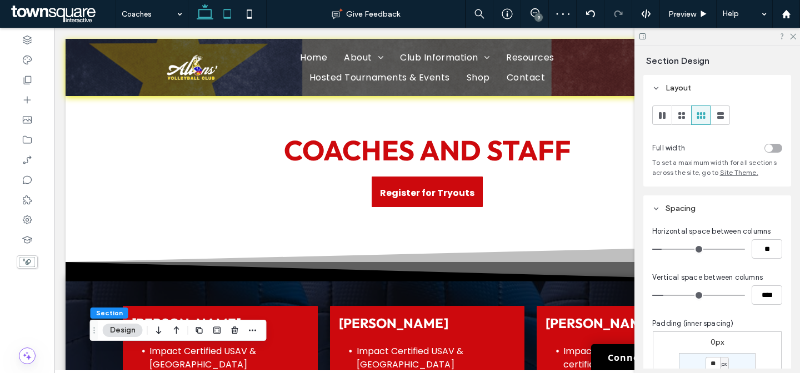
click at [234, 11] on icon at bounding box center [227, 14] width 22 height 22
type input "***"
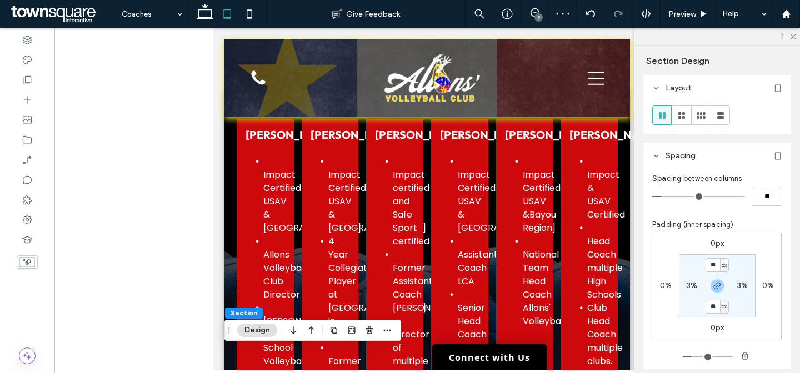
scroll to position [101, 0]
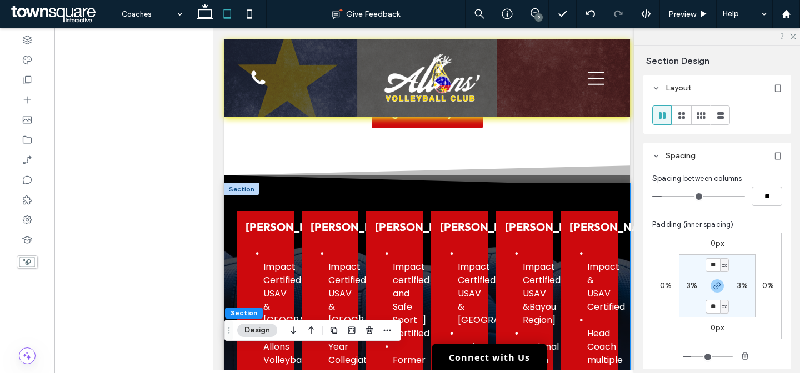
click at [613, 193] on div "Eddie Dwayne Pourcio Impact Certified USAV & Bayou Region Allons Volleyball Clu…" at bounding box center [427, 379] width 406 height 393
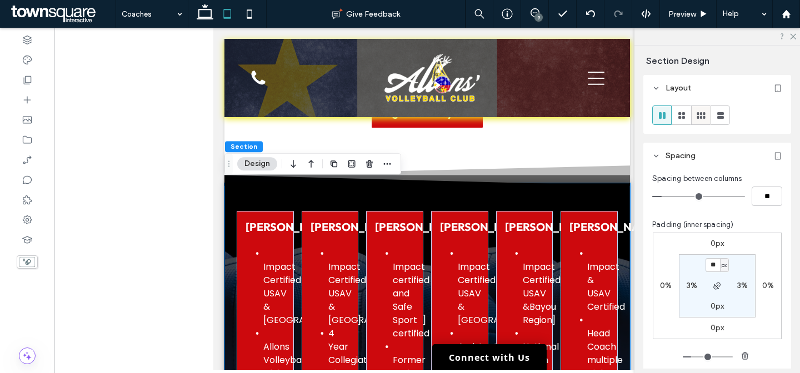
click at [701, 118] on use at bounding box center [701, 115] width 8 height 7
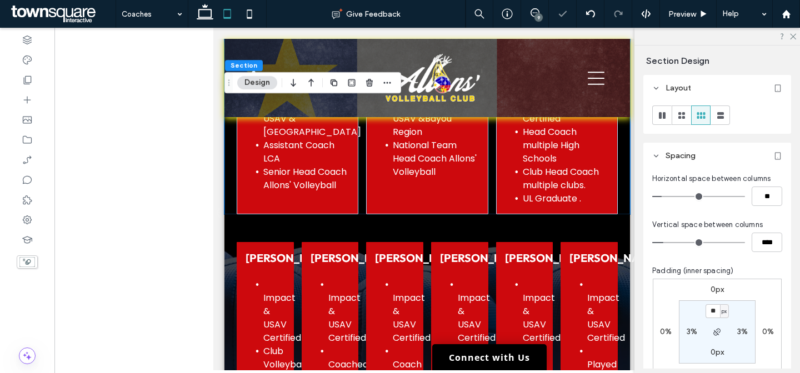
scroll to position [464, 0]
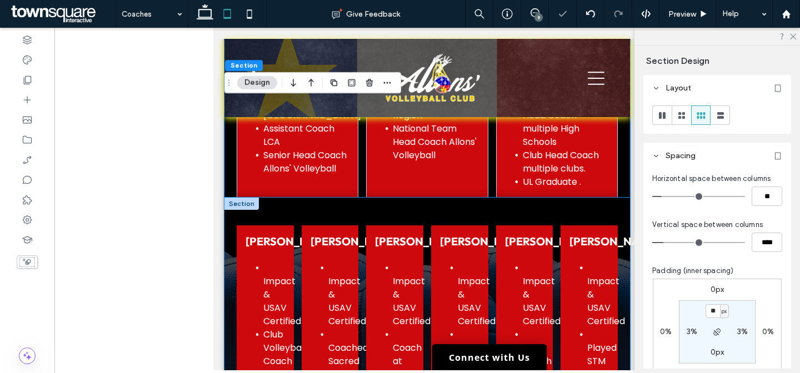
click at [597, 228] on div "Lea Thomas Impact & USAV Certified Club Volleyball Coach for Sunsetters & Allon…" at bounding box center [427, 354] width 406 height 313
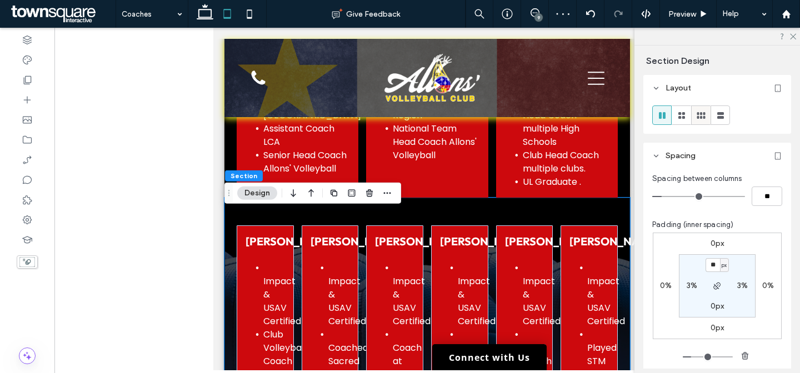
click at [694, 119] on div at bounding box center [701, 115] width 18 height 18
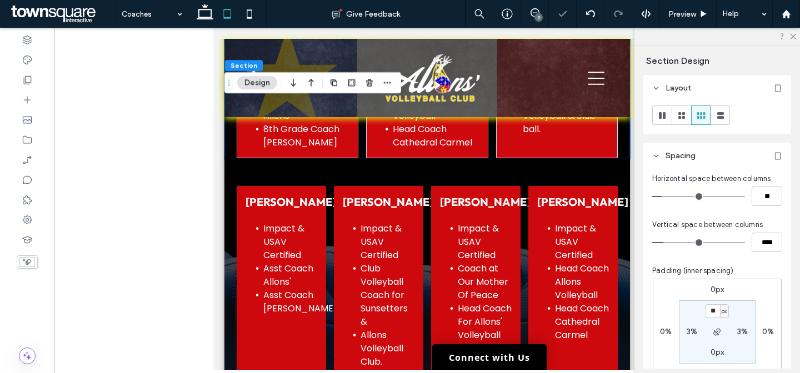
scroll to position [803, 0]
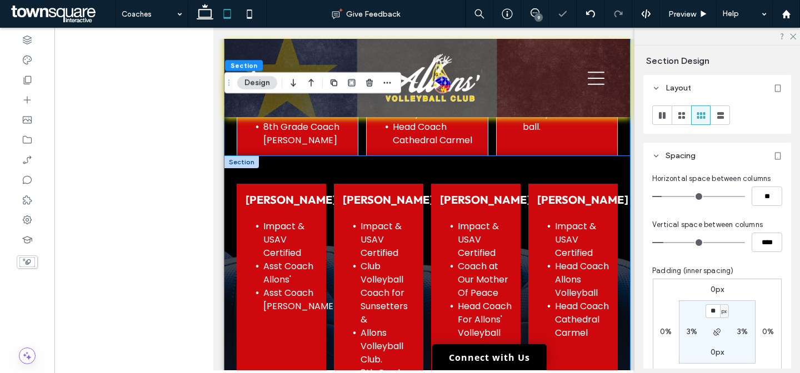
click at [549, 199] on div "Jadein Lemelle Impact & USAV Certified Asst Coach Allons' Asst Coach Beau Chene…" at bounding box center [427, 299] width 406 height 287
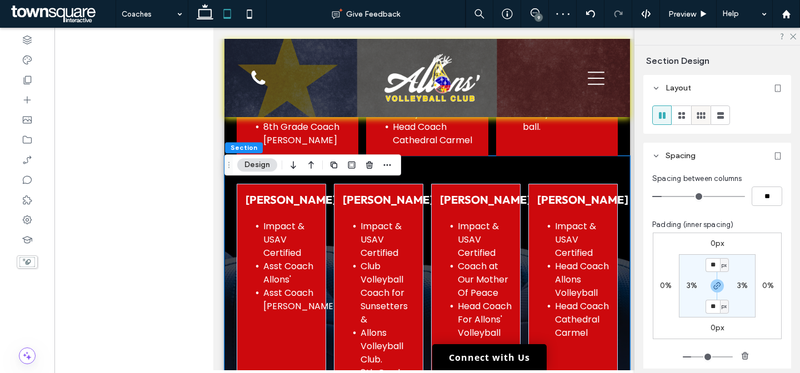
click at [699, 117] on icon at bounding box center [701, 115] width 11 height 11
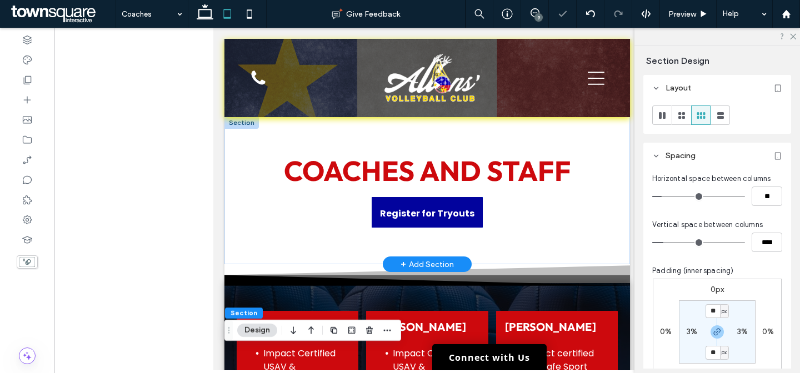
scroll to position [0, 0]
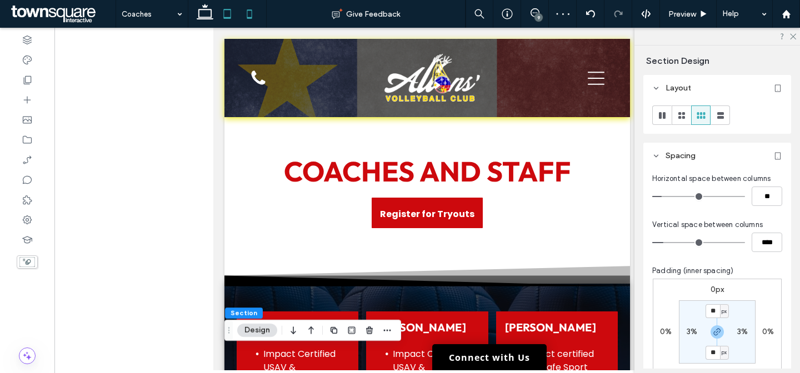
click at [252, 12] on icon at bounding box center [249, 14] width 22 height 22
type input "**"
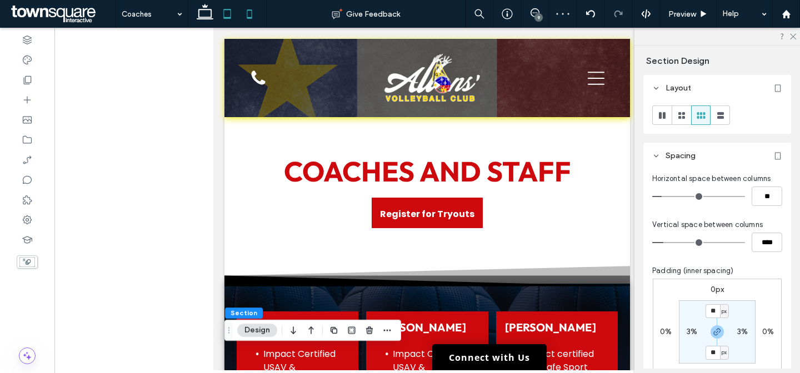
type input "****"
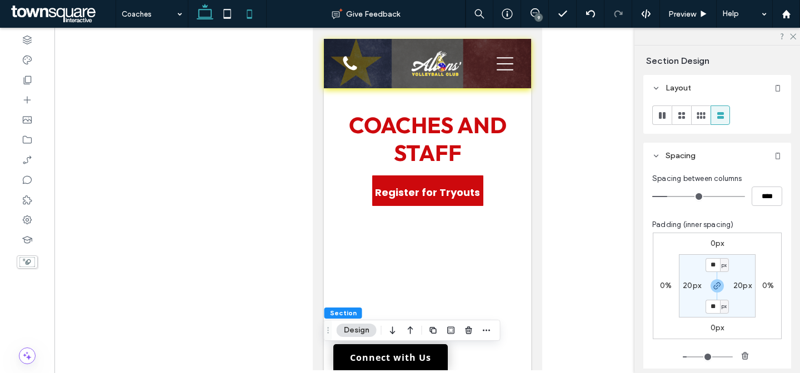
click at [199, 21] on icon at bounding box center [205, 14] width 22 height 22
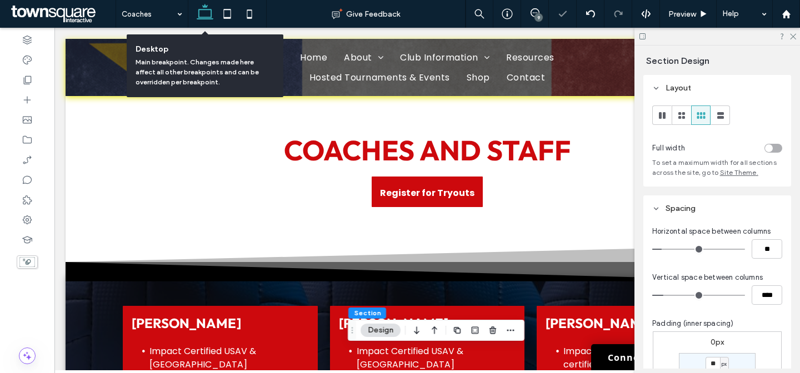
type input "**"
type input "****"
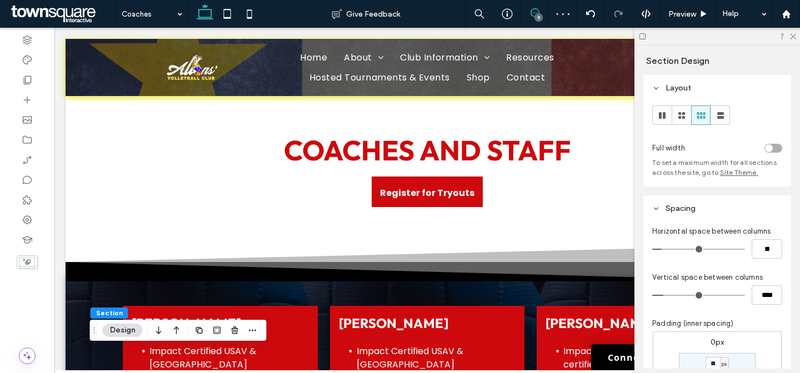
click at [531, 14] on icon at bounding box center [535, 12] width 9 height 9
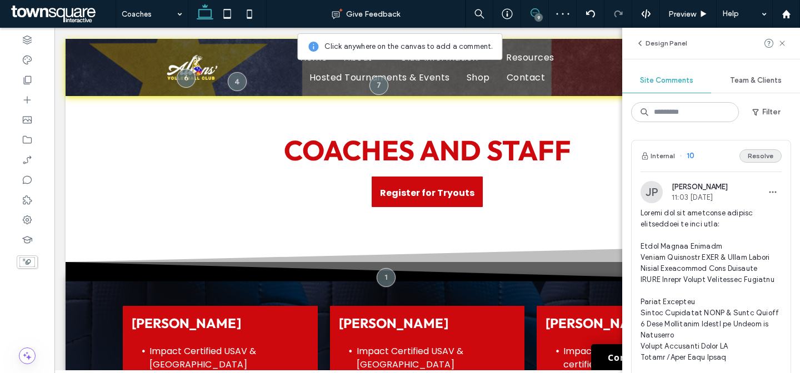
click at [755, 159] on button "Resolve" at bounding box center [760, 155] width 42 height 13
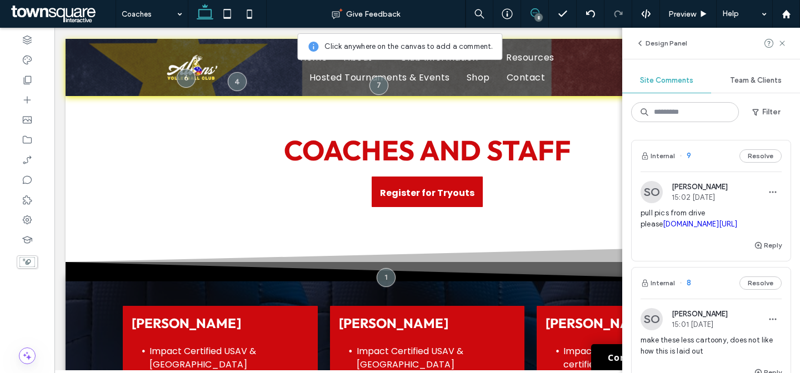
click at [746, 199] on div "SO Samantha Ojeda 15:02 Aug 11 2025" at bounding box center [711, 192] width 141 height 22
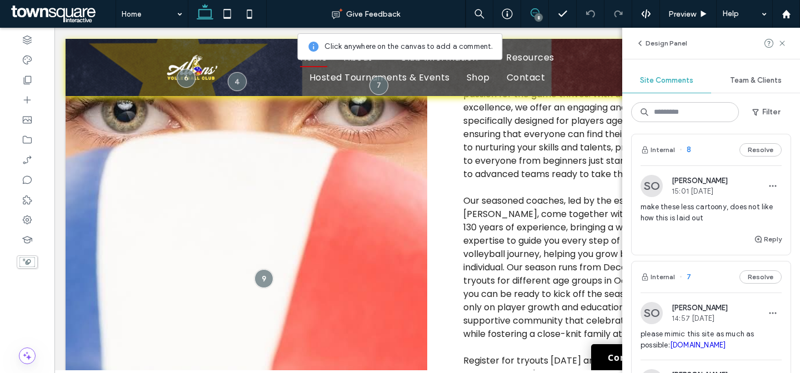
scroll to position [174, 0]
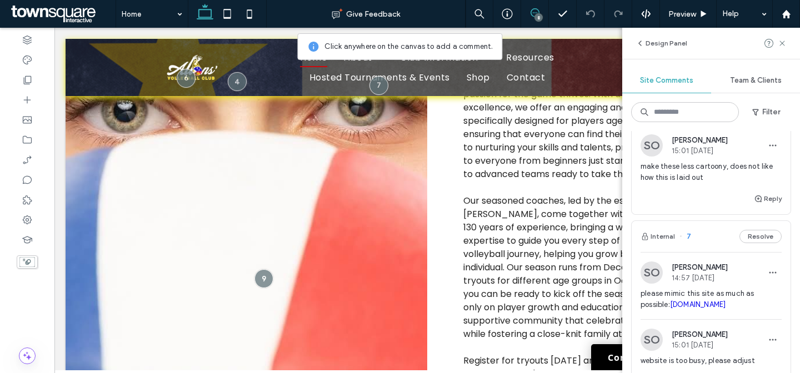
click at [709, 192] on div "make these less cartoony, does not like how this is laid out" at bounding box center [711, 176] width 141 height 31
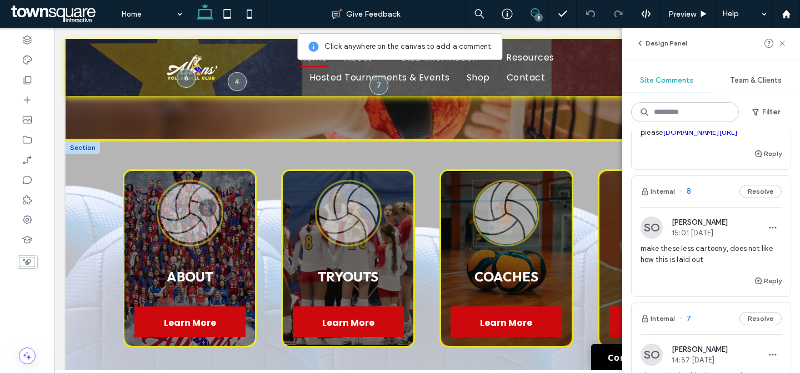
scroll to position [378, 0]
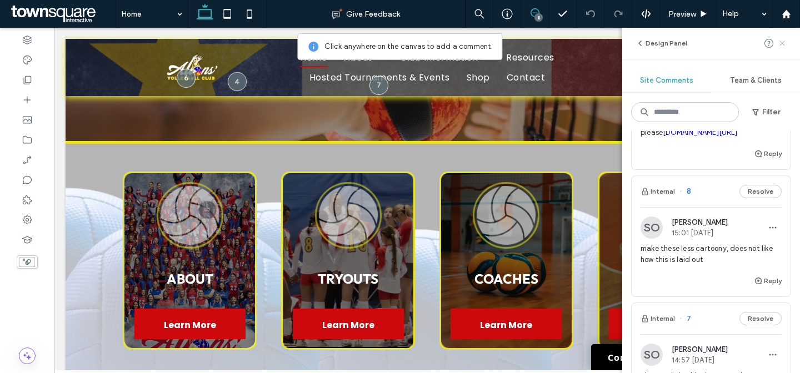
click at [783, 46] on icon at bounding box center [782, 43] width 9 height 9
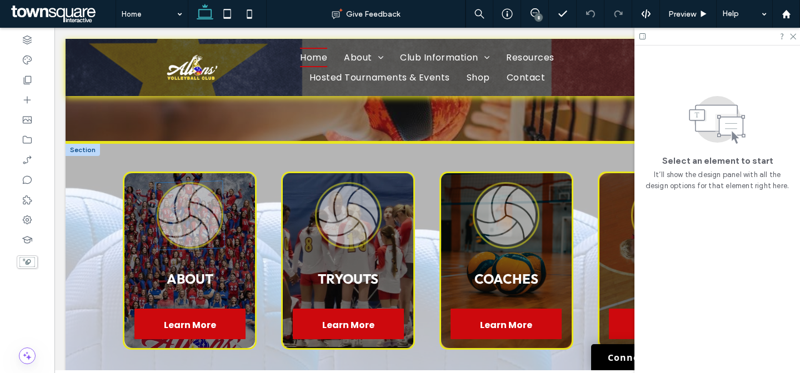
click at [202, 213] on icon at bounding box center [203, 221] width 29 height 38
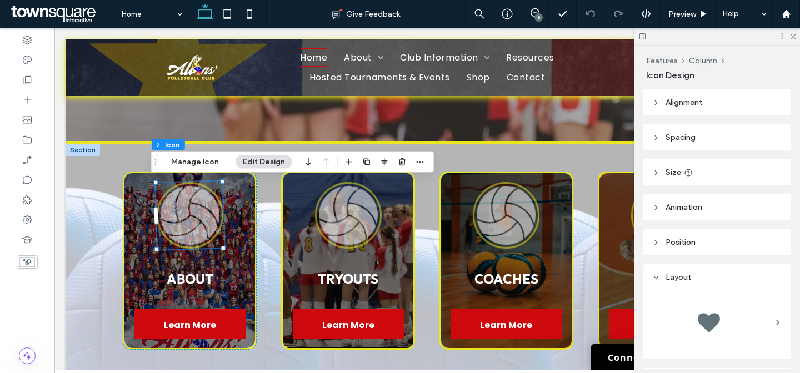
click at [406, 157] on div at bounding box center [384, 162] width 84 height 20
click at [402, 158] on icon "button" at bounding box center [402, 162] width 9 height 9
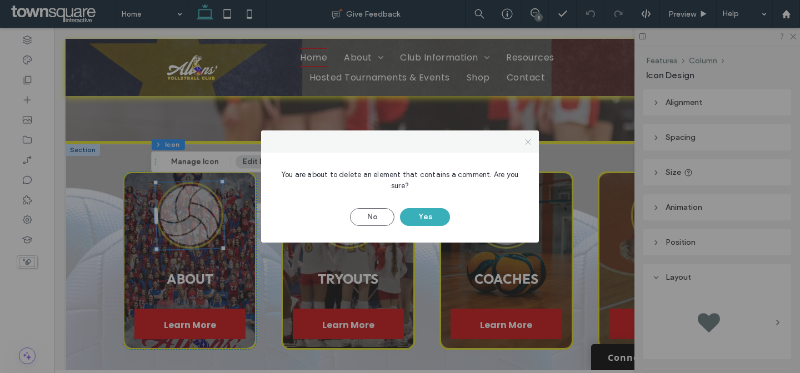
click at [526, 139] on icon at bounding box center [528, 142] width 8 height 8
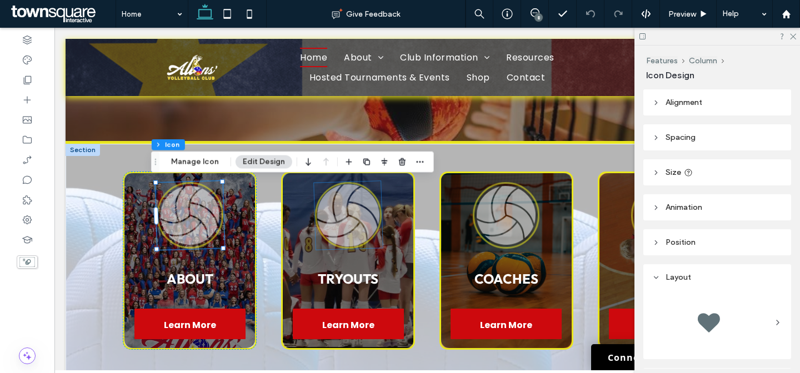
click at [341, 211] on icon at bounding box center [346, 203] width 27 height 38
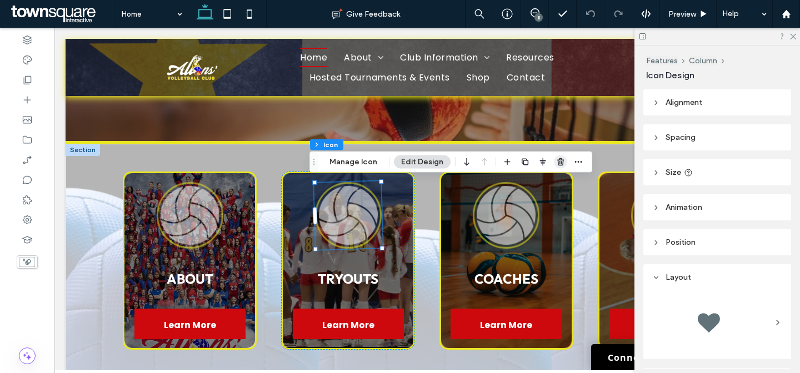
click at [559, 163] on icon "button" at bounding box center [560, 162] width 9 height 9
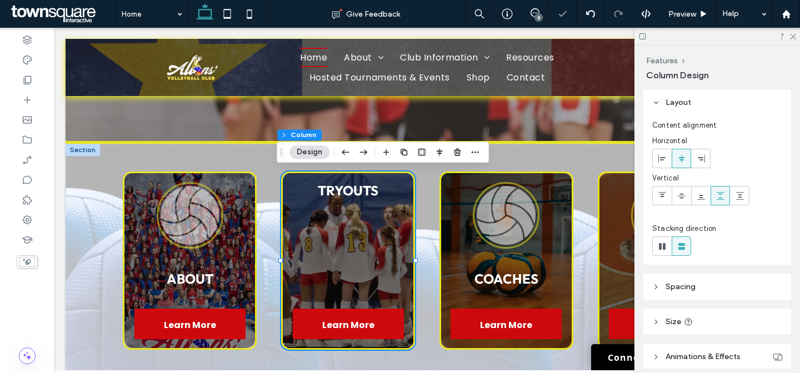
click at [380, 246] on div "TRYOUTS Learn More" at bounding box center [348, 261] width 134 height 178
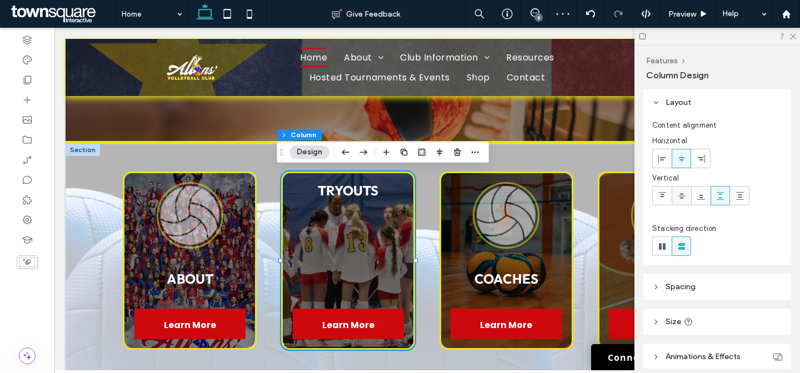
click at [683, 201] on span at bounding box center [681, 196] width 9 height 18
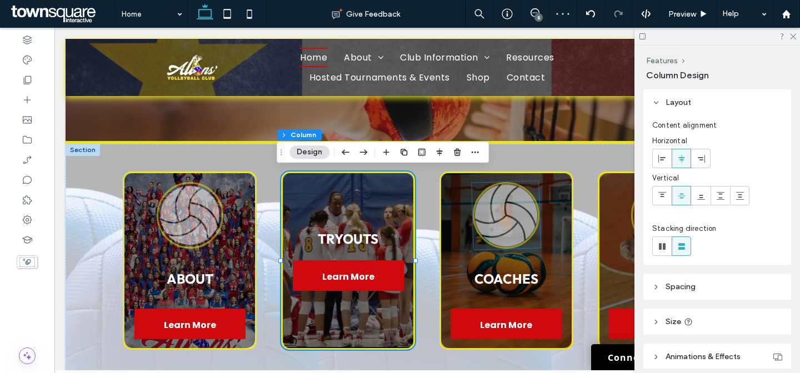
click at [520, 224] on icon at bounding box center [520, 221] width 29 height 38
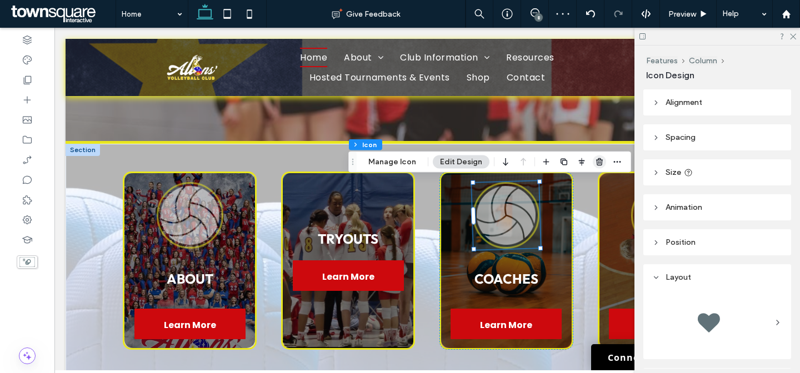
click at [603, 161] on div at bounding box center [581, 162] width 84 height 20
drag, startPoint x: 596, startPoint y: 162, endPoint x: 546, endPoint y: 131, distance: 58.9
click at [596, 162] on use "button" at bounding box center [599, 161] width 7 height 7
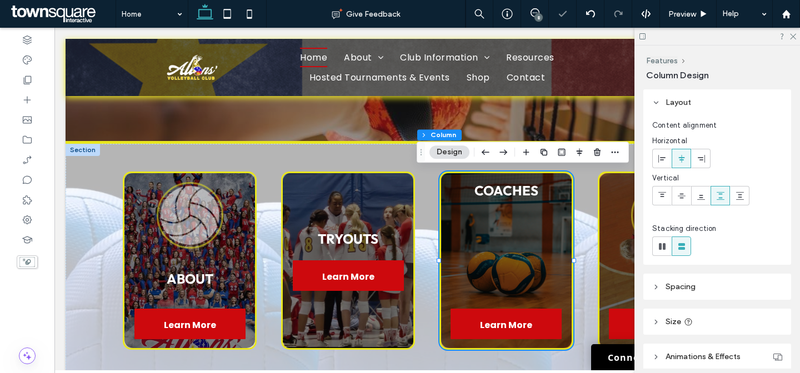
click at [533, 227] on div "COACHES Learn More" at bounding box center [506, 261] width 134 height 178
click at [677, 195] on icon at bounding box center [681, 196] width 9 height 9
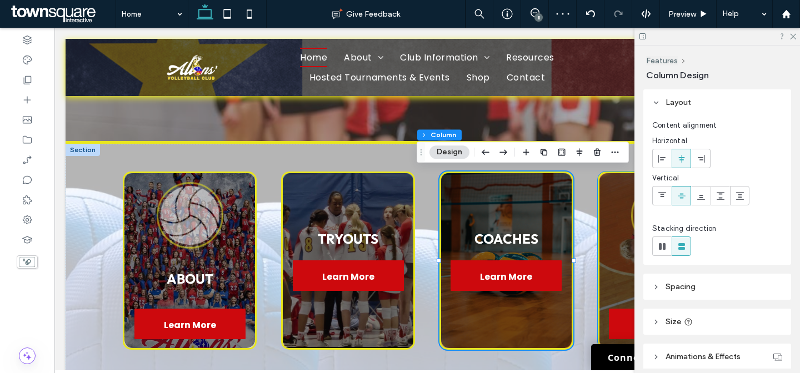
drag, startPoint x: 613, startPoint y: 237, endPoint x: 618, endPoint y: 232, distance: 7.1
click at [613, 236] on div "CAMPS & LESSONS Learn More" at bounding box center [665, 261] width 134 height 178
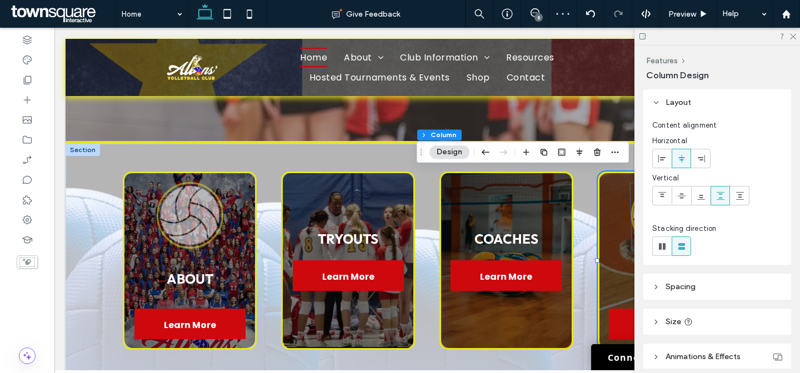
click at [633, 212] on icon at bounding box center [646, 204] width 26 height 38
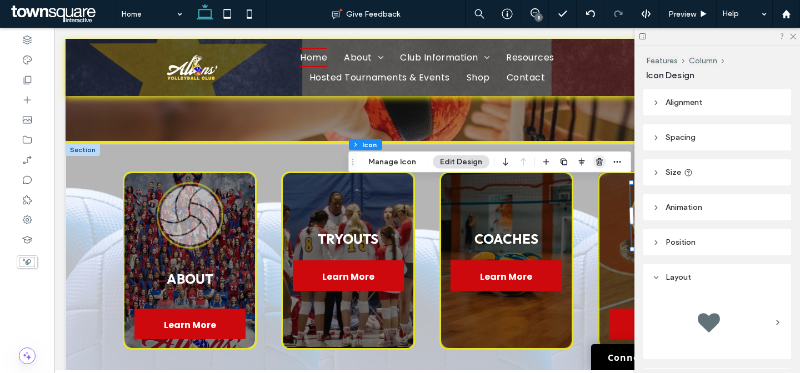
click at [598, 163] on icon "button" at bounding box center [599, 162] width 9 height 9
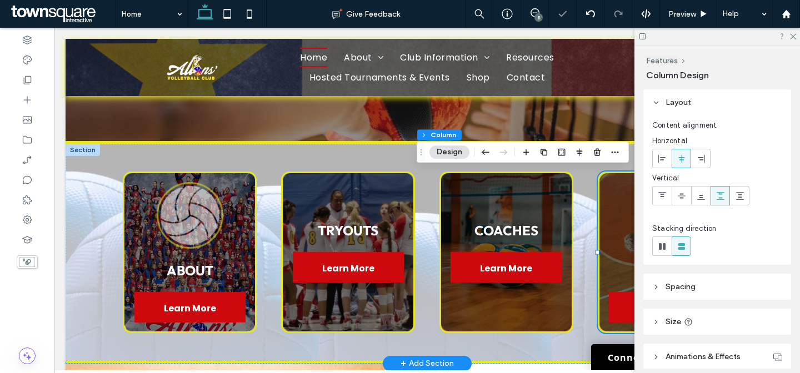
click at [617, 253] on div "CAMPS & LESSONS Learn More" at bounding box center [665, 253] width 134 height 162
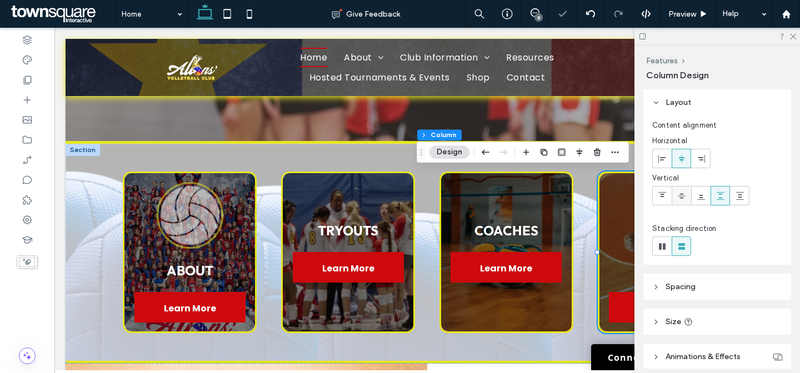
click at [680, 192] on icon at bounding box center [681, 196] width 9 height 9
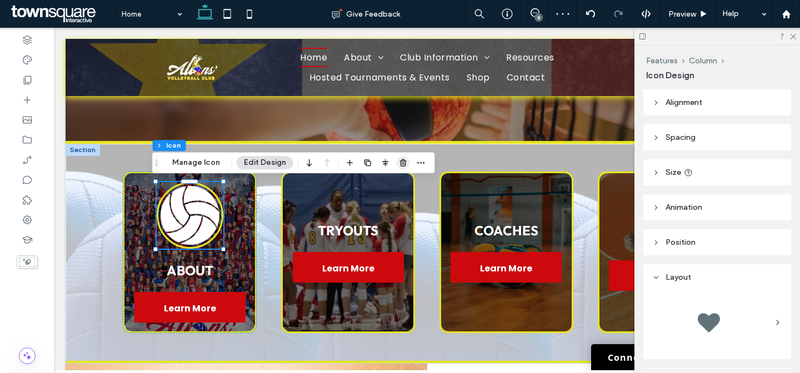
click at [400, 163] on use "button" at bounding box center [403, 162] width 7 height 7
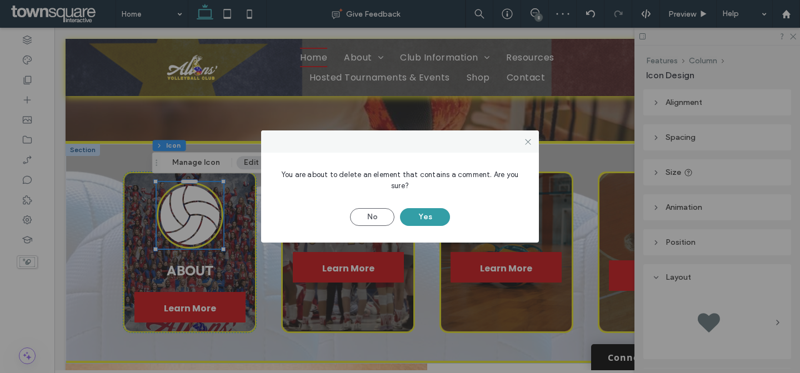
click at [416, 221] on button "Yes" at bounding box center [425, 217] width 50 height 18
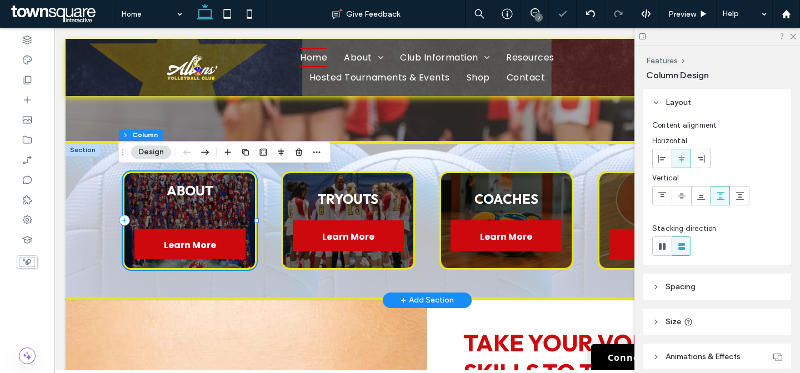
click at [231, 211] on div "ABOUT Learn More" at bounding box center [190, 221] width 134 height 98
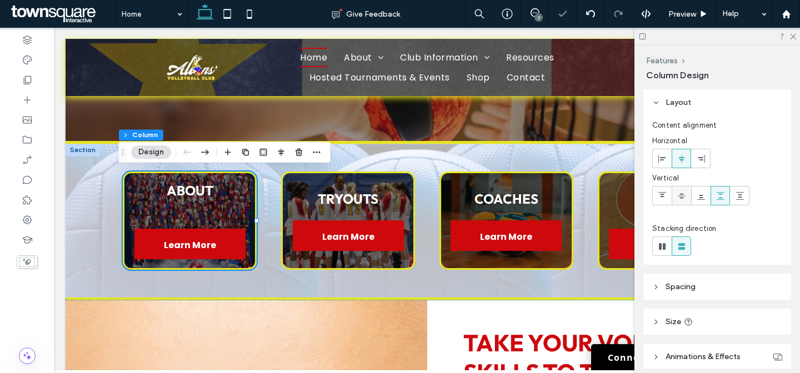
click at [682, 196] on icon at bounding box center [681, 196] width 9 height 9
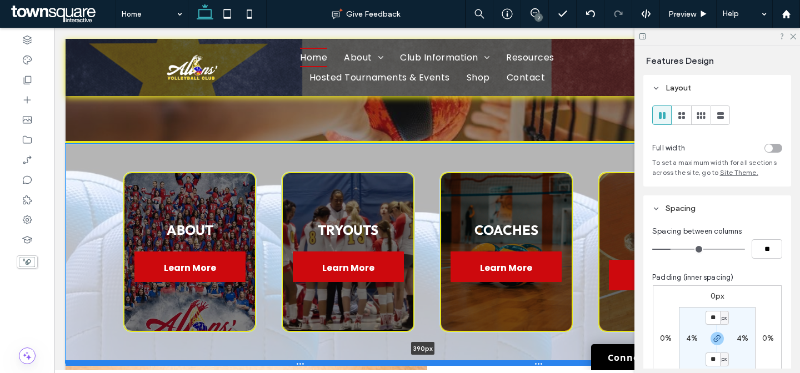
drag, startPoint x: 539, startPoint y: 299, endPoint x: 539, endPoint y: 362, distance: 62.8
click at [539, 362] on div at bounding box center [423, 364] width 715 height 6
type input "***"
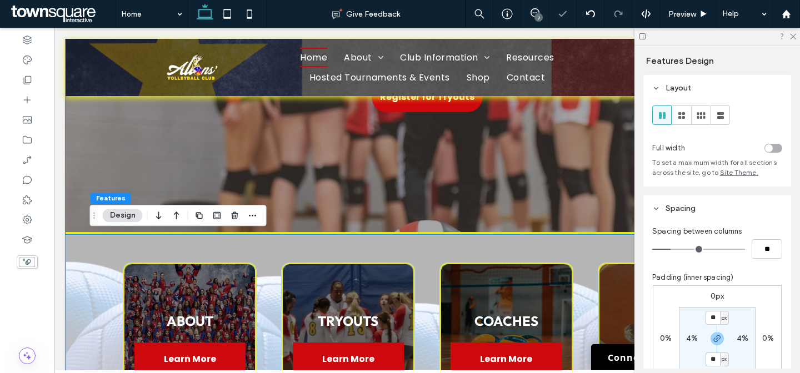
scroll to position [161, 0]
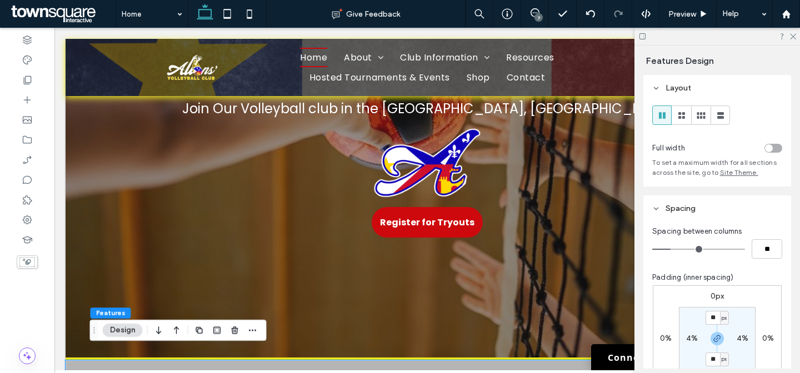
click at [539, 14] on div "7" at bounding box center [538, 17] width 8 height 8
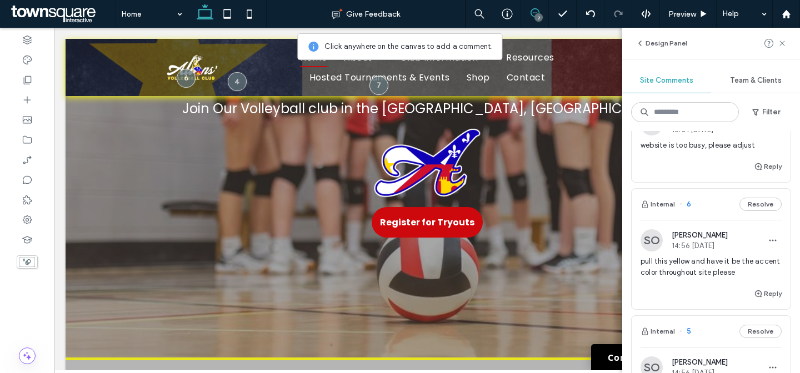
scroll to position [262, 0]
click at [751, 252] on div "SO [PERSON_NAME] 14:56 [DATE]" at bounding box center [711, 240] width 141 height 22
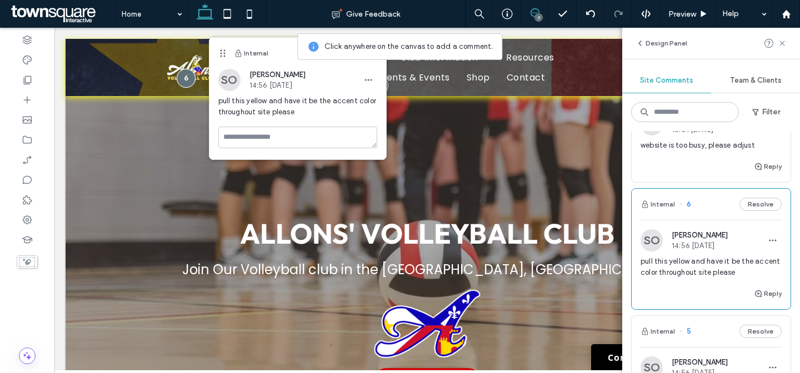
click at [694, 250] on span "14:56 [DATE]" at bounding box center [700, 246] width 56 height 8
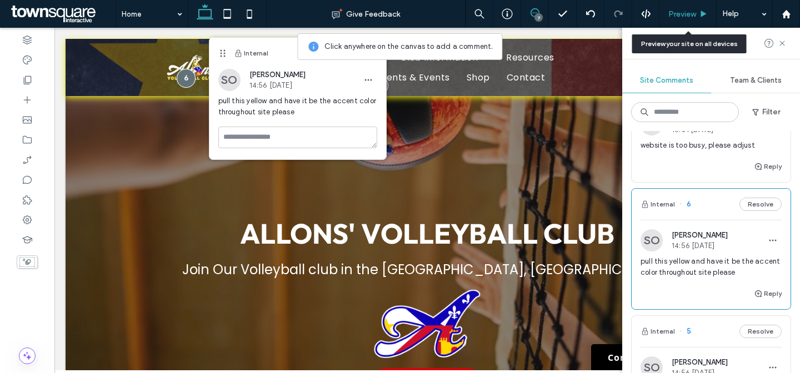
click at [702, 17] on icon at bounding box center [703, 14] width 8 height 8
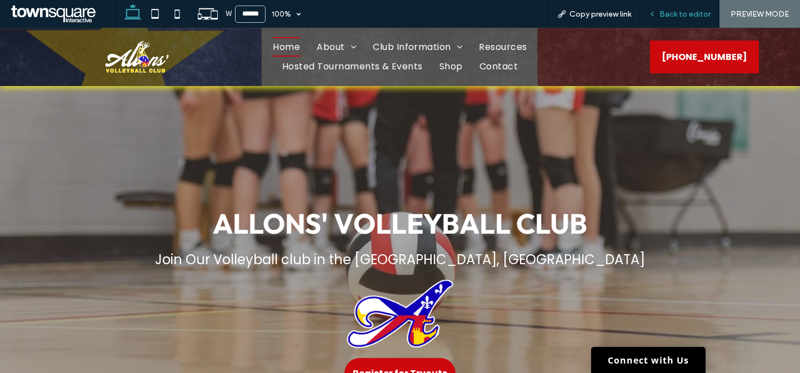
click at [666, 12] on span "Back to editor" at bounding box center [684, 13] width 51 height 9
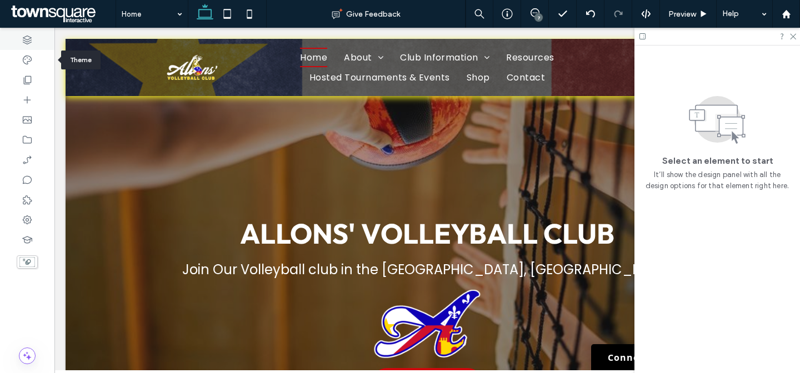
click at [27, 49] on div at bounding box center [27, 40] width 54 height 20
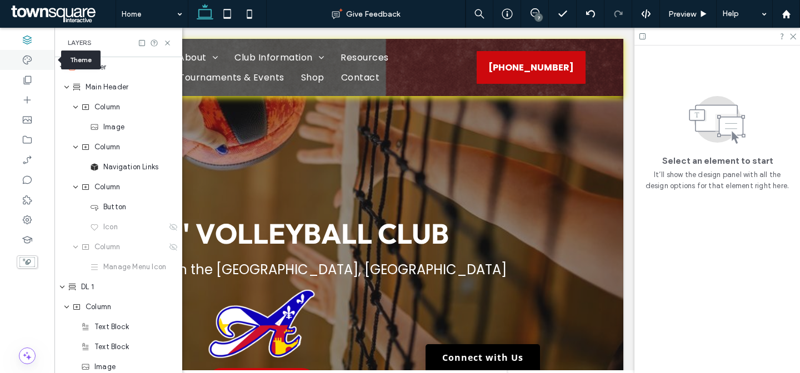
click at [25, 63] on icon at bounding box center [27, 59] width 11 height 11
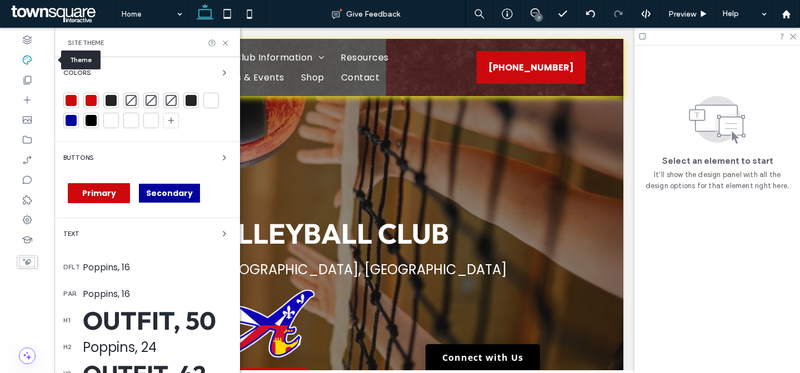
scroll to position [0, 166]
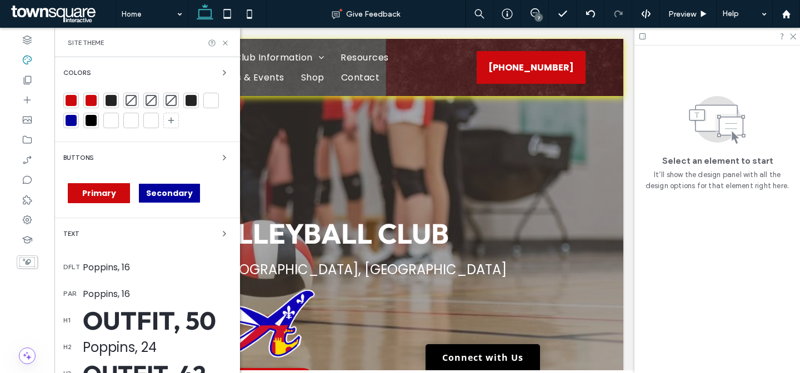
click at [132, 103] on div at bounding box center [131, 100] width 11 height 11
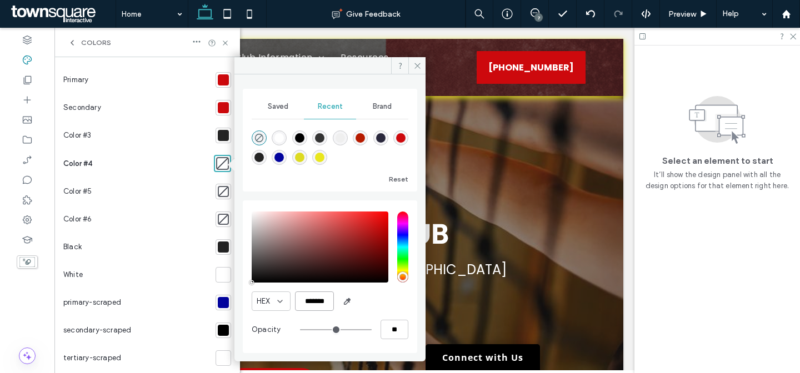
click at [328, 302] on input "*******" at bounding box center [314, 301] width 39 height 19
paste input "color picker textbox"
type input "*******"
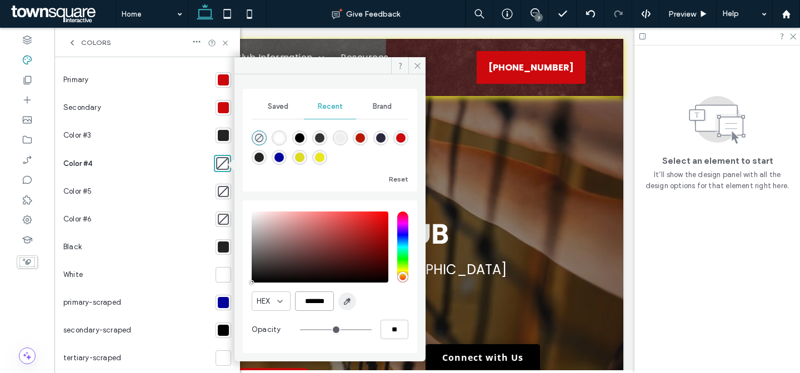
type input "***"
type input "****"
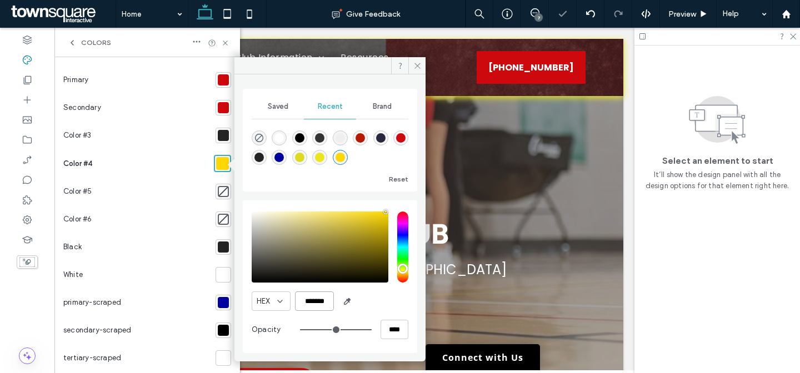
type input "*******"
click at [382, 297] on div "HEX *******" at bounding box center [330, 301] width 157 height 19
click at [420, 67] on icon at bounding box center [417, 66] width 8 height 8
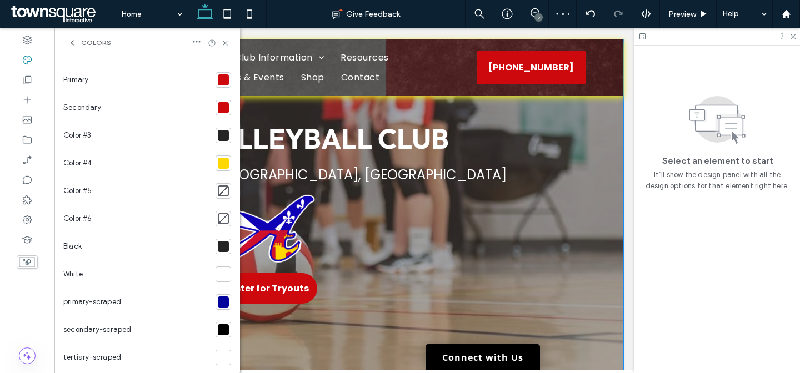
scroll to position [206, 0]
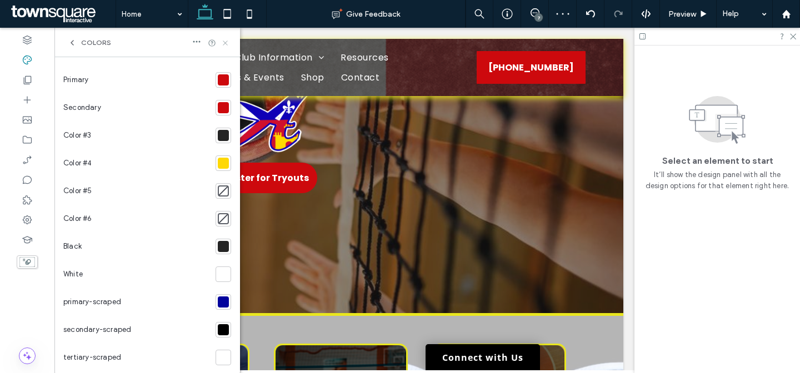
drag, startPoint x: 226, startPoint y: 44, endPoint x: 556, endPoint y: 87, distance: 332.2
click at [226, 44] on icon at bounding box center [225, 43] width 8 height 8
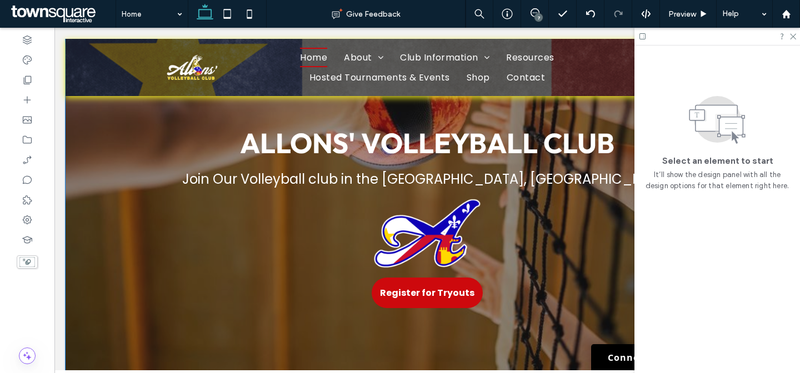
scroll to position [176, 0]
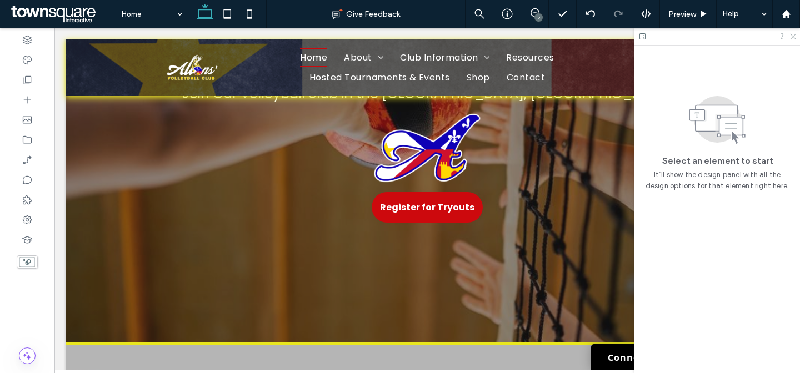
click at [794, 38] on icon at bounding box center [792, 35] width 7 height 7
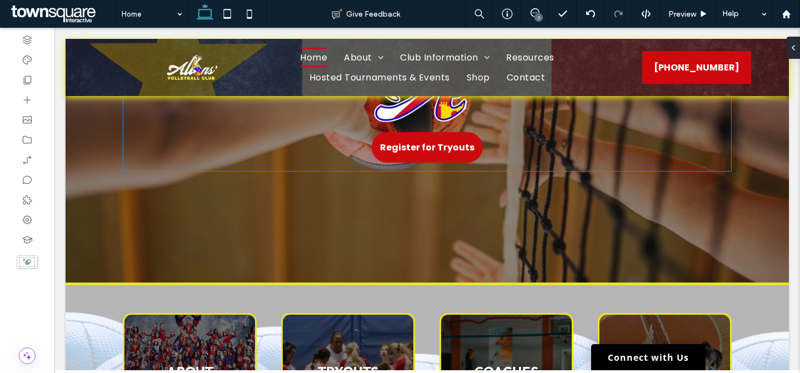
scroll to position [376, 0]
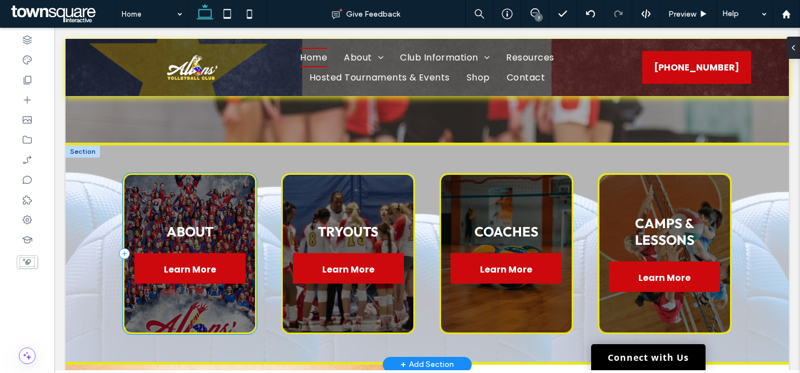
click at [234, 193] on div "ABOUT Learn More" at bounding box center [190, 253] width 134 height 161
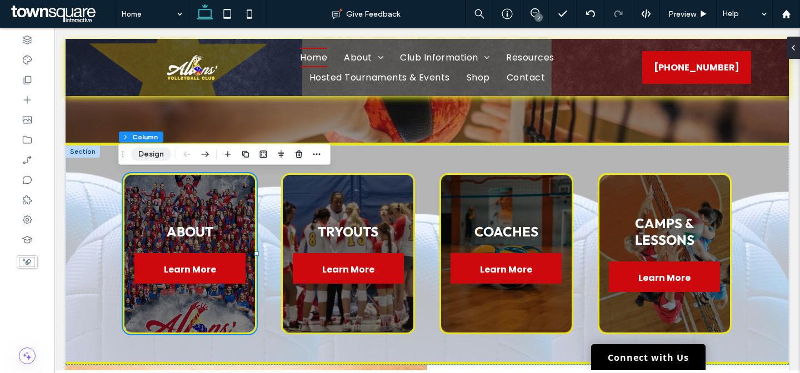
click at [152, 152] on button "Design" at bounding box center [151, 154] width 40 height 13
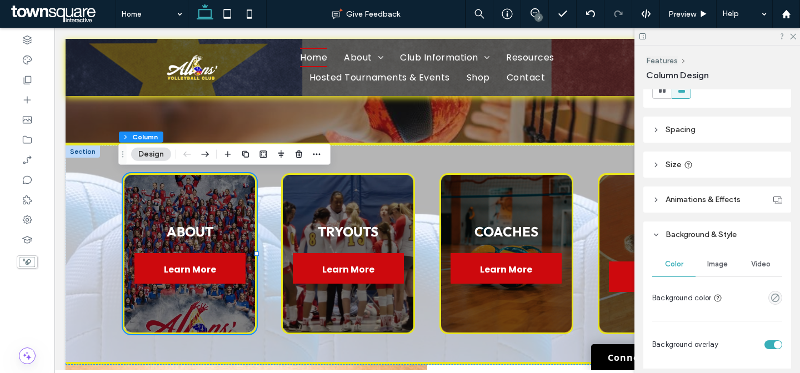
scroll to position [442, 0]
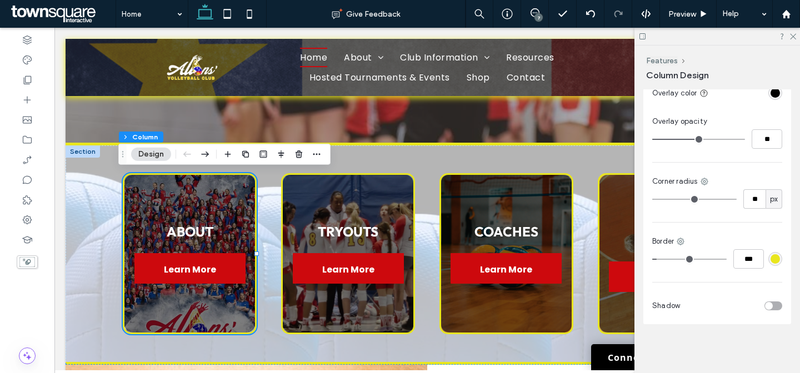
type input "*"
type input "***"
type input "*"
type input "***"
drag, startPoint x: 658, startPoint y: 258, endPoint x: 612, endPoint y: 258, distance: 46.1
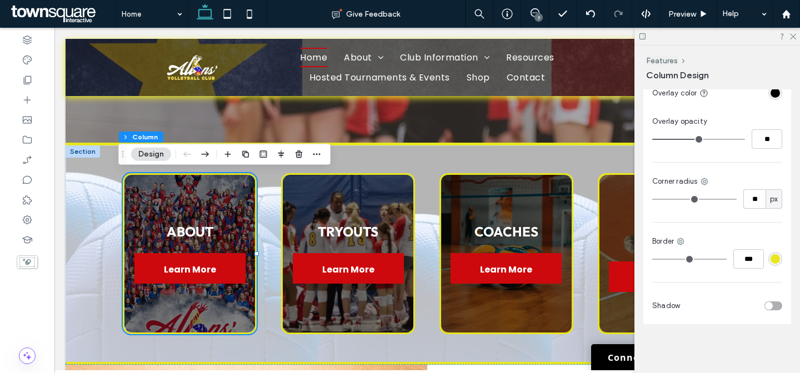
type input "*"
click at [652, 259] on input "range" at bounding box center [689, 259] width 74 height 1
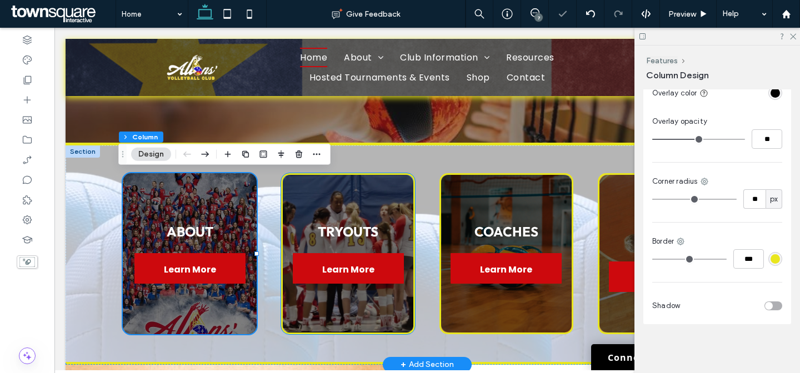
click at [384, 198] on div "TRYOUTS Learn More" at bounding box center [348, 253] width 134 height 161
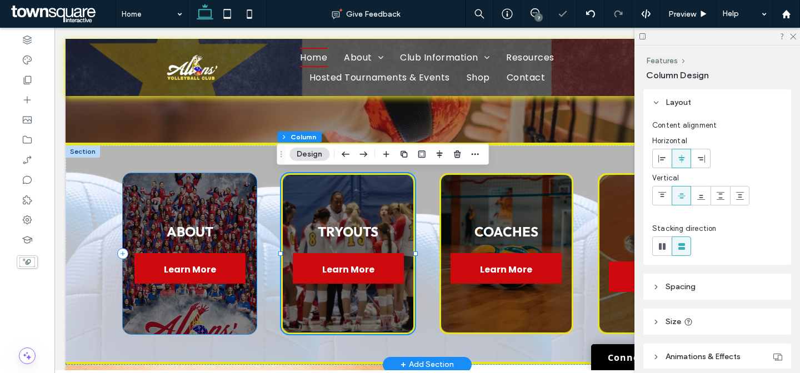
click at [195, 190] on div "ABOUT Learn More" at bounding box center [190, 253] width 134 height 161
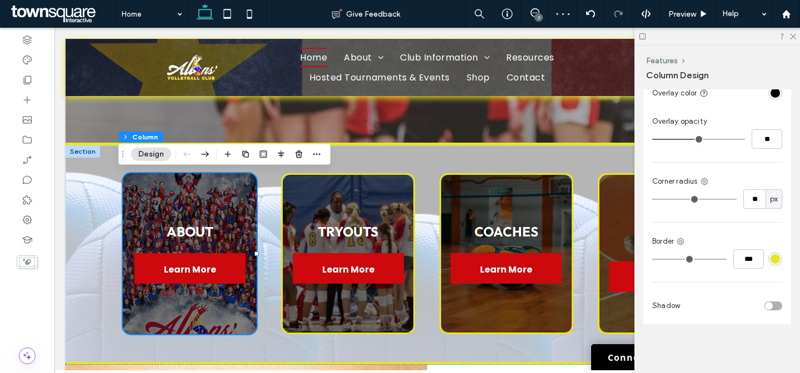
click at [768, 303] on div "toggle" at bounding box center [773, 306] width 18 height 9
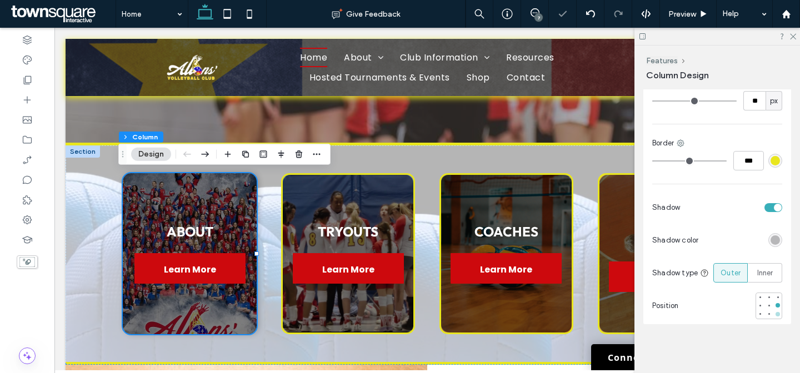
scroll to position [543, 0]
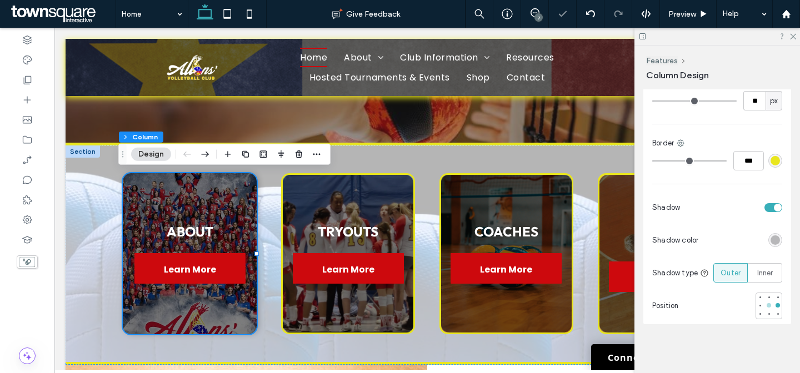
click at [767, 304] on div at bounding box center [769, 305] width 4 height 4
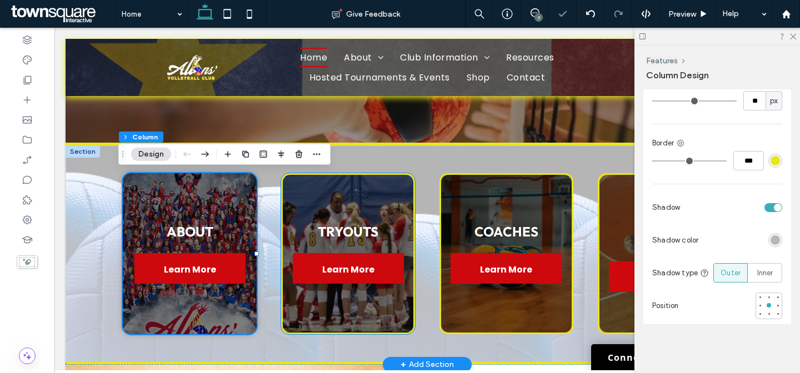
click at [345, 191] on div "TRYOUTS Learn More" at bounding box center [348, 253] width 134 height 161
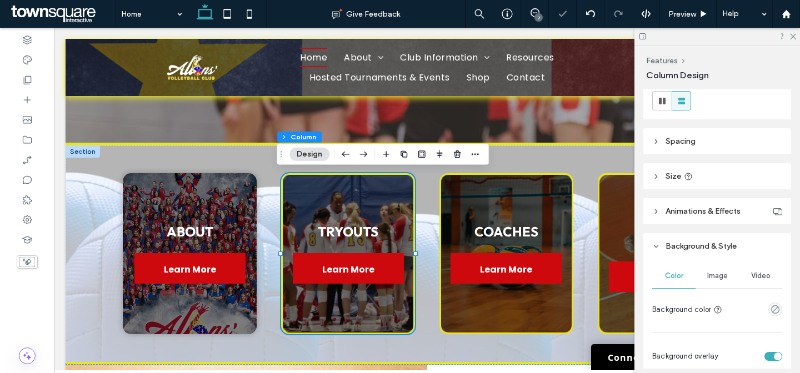
scroll to position [442, 0]
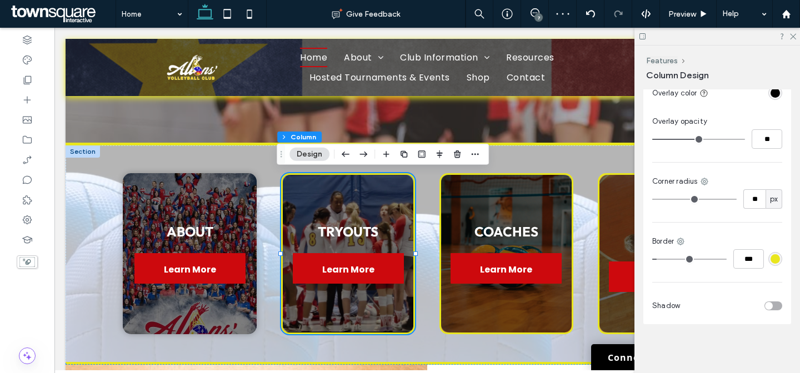
type input "*"
type input "***"
type input "*"
type input "***"
type input "*"
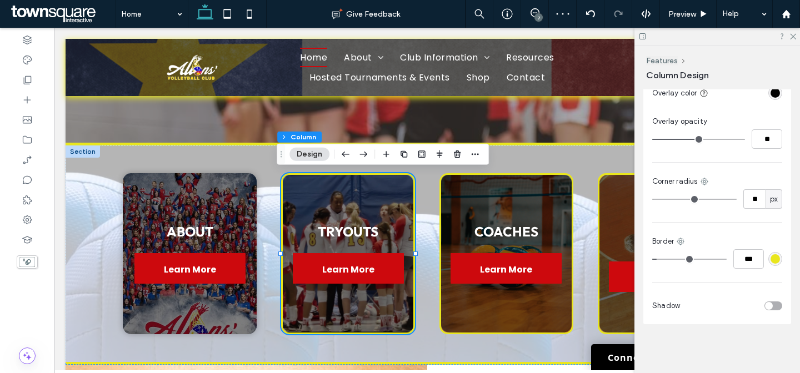
type input "***"
drag, startPoint x: 661, startPoint y: 258, endPoint x: 633, endPoint y: 258, distance: 28.3
type input "*"
click at [652, 259] on input "range" at bounding box center [689, 259] width 74 height 1
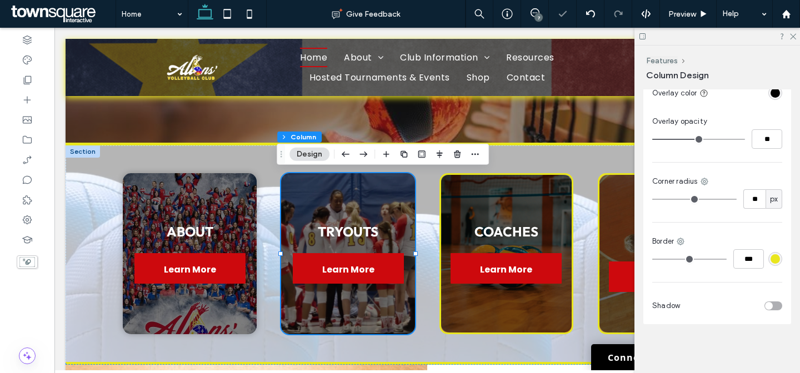
drag, startPoint x: 767, startPoint y: 304, endPoint x: 777, endPoint y: 306, distance: 9.6
click at [771, 303] on div "toggle" at bounding box center [773, 306] width 18 height 9
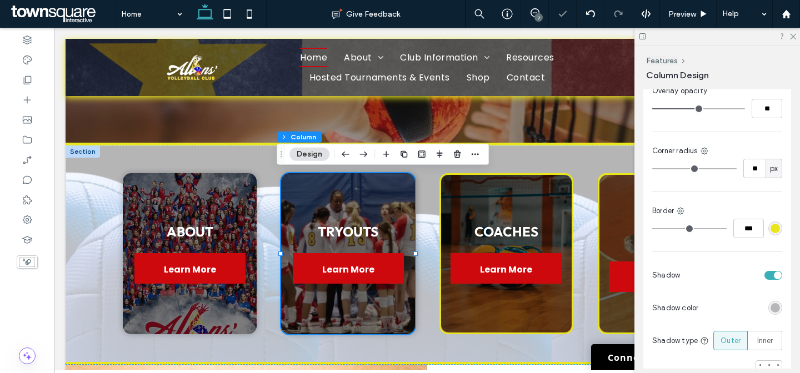
scroll to position [533, 0]
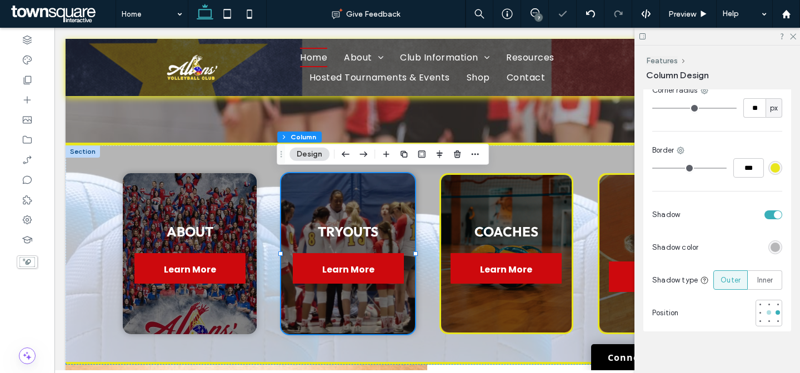
click at [767, 315] on div at bounding box center [769, 313] width 4 height 4
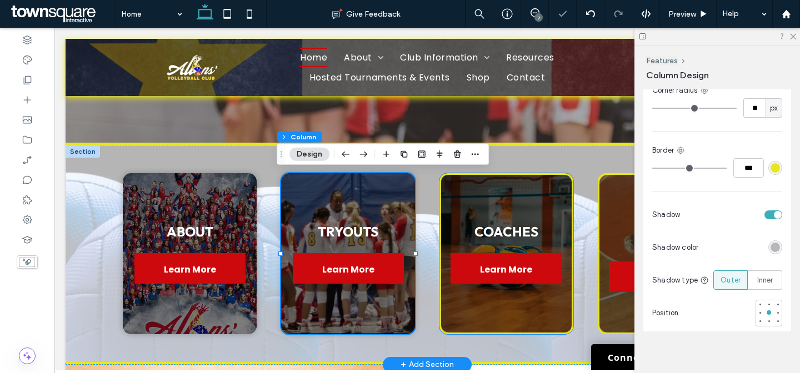
click at [538, 196] on div "COACHES Learn More" at bounding box center [506, 253] width 134 height 161
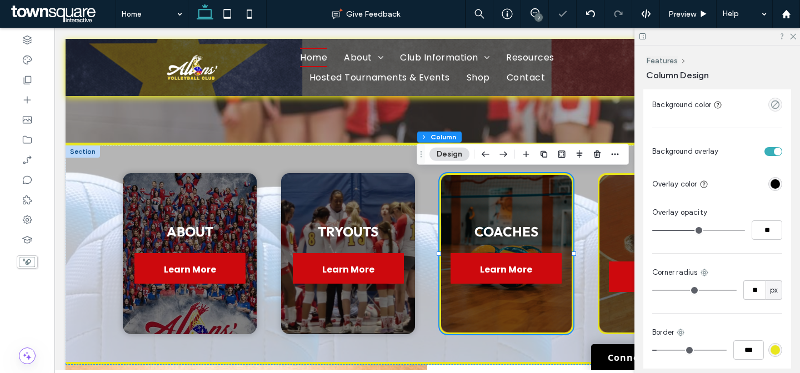
scroll to position [442, 0]
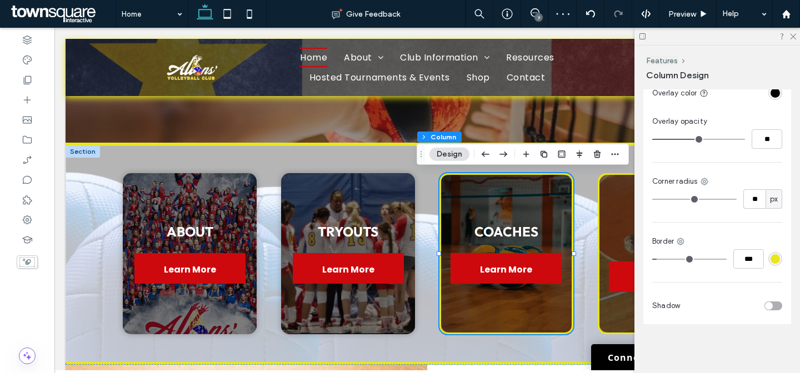
type input "*"
type input "***"
type input "*"
type input "***"
type input "*"
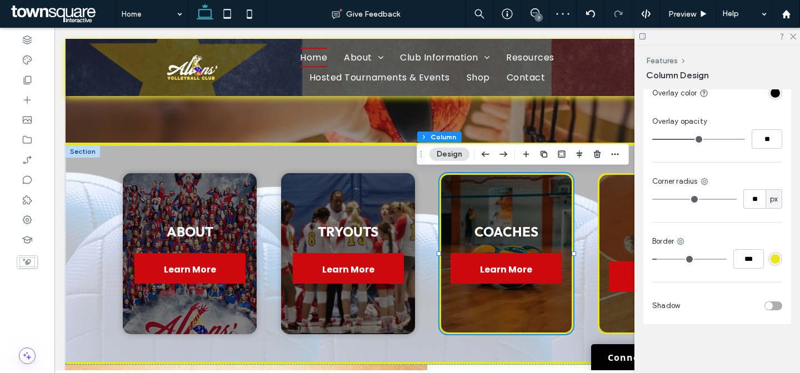
click at [652, 259] on input "range" at bounding box center [689, 259] width 74 height 1
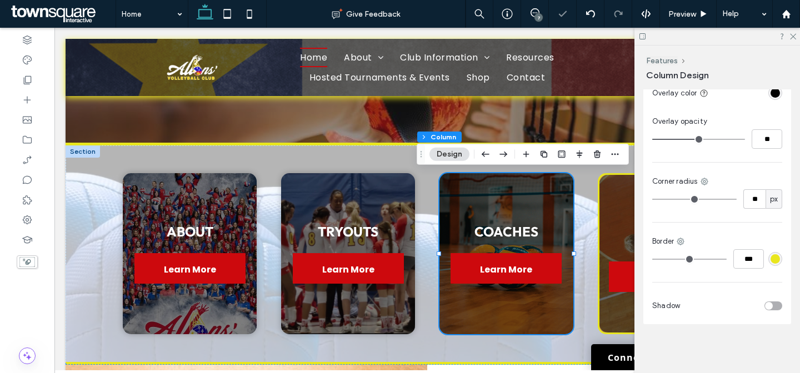
click at [771, 307] on div "toggle" at bounding box center [773, 306] width 18 height 9
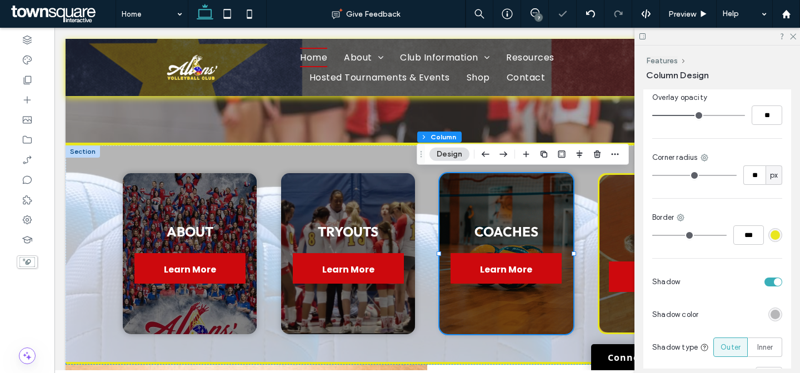
scroll to position [526, 0]
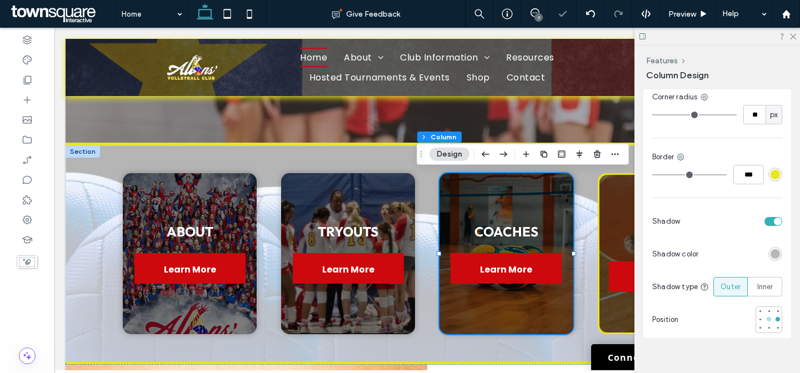
click at [765, 320] on div at bounding box center [769, 320] width 8 height 8
click at [611, 188] on div "CAMPS & LESSONS Learn More" at bounding box center [665, 253] width 134 height 161
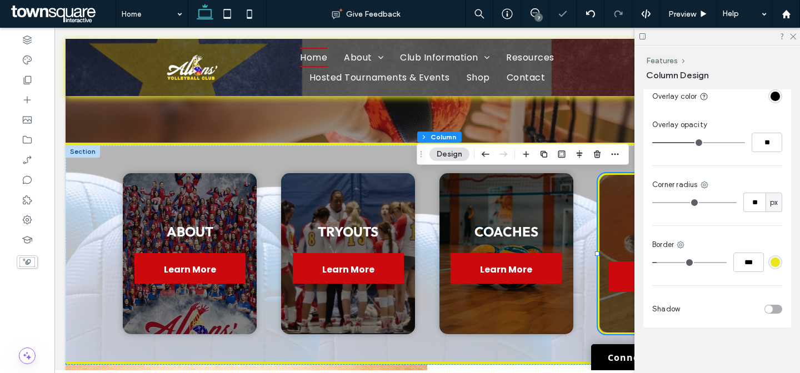
scroll to position [442, 0]
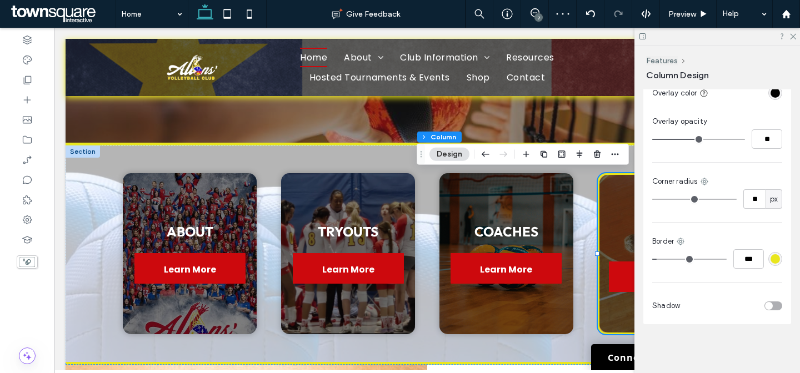
type input "*"
type input "***"
type input "*"
type input "***"
drag, startPoint x: 662, startPoint y: 258, endPoint x: 765, endPoint y: 293, distance: 109.3
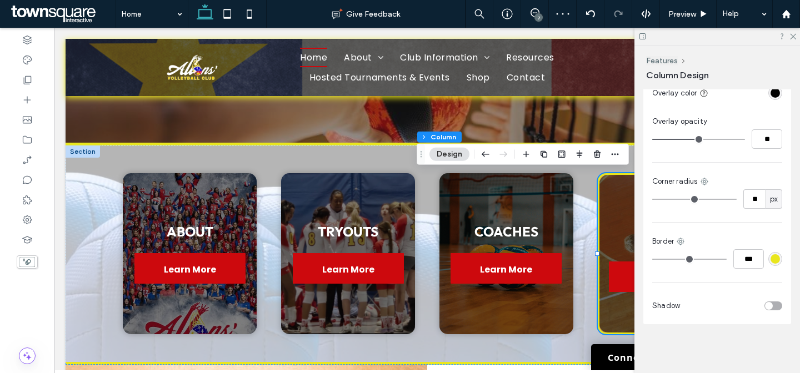
type input "*"
click at [652, 260] on input "range" at bounding box center [689, 259] width 74 height 1
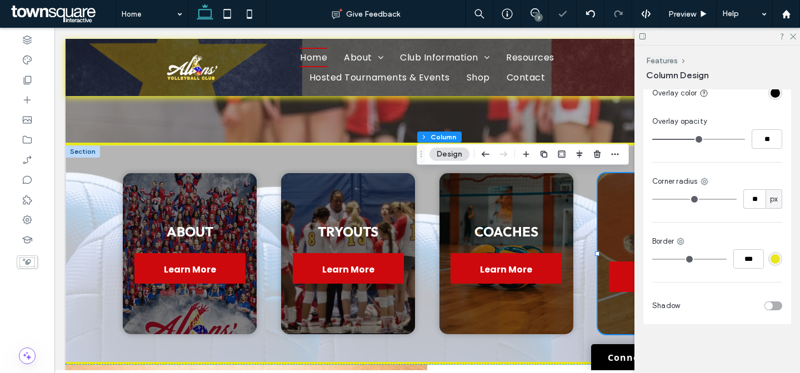
click at [771, 306] on div "toggle" at bounding box center [773, 306] width 18 height 9
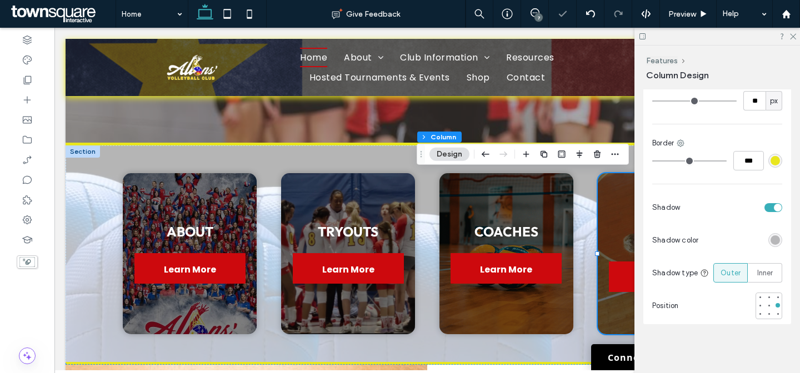
scroll to position [543, 0]
click at [767, 306] on div at bounding box center [769, 305] width 4 height 4
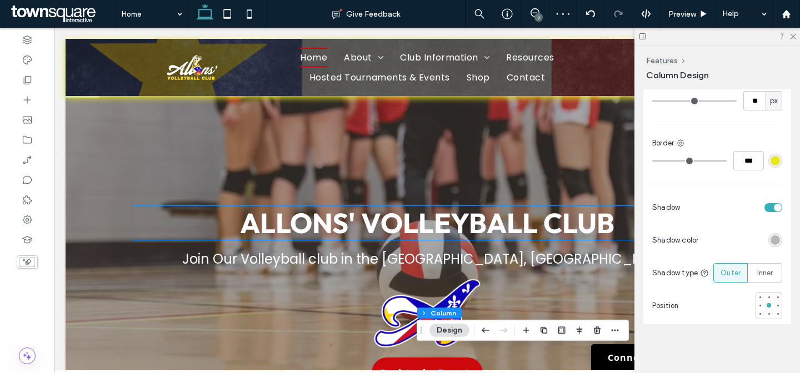
scroll to position [19, 0]
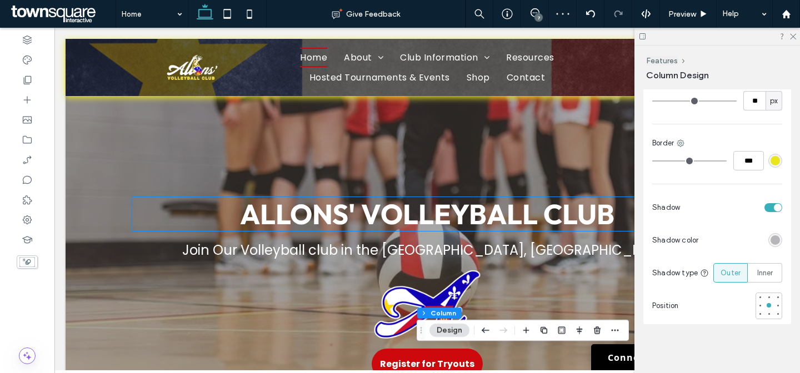
click at [536, 227] on span "Allons' volleyball club" at bounding box center [427, 214] width 374 height 35
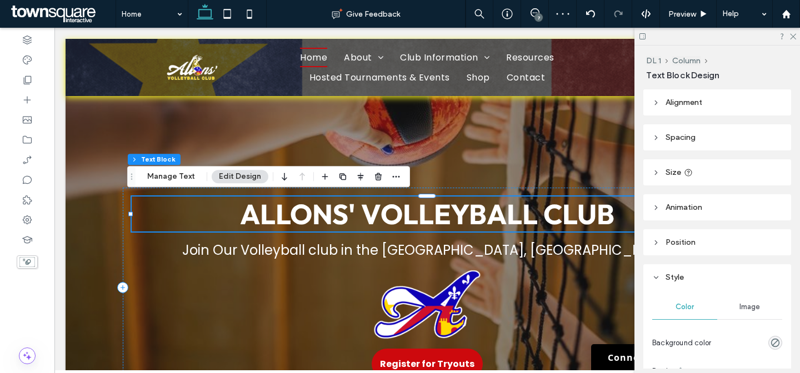
click at [536, 227] on span "Allons' volleyball club" at bounding box center [427, 214] width 374 height 35
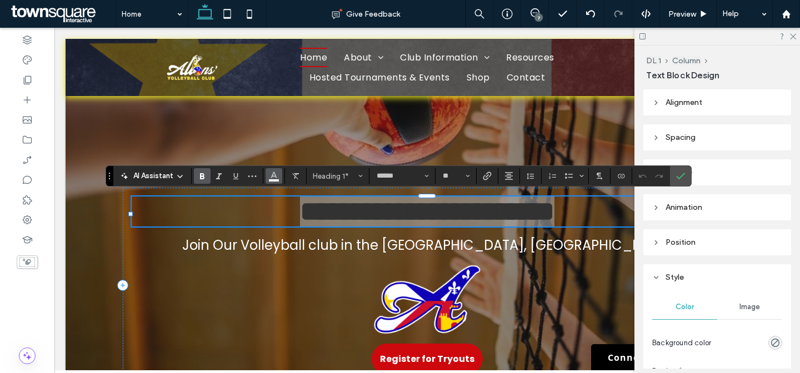
click at [271, 181] on span "Color" at bounding box center [273, 175] width 9 height 14
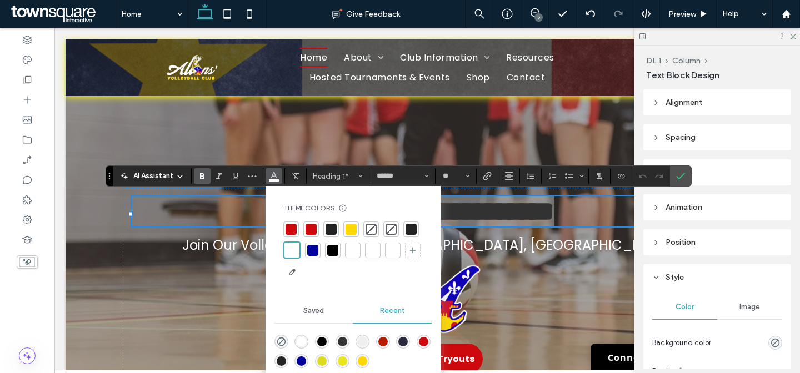
click at [349, 230] on div at bounding box center [351, 229] width 11 height 11
click at [679, 176] on icon "Confirm" at bounding box center [680, 176] width 9 height 9
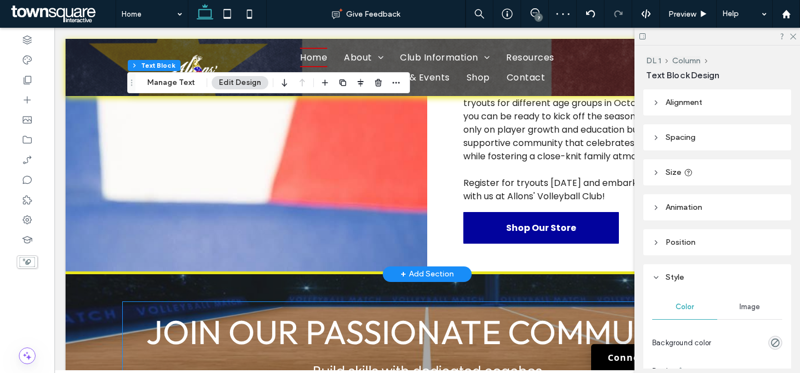
scroll to position [1117, 0]
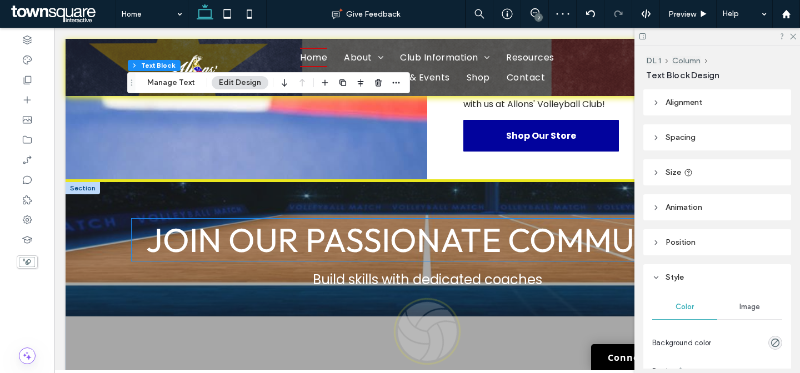
click at [436, 234] on span "Join Our Passionate Community" at bounding box center [427, 240] width 562 height 42
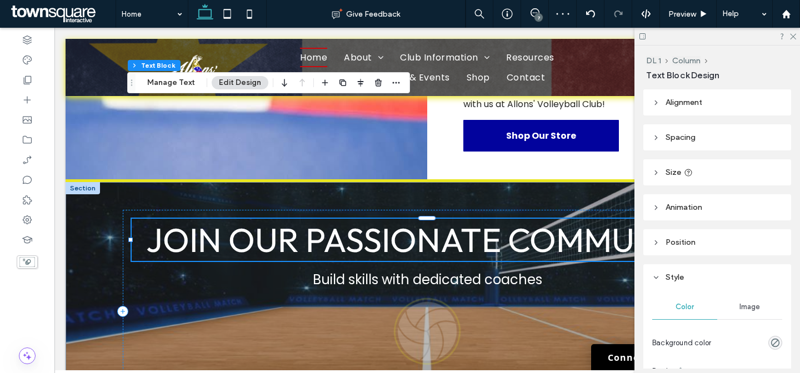
click at [436, 234] on span "Join Our Passionate Community" at bounding box center [427, 240] width 562 height 42
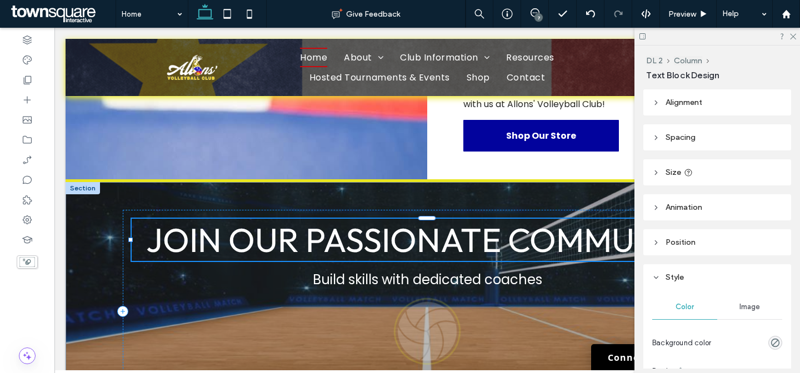
type input "******"
type input "**"
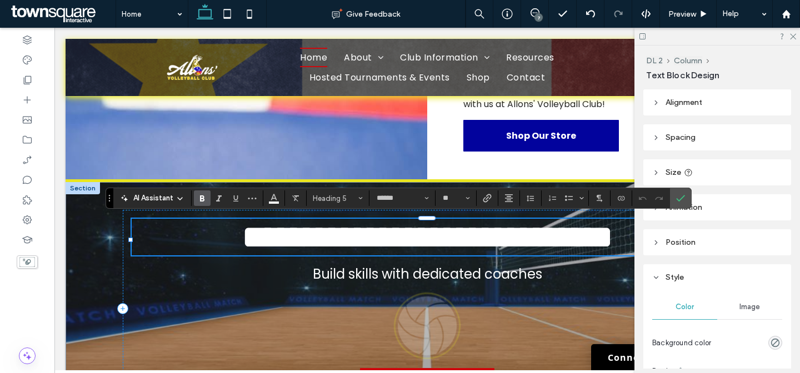
click at [208, 199] on label "Bold" at bounding box center [202, 199] width 17 height 16
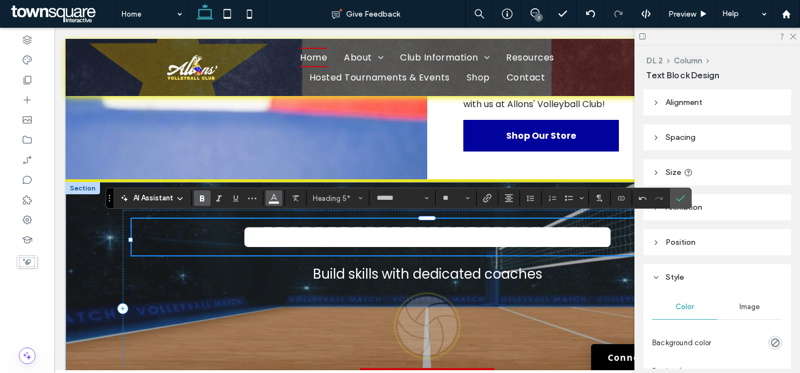
click at [273, 197] on icon "Color" at bounding box center [273, 197] width 9 height 9
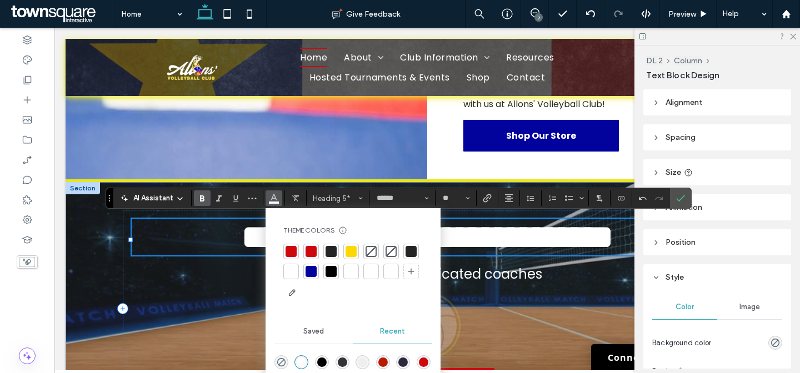
click at [355, 252] on div at bounding box center [351, 251] width 11 height 11
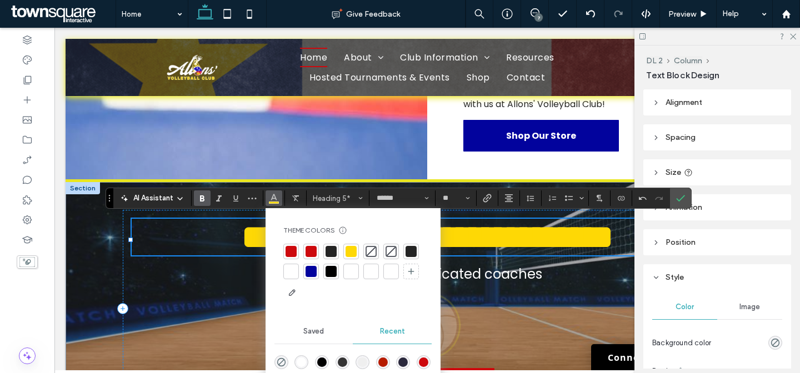
click at [674, 197] on label "Confirm" at bounding box center [680, 198] width 17 height 20
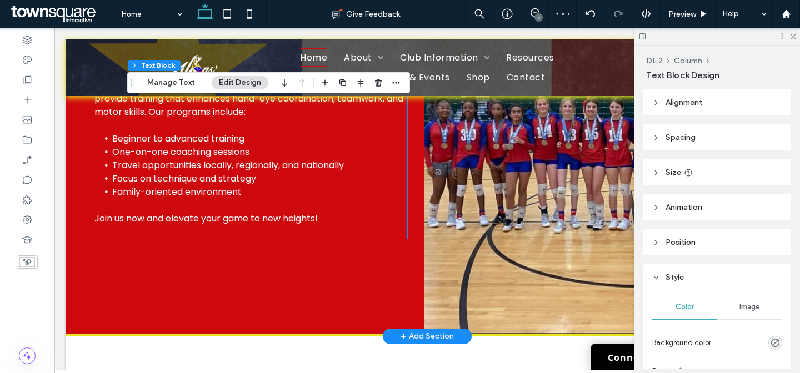
scroll to position [1498, 0]
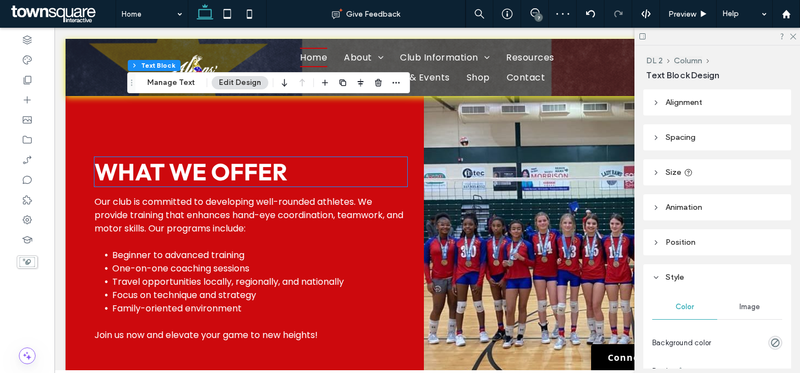
click at [253, 178] on span "What We Offer" at bounding box center [190, 171] width 193 height 29
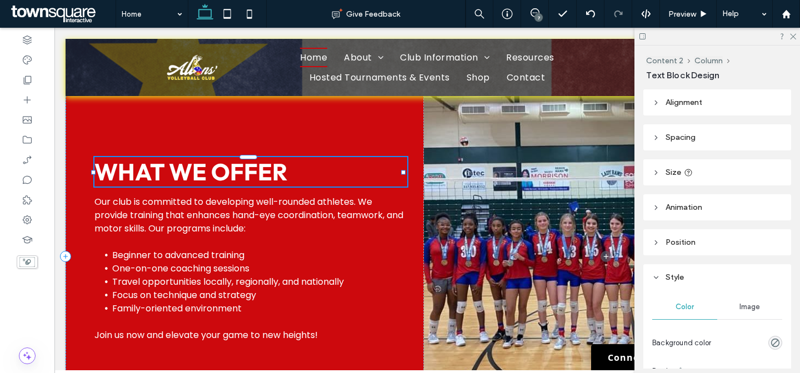
type input "******"
type input "**"
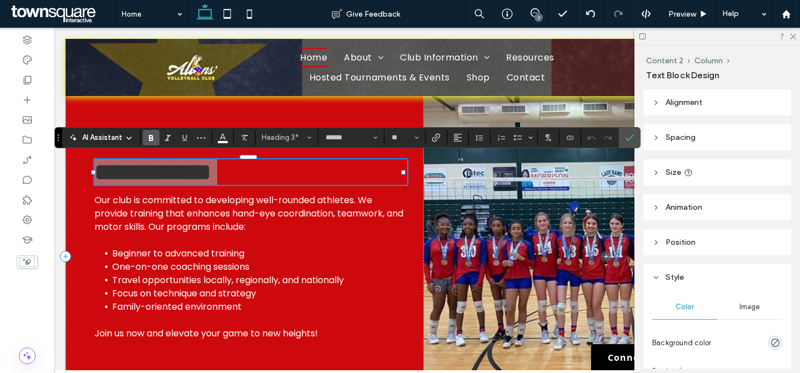
drag, startPoint x: 223, startPoint y: 142, endPoint x: 236, endPoint y: 146, distance: 12.7
click at [224, 142] on span "Color" at bounding box center [222, 136] width 9 height 14
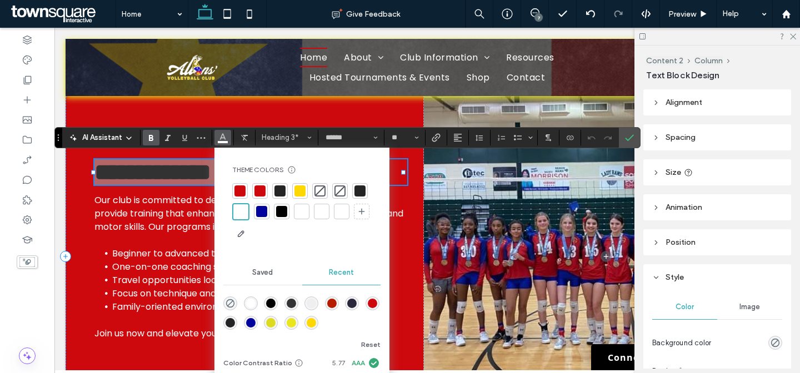
click at [298, 191] on div at bounding box center [299, 191] width 11 height 11
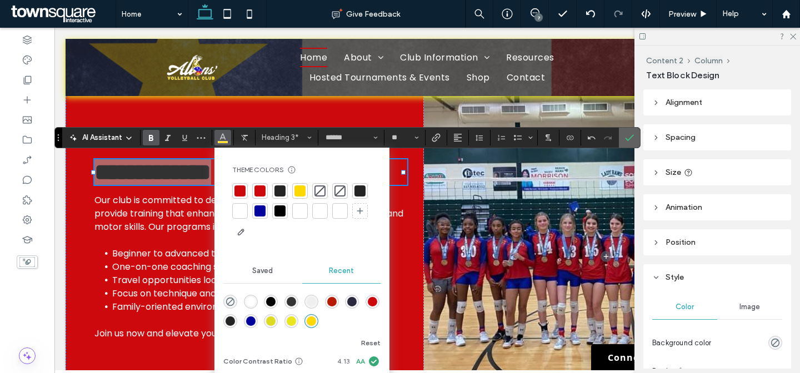
click at [636, 136] on label "Confirm" at bounding box center [629, 138] width 17 height 20
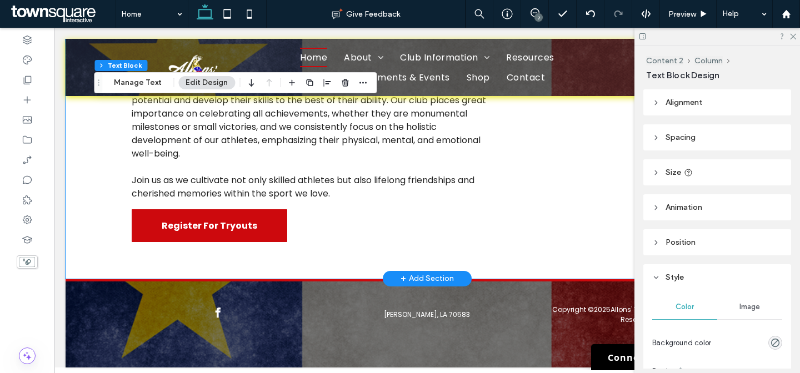
scroll to position [2046, 0]
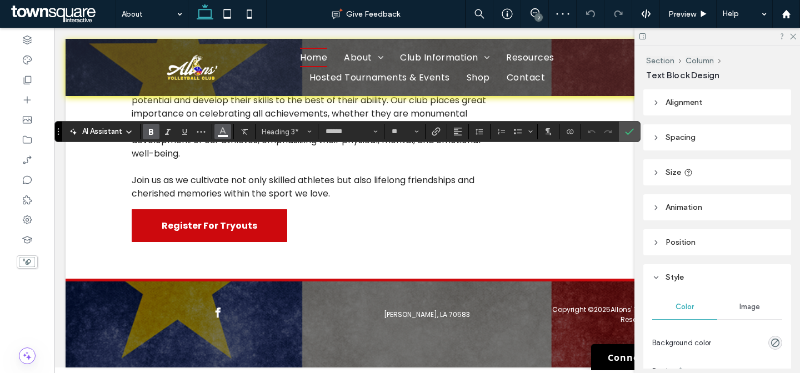
click at [216, 132] on button "Color" at bounding box center [222, 132] width 17 height 16
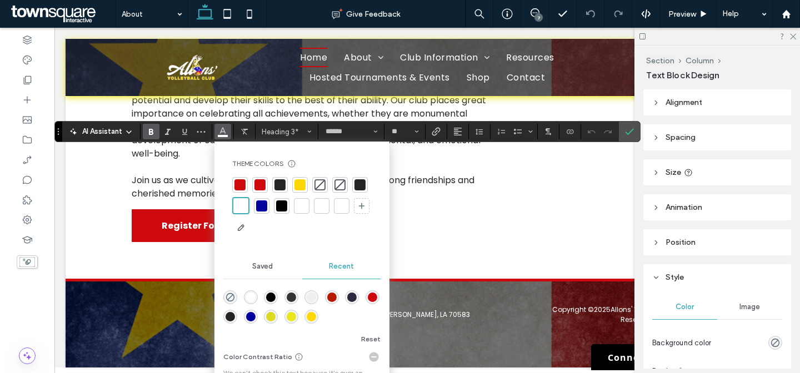
click at [303, 180] on div at bounding box center [299, 184] width 11 height 11
click at [633, 132] on icon "Confirm" at bounding box center [629, 131] width 9 height 9
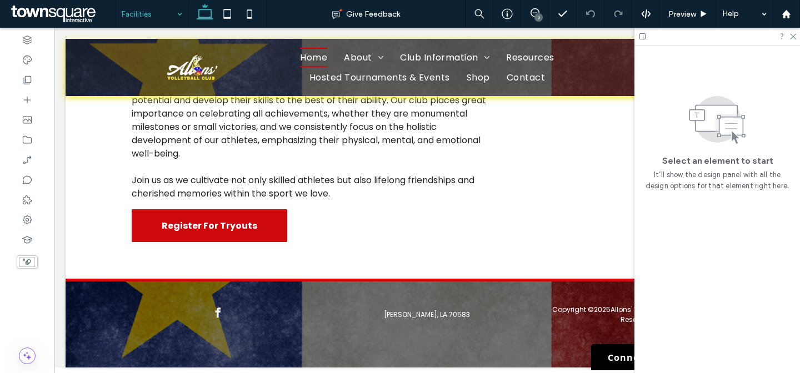
click at [173, 16] on div "Facilities" at bounding box center [152, 14] width 72 height 28
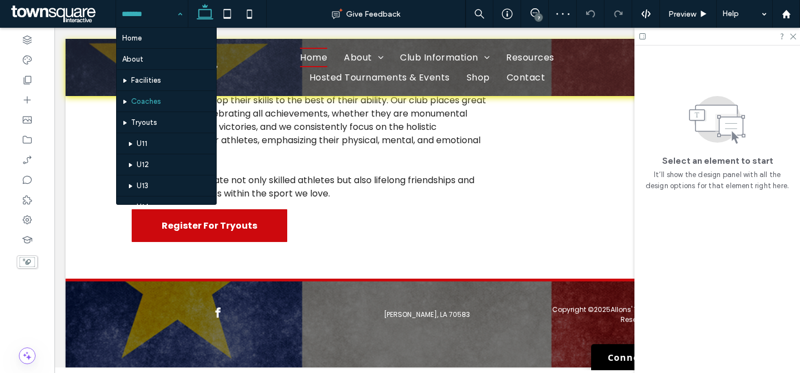
click at [168, 13] on input at bounding box center [149, 14] width 55 height 28
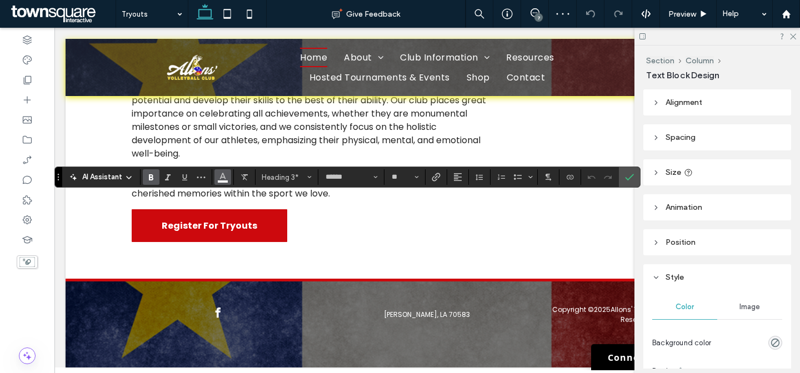
click at [217, 172] on button "Color" at bounding box center [222, 177] width 17 height 16
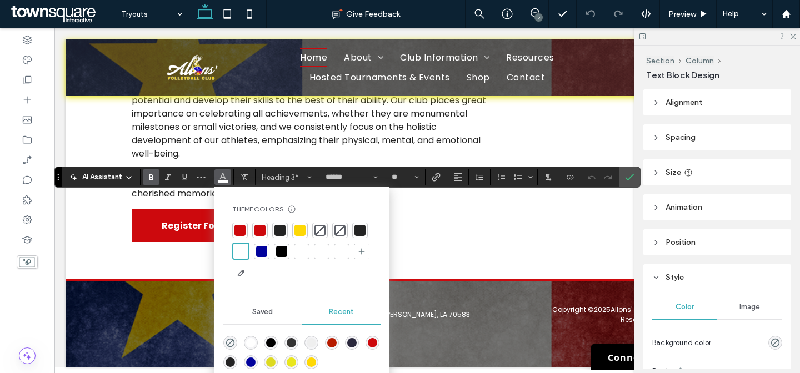
click at [298, 229] on div at bounding box center [299, 230] width 11 height 11
click at [630, 179] on icon "Confirm" at bounding box center [629, 177] width 9 height 9
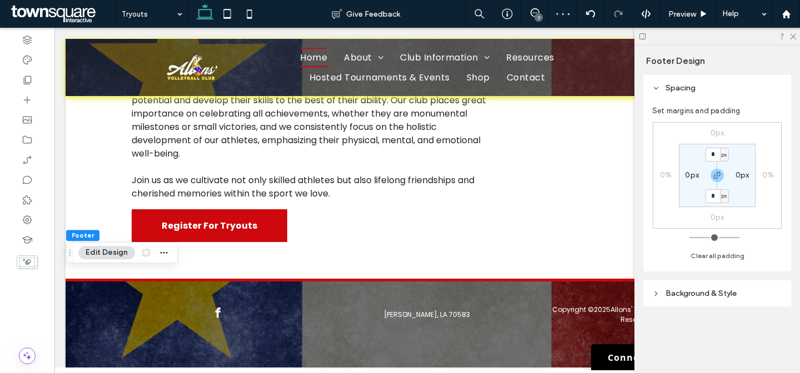
click at [734, 288] on header "Background & Style" at bounding box center [717, 294] width 148 height 26
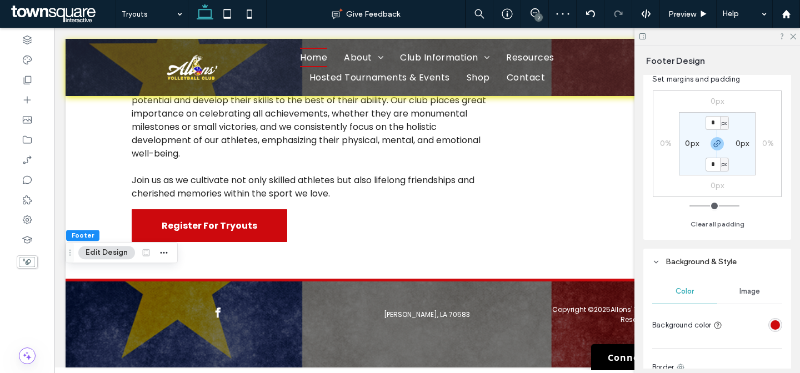
scroll to position [158, 0]
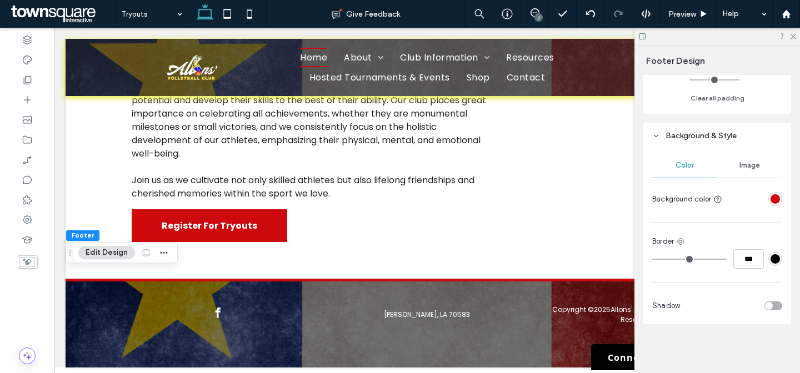
click at [739, 162] on span "Image" at bounding box center [749, 165] width 21 height 9
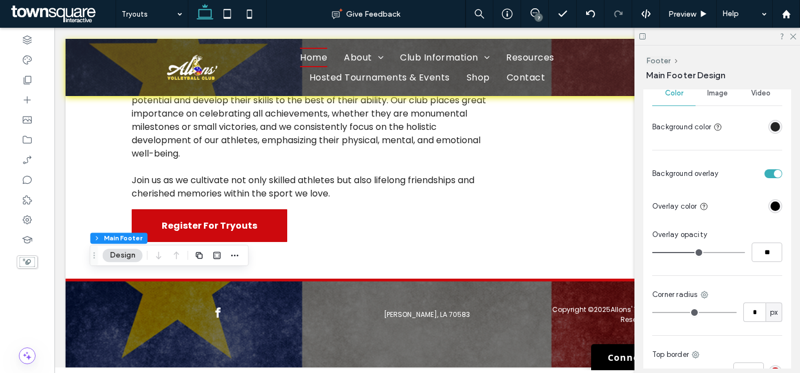
scroll to position [566, 0]
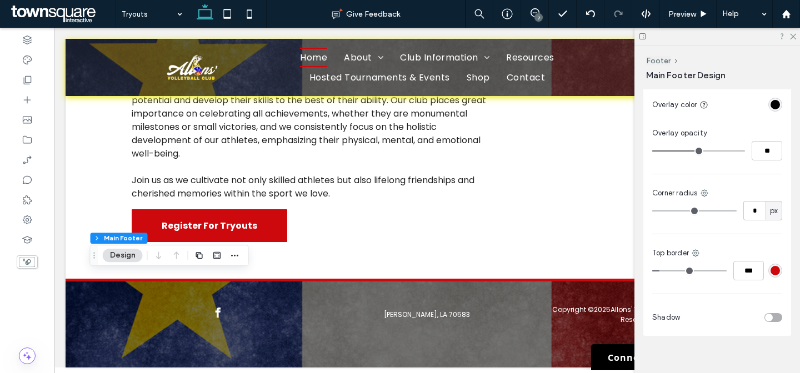
click at [771, 272] on div "rgba(205, 9, 13, 1)" at bounding box center [775, 270] width 9 height 9
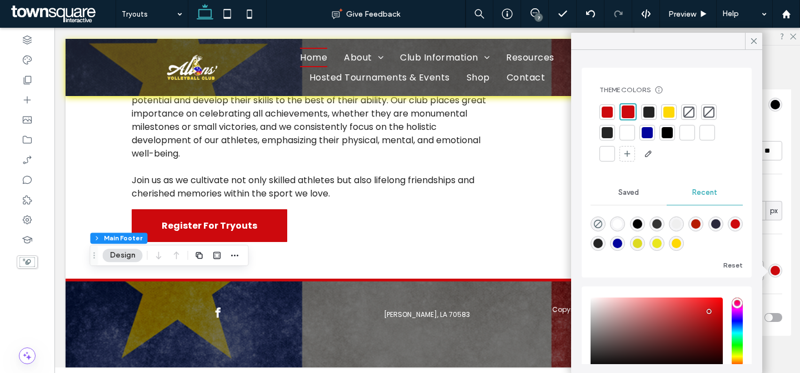
click at [665, 109] on div at bounding box center [668, 112] width 11 height 11
click at [791, 254] on div "Layout Full width To set a maximum width for all sections across the site, go t…" at bounding box center [720, 228] width 155 height 279
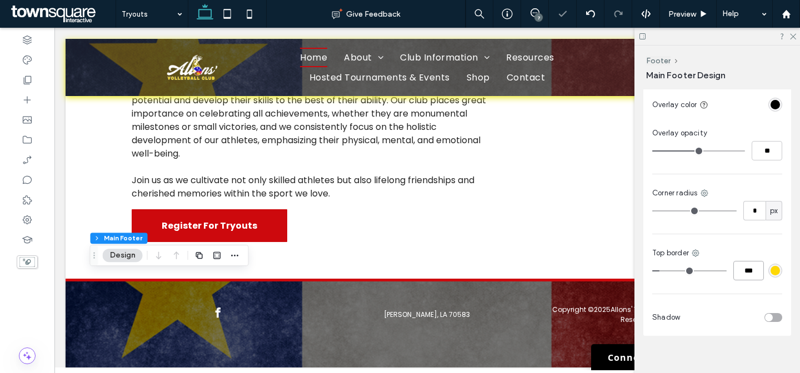
click at [751, 272] on input "***" at bounding box center [748, 270] width 31 height 19
type input "**"
type input "****"
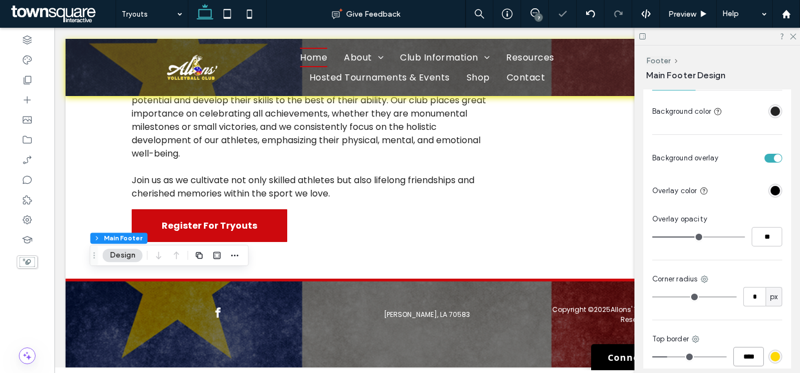
scroll to position [460, 0]
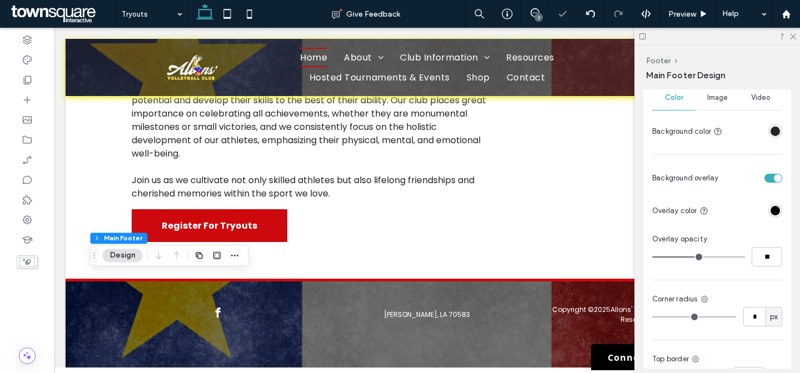
click at [777, 257] on div "Color Image Video Background color Background overlay Overlay color Overlay opa…" at bounding box center [717, 261] width 148 height 361
click at [773, 256] on input "**" at bounding box center [767, 256] width 31 height 19
type input "**"
click at [773, 236] on div "Overlay opacity" at bounding box center [717, 239] width 130 height 11
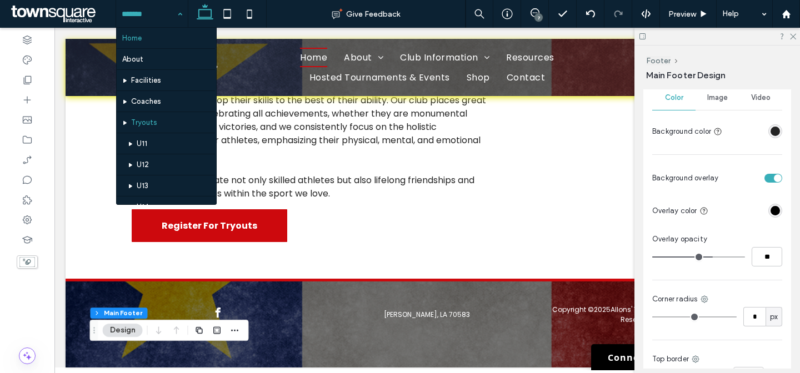
drag, startPoint x: 153, startPoint y: 13, endPoint x: 173, endPoint y: 28, distance: 25.0
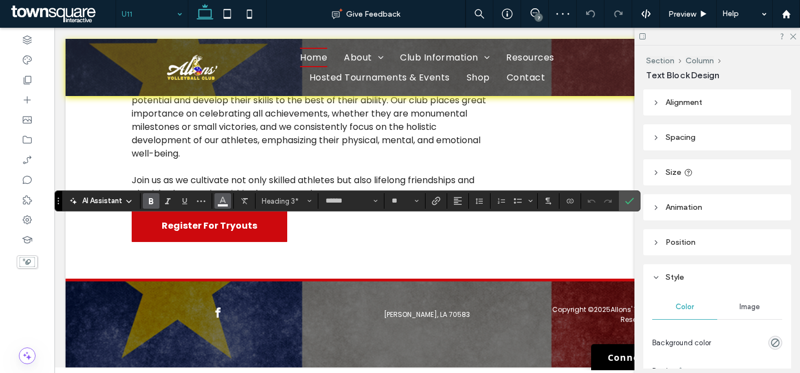
click at [219, 199] on icon "Color" at bounding box center [222, 200] width 9 height 9
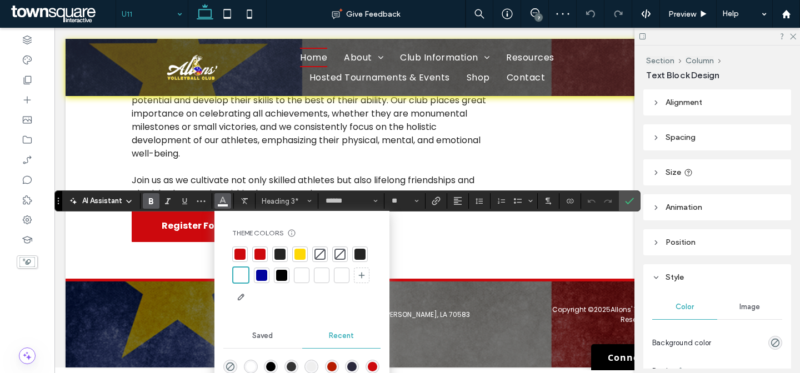
click at [303, 254] on div at bounding box center [299, 254] width 11 height 11
click at [631, 203] on icon "Confirm" at bounding box center [629, 201] width 9 height 9
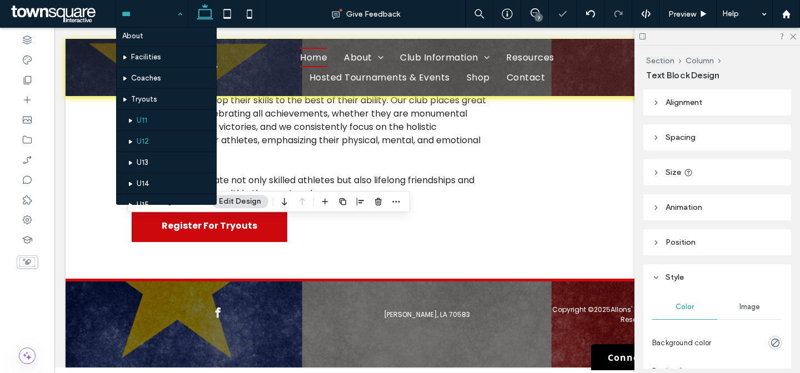
scroll to position [23, 0]
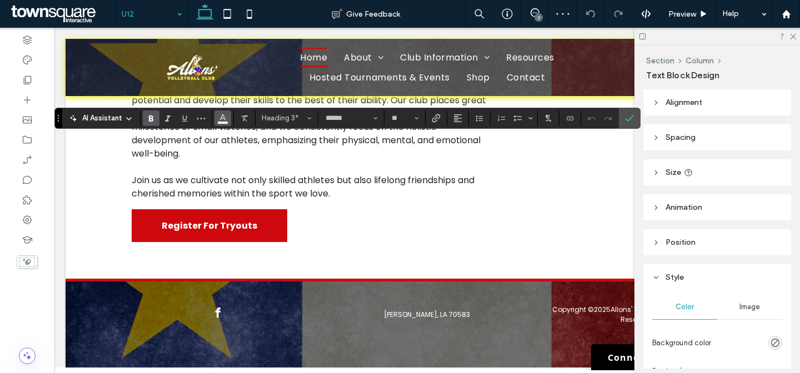
drag, startPoint x: 222, startPoint y: 113, endPoint x: 232, endPoint y: 113, distance: 10.0
click at [222, 113] on icon "Color" at bounding box center [222, 117] width 9 height 9
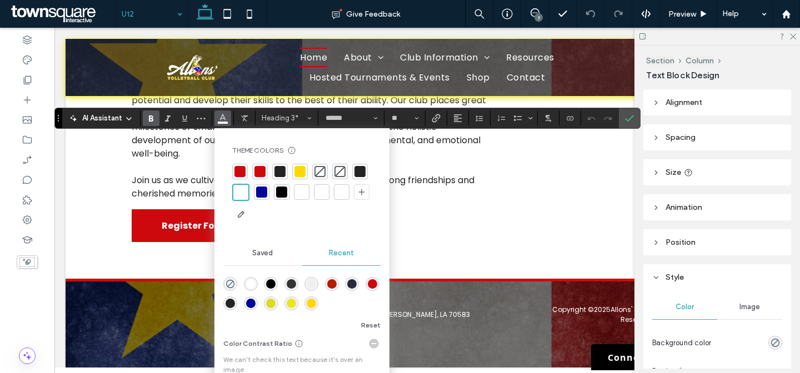
click at [301, 173] on div at bounding box center [299, 171] width 11 height 11
click at [627, 116] on icon "Confirm" at bounding box center [629, 118] width 9 height 9
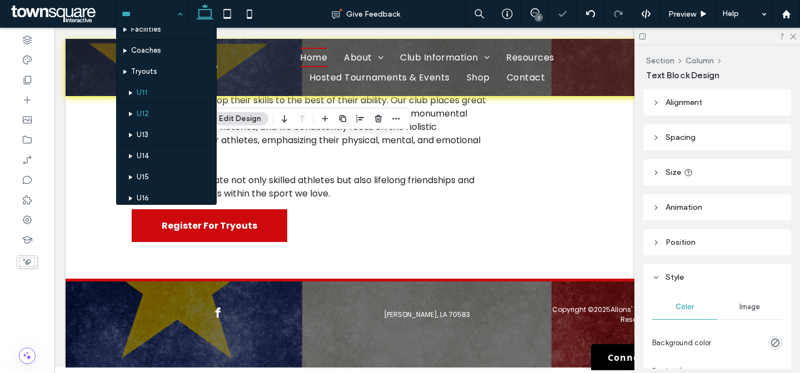
scroll to position [91, 0]
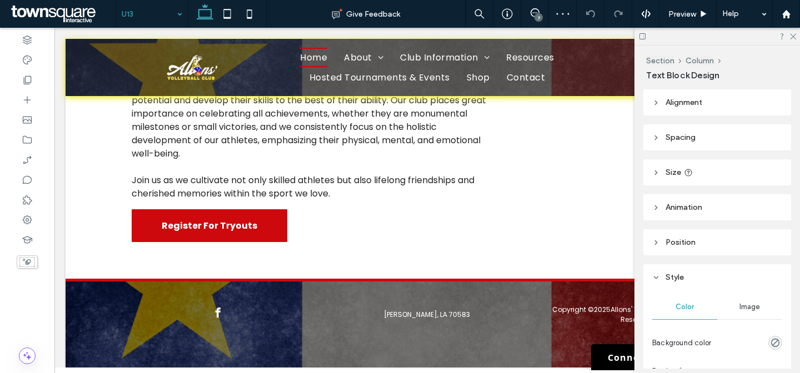
type input "******"
type input "**"
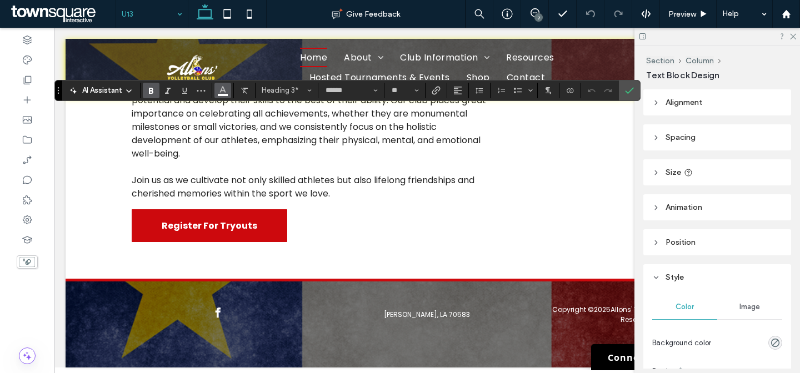
click at [227, 97] on button "Color" at bounding box center [222, 91] width 17 height 16
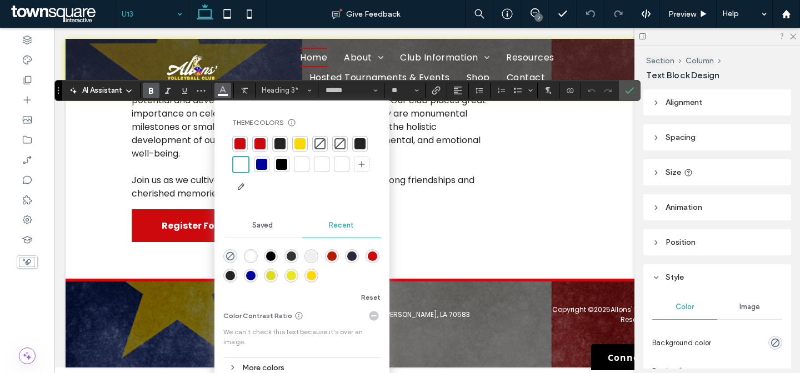
click at [303, 143] on div at bounding box center [299, 143] width 11 height 11
click at [622, 88] on label "Confirm" at bounding box center [629, 91] width 17 height 20
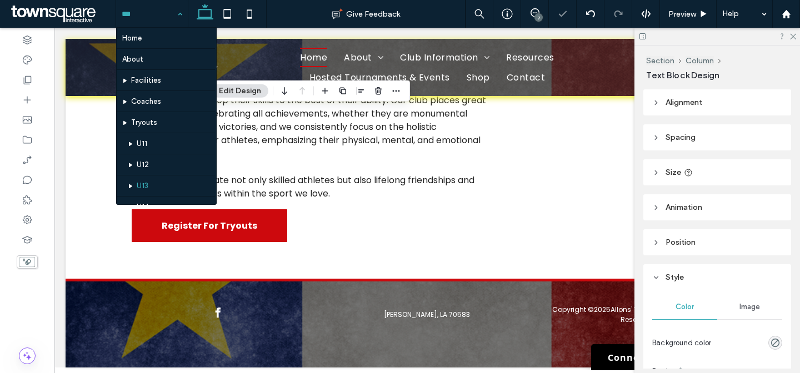
drag, startPoint x: 173, startPoint y: 8, endPoint x: 170, endPoint y: 21, distance: 13.1
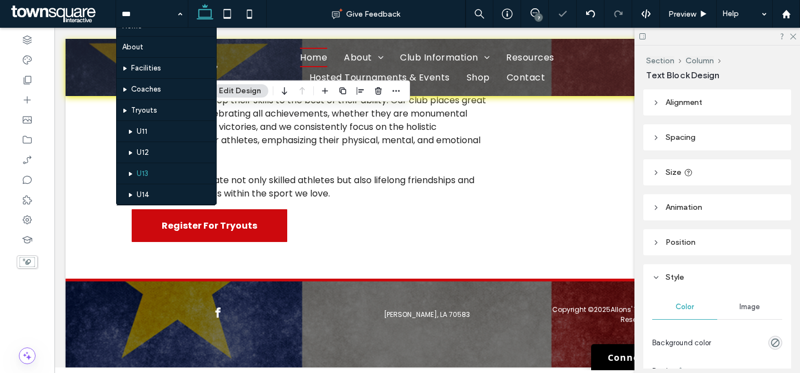
scroll to position [130, 0]
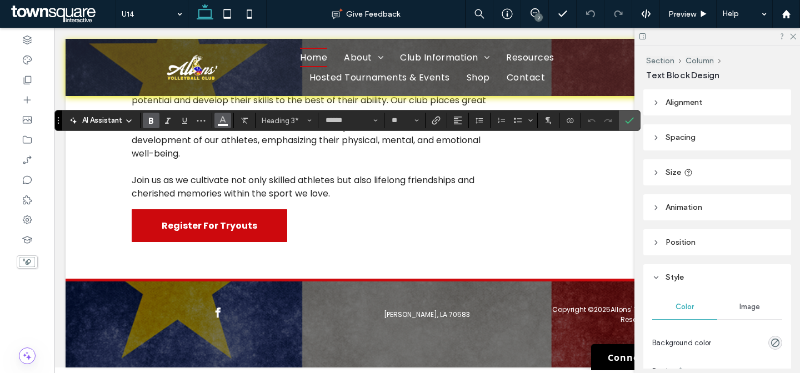
click at [224, 113] on span "Color" at bounding box center [222, 119] width 9 height 14
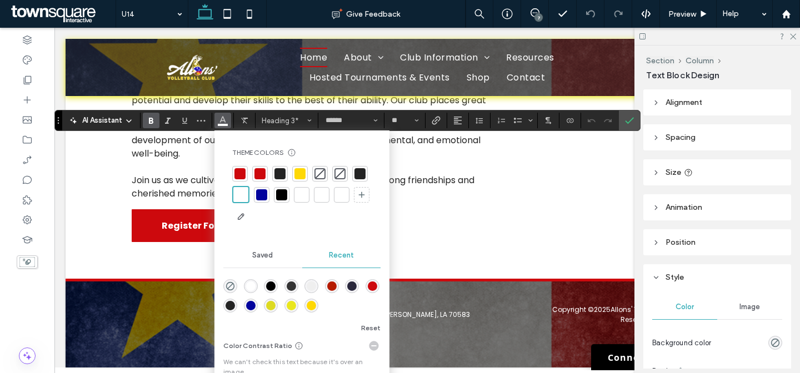
click at [306, 172] on div at bounding box center [300, 174] width 16 height 16
click at [629, 128] on span "Confirm" at bounding box center [627, 121] width 5 height 20
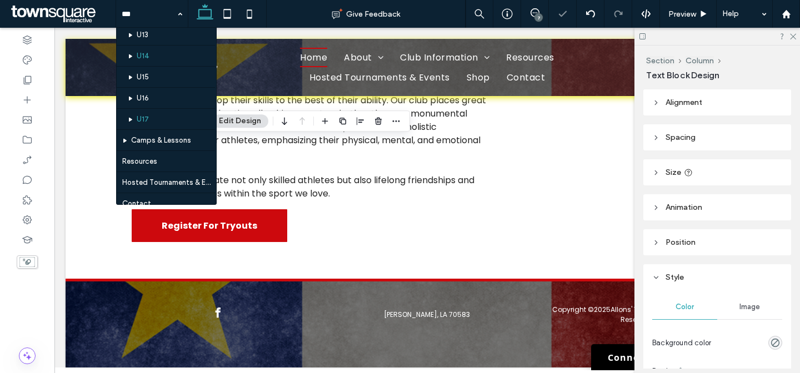
scroll to position [154, 0]
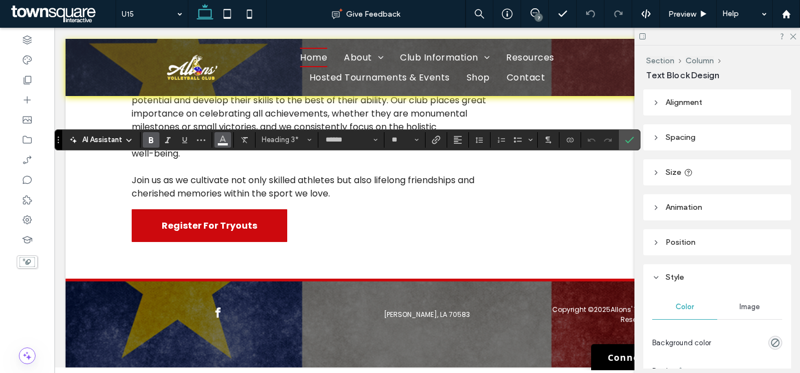
click at [218, 139] on icon "Color" at bounding box center [222, 138] width 9 height 9
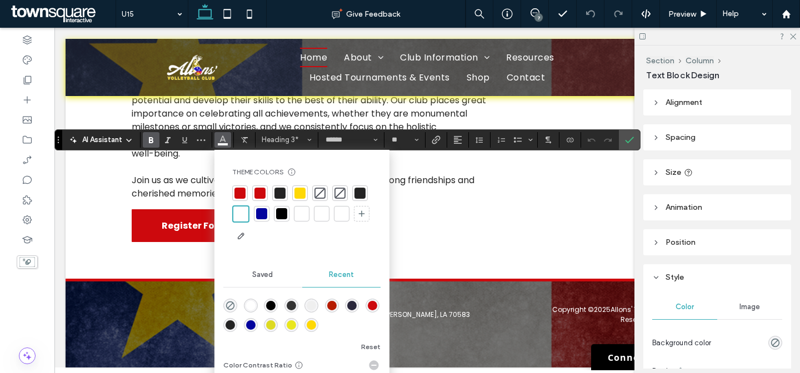
click at [302, 192] on div at bounding box center [299, 193] width 11 height 11
click at [628, 132] on span "Confirm" at bounding box center [627, 140] width 5 height 20
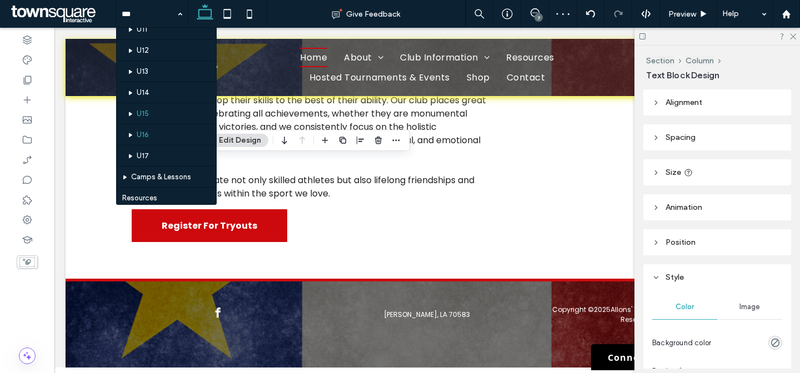
scroll to position [117, 0]
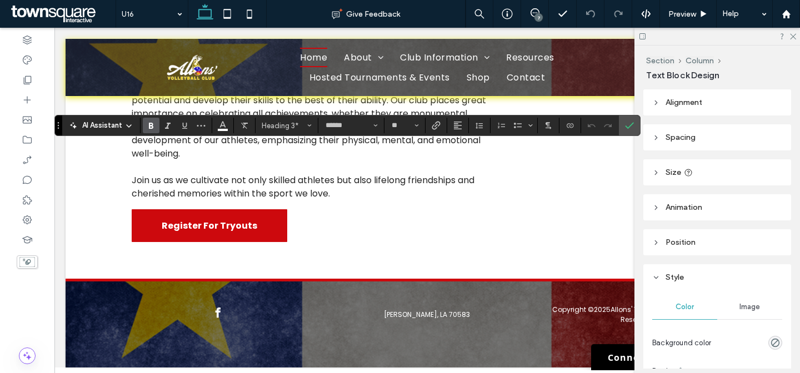
drag, startPoint x: 225, startPoint y: 125, endPoint x: 232, endPoint y: 125, distance: 7.2
click at [225, 125] on icon "Color" at bounding box center [222, 124] width 9 height 9
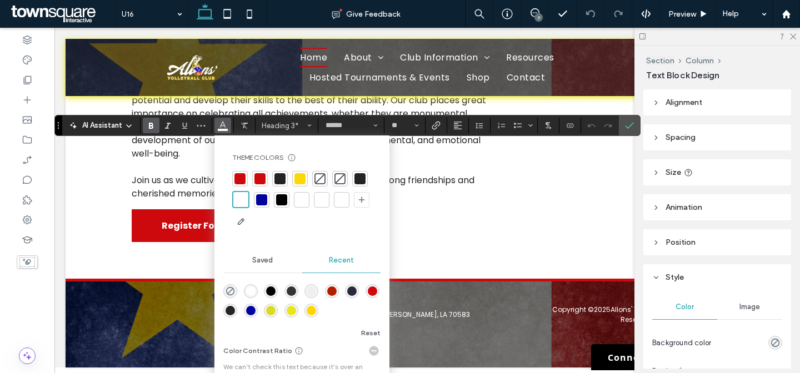
click at [296, 176] on div at bounding box center [299, 178] width 11 height 11
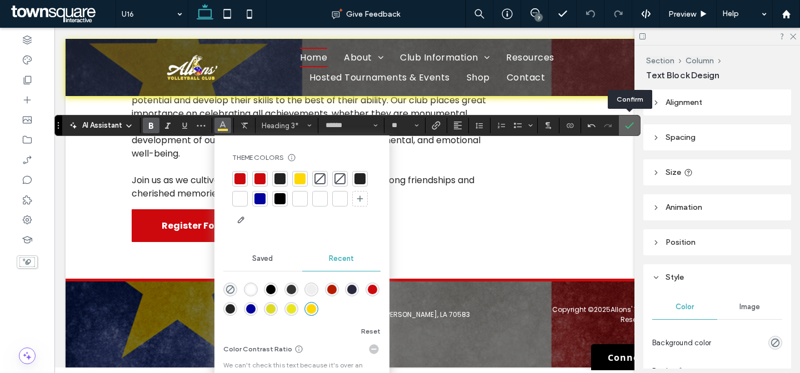
click at [622, 125] on label "Confirm" at bounding box center [629, 126] width 17 height 20
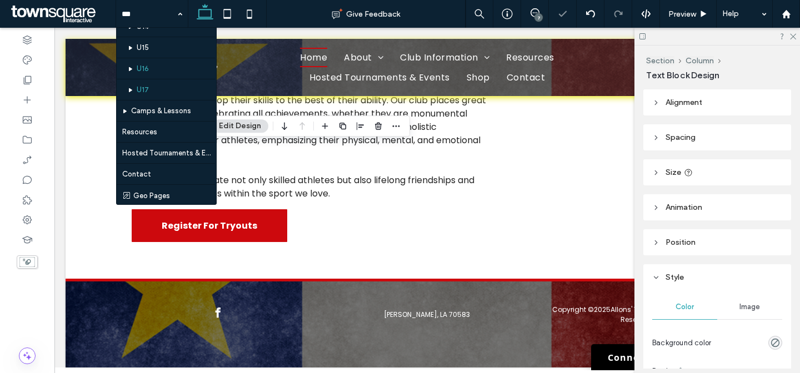
scroll to position [190, 0]
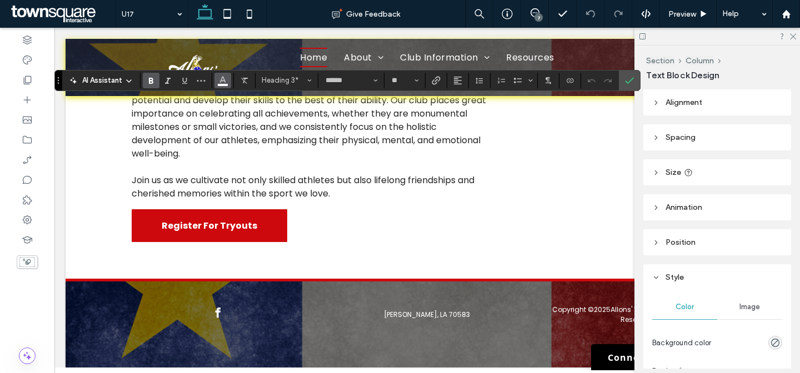
click at [218, 81] on icon "Color" at bounding box center [222, 79] width 9 height 9
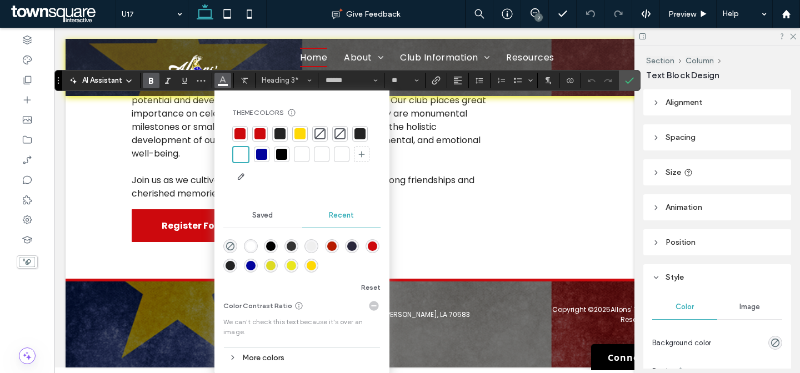
click at [301, 132] on div at bounding box center [299, 133] width 11 height 11
click at [636, 83] on label "Confirm" at bounding box center [629, 81] width 17 height 20
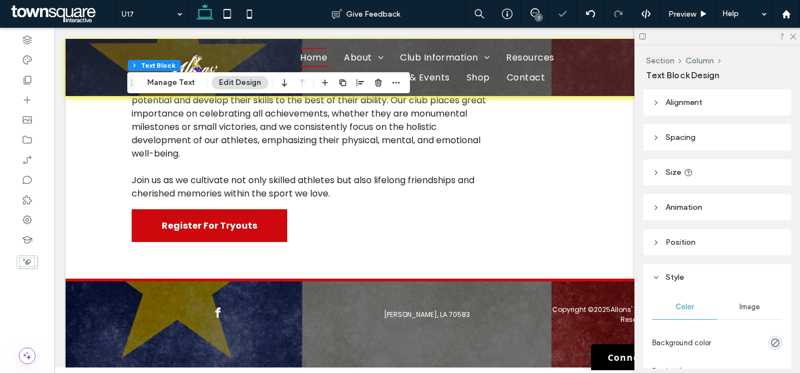
drag, startPoint x: 174, startPoint y: 15, endPoint x: 179, endPoint y: 18, distance: 6.5
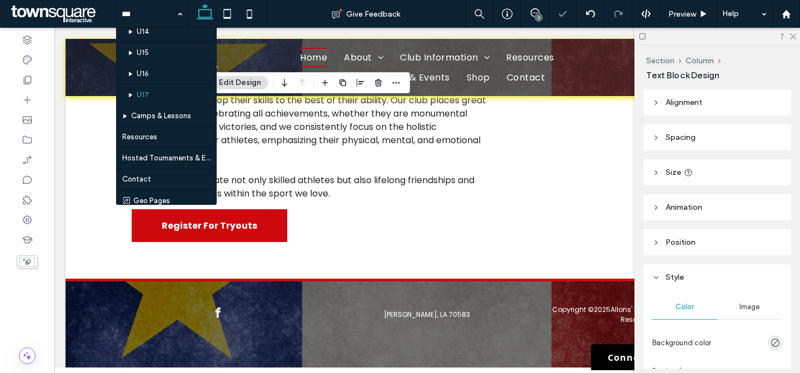
scroll to position [190, 0]
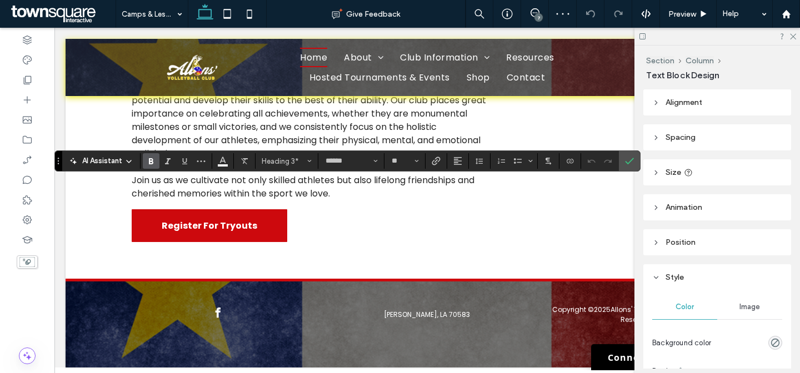
click at [228, 160] on button "Color" at bounding box center [222, 161] width 17 height 16
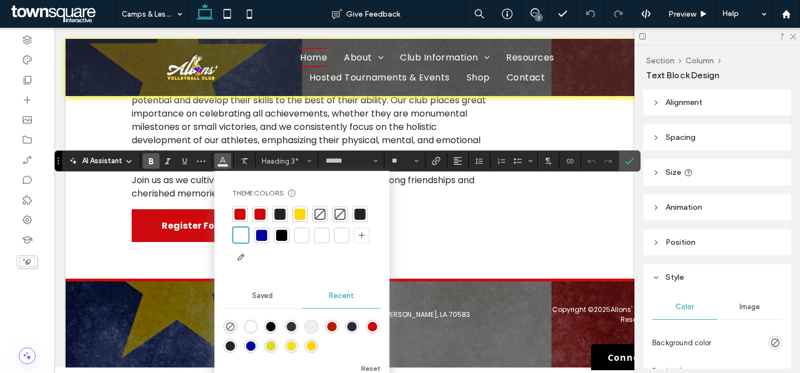
drag, startPoint x: 302, startPoint y: 212, endPoint x: 316, endPoint y: 163, distance: 51.0
click at [302, 211] on div at bounding box center [299, 214] width 11 height 11
click at [619, 157] on section at bounding box center [629, 161] width 21 height 20
click at [631, 164] on icon "Confirm" at bounding box center [629, 161] width 9 height 9
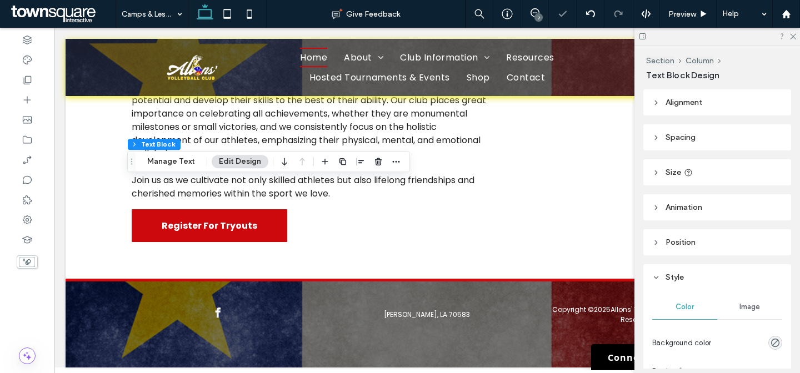
drag, startPoint x: 145, startPoint y: 6, endPoint x: 153, endPoint y: 14, distance: 11.4
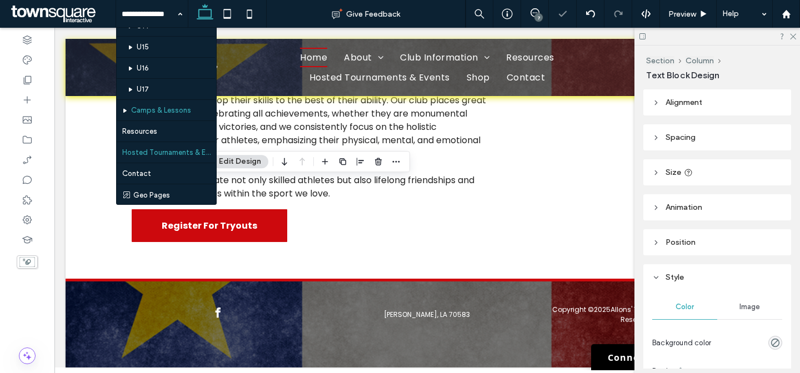
scroll to position [190, 0]
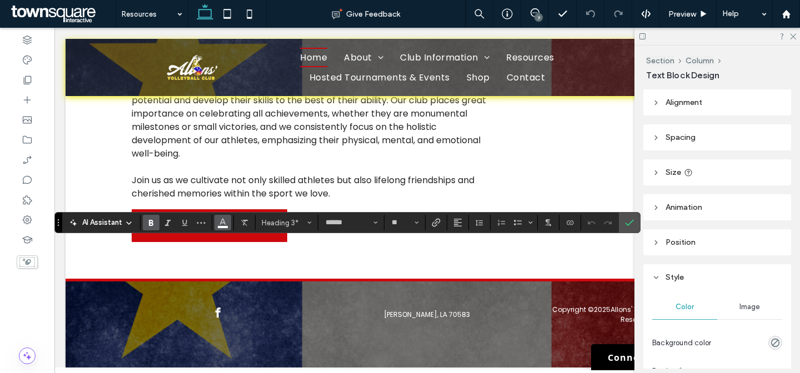
click at [224, 219] on icon "Color" at bounding box center [222, 221] width 9 height 9
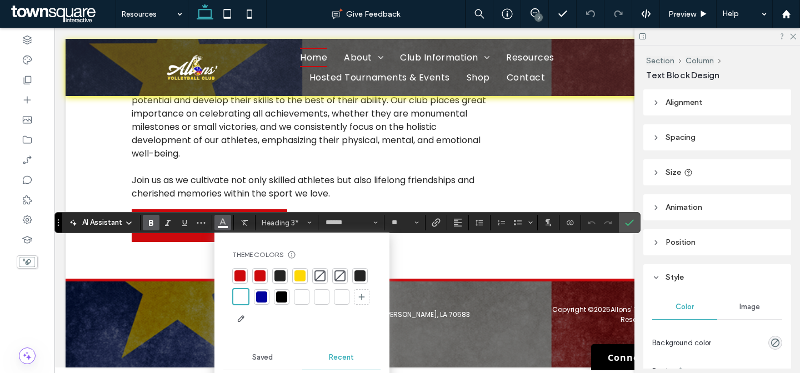
click at [304, 277] on div at bounding box center [299, 276] width 11 height 11
click at [631, 223] on use "Confirm" at bounding box center [630, 222] width 9 height 7
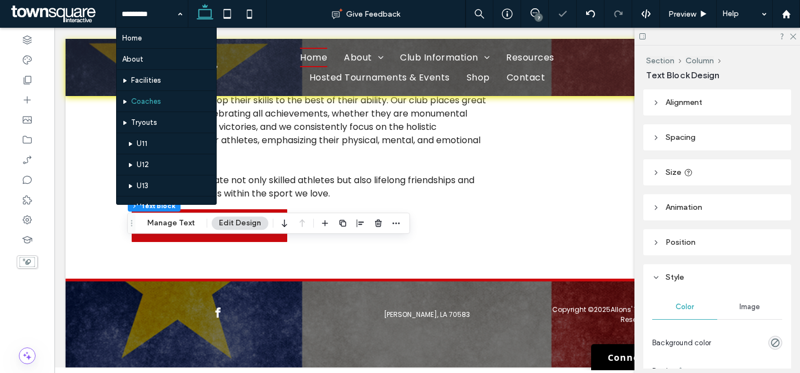
scroll to position [190, 0]
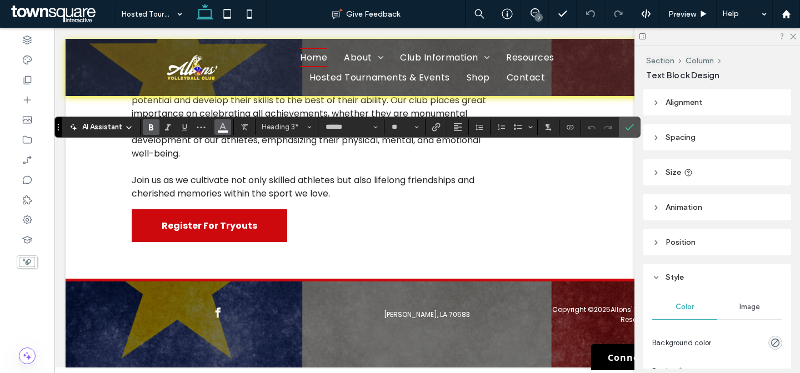
drag, startPoint x: 226, startPoint y: 127, endPoint x: 249, endPoint y: 132, distance: 23.9
click at [226, 127] on icon "Color" at bounding box center [222, 126] width 9 height 9
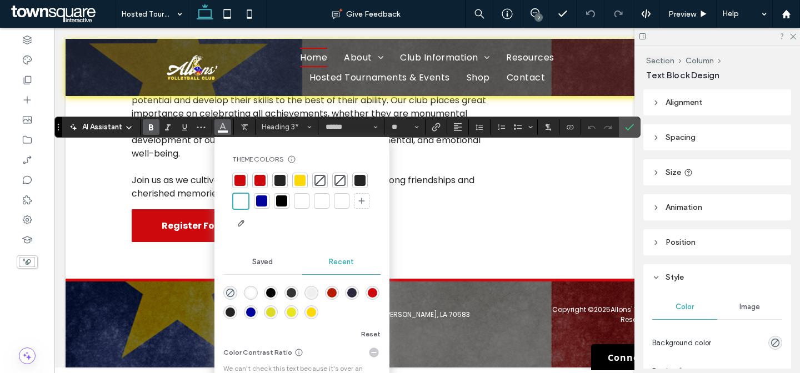
drag, startPoint x: 299, startPoint y: 177, endPoint x: 362, endPoint y: 159, distance: 65.1
click at [300, 177] on div at bounding box center [299, 180] width 11 height 11
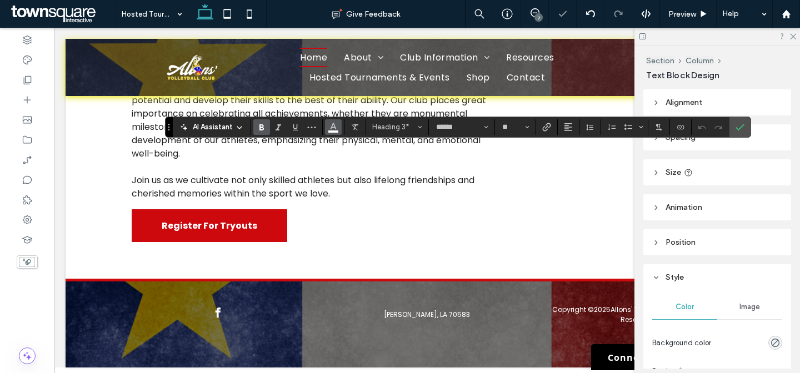
click at [330, 129] on use "Color" at bounding box center [333, 126] width 6 height 6
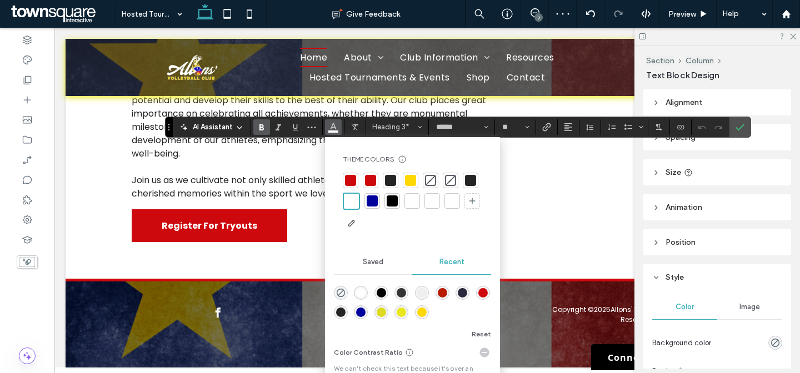
click at [411, 177] on div at bounding box center [410, 180] width 11 height 11
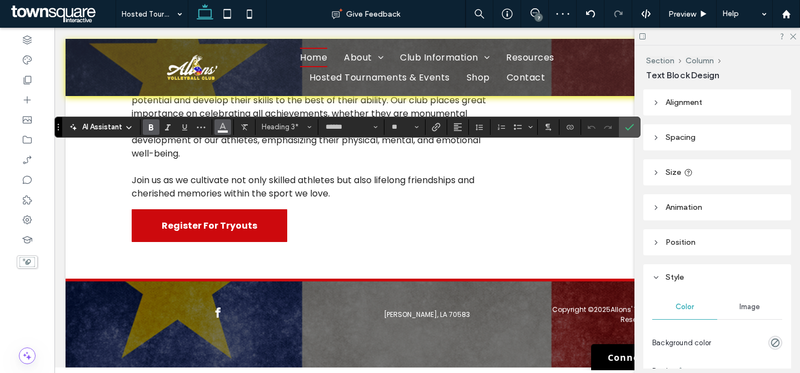
click at [218, 129] on icon "Color" at bounding box center [222, 126] width 9 height 9
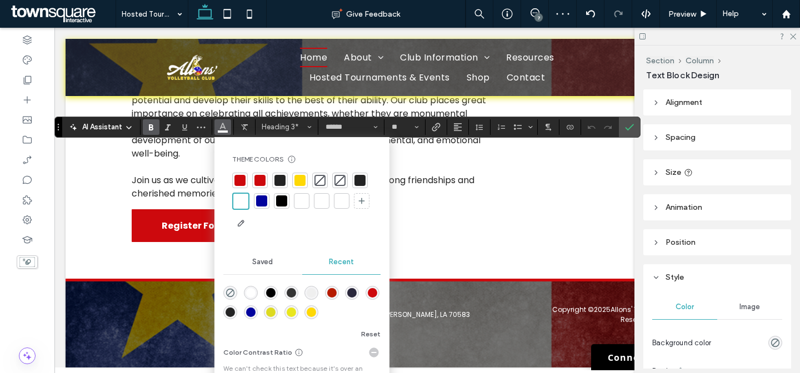
click at [299, 178] on div at bounding box center [299, 180] width 11 height 11
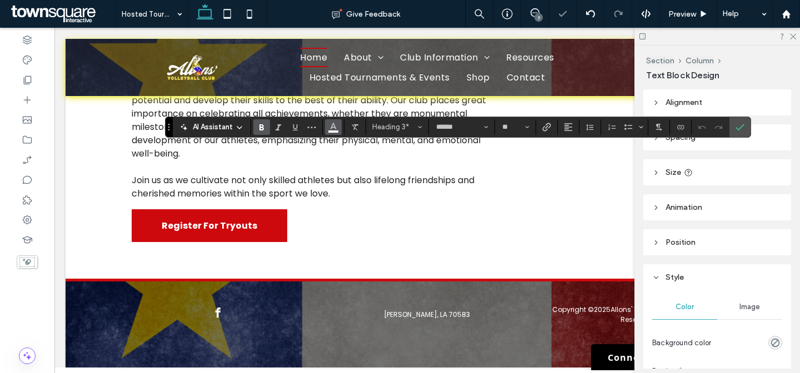
click at [332, 125] on use "Color" at bounding box center [333, 126] width 6 height 6
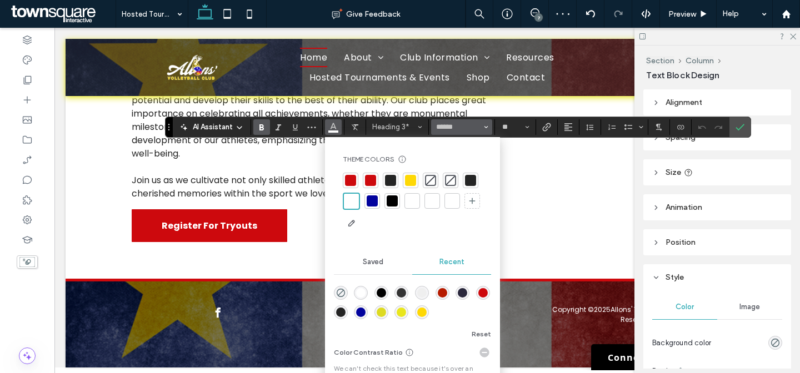
drag, startPoint x: 414, startPoint y: 180, endPoint x: 472, endPoint y: 132, distance: 75.8
click at [414, 180] on div at bounding box center [410, 180] width 11 height 11
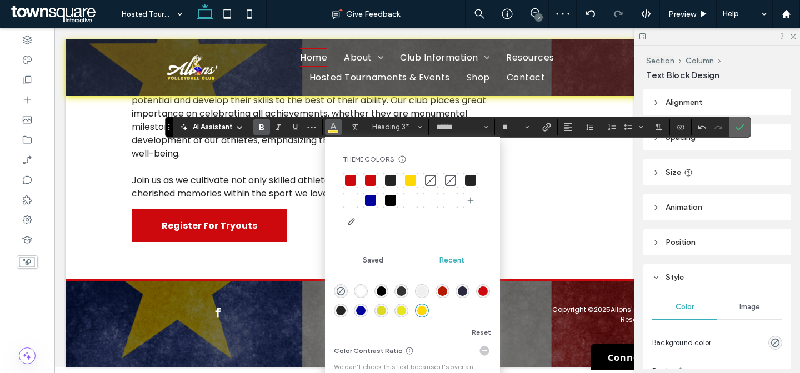
click at [743, 125] on use "Confirm" at bounding box center [740, 127] width 9 height 7
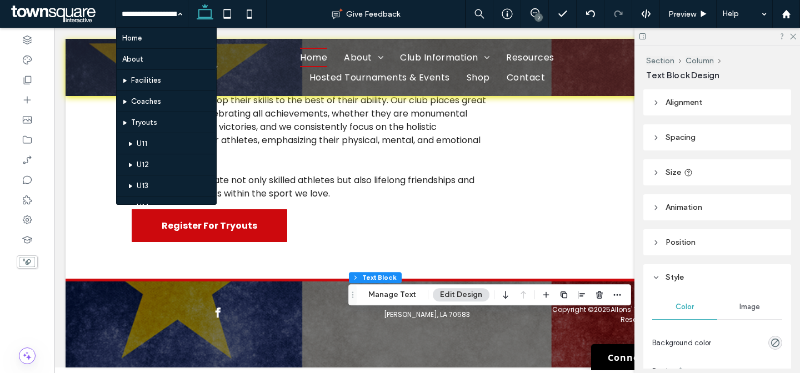
drag, startPoint x: 138, startPoint y: 7, endPoint x: 151, endPoint y: 21, distance: 19.3
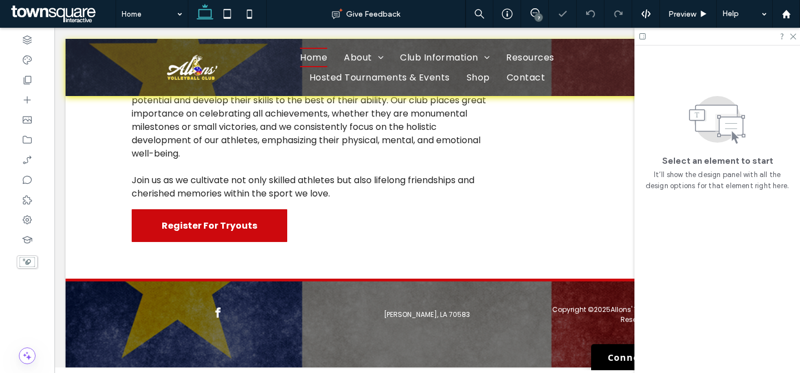
click at [538, 17] on div "7" at bounding box center [538, 17] width 8 height 8
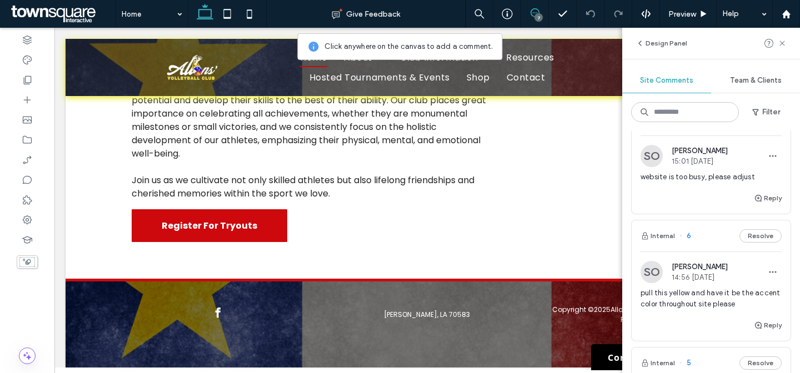
scroll to position [253, 0]
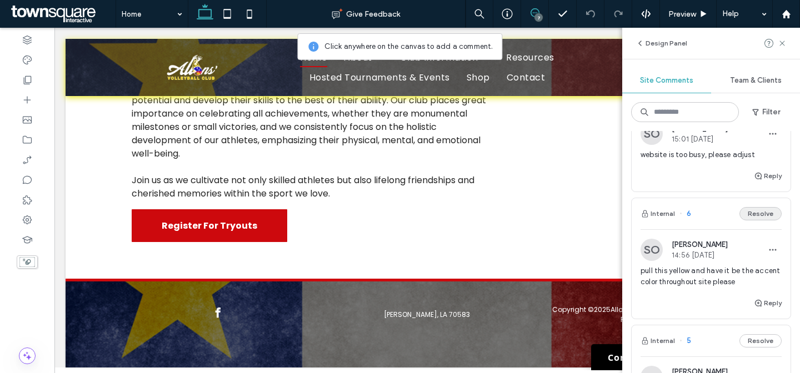
click at [756, 221] on button "Resolve" at bounding box center [760, 213] width 42 height 13
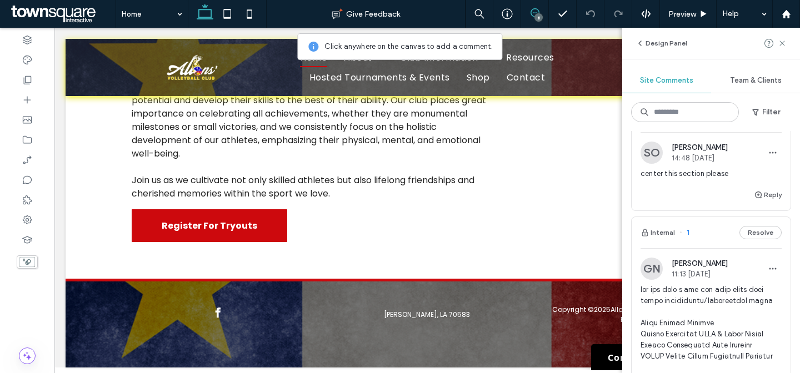
scroll to position [694, 0]
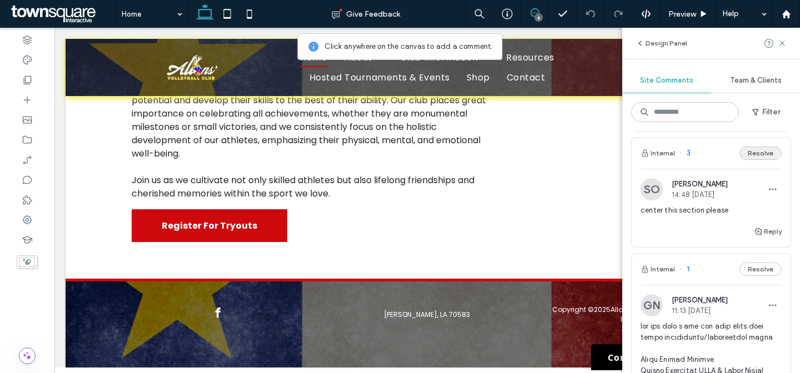
click at [752, 160] on button "Resolve" at bounding box center [760, 153] width 42 height 13
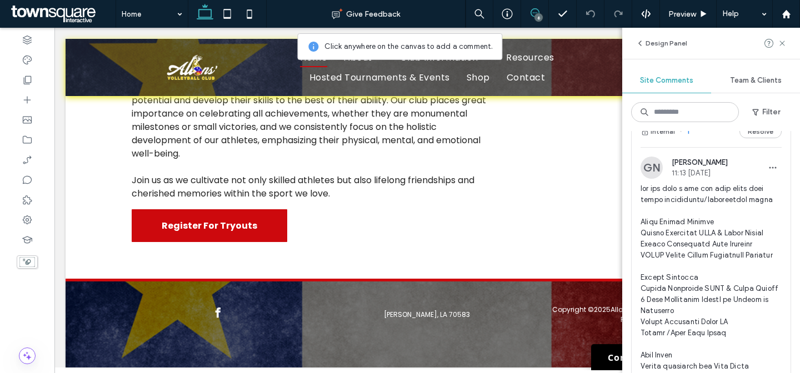
scroll to position [612, 0]
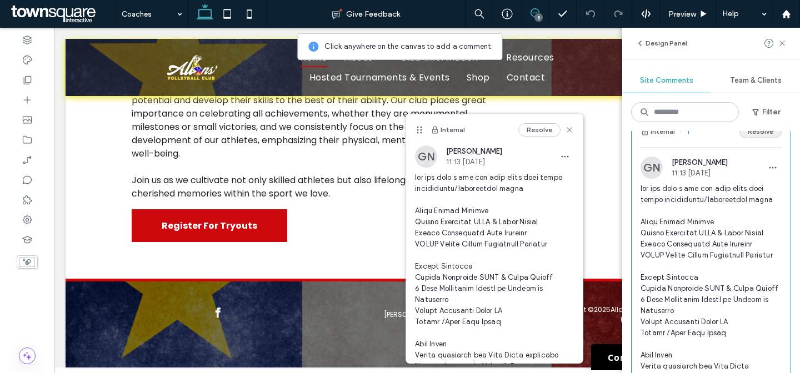
click at [757, 138] on button "Resolve" at bounding box center [760, 131] width 42 height 13
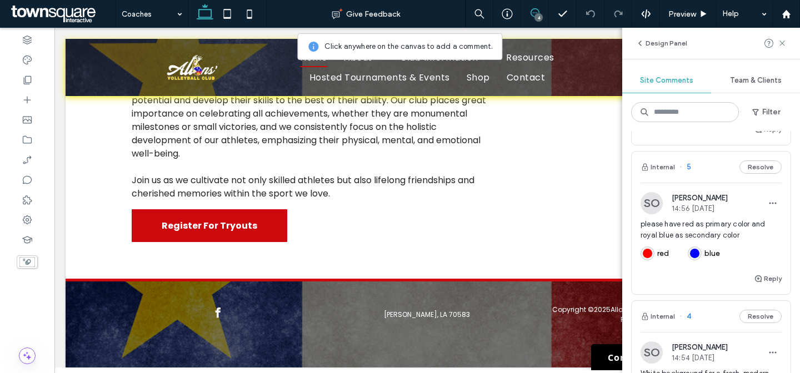
scroll to position [289, 0]
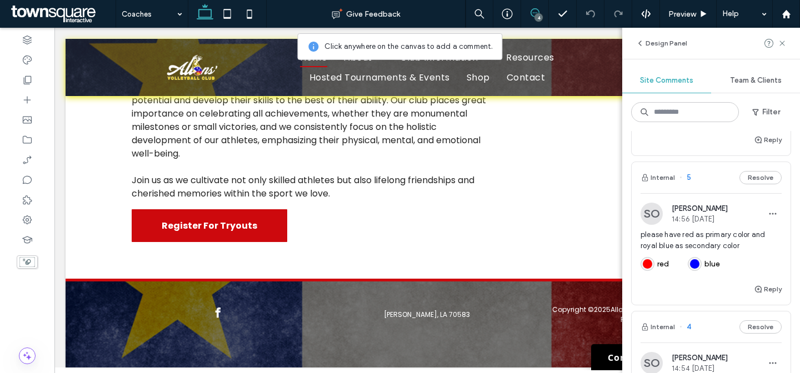
click at [753, 225] on div "SO [PERSON_NAME] 14:56 [DATE]" at bounding box center [711, 214] width 141 height 22
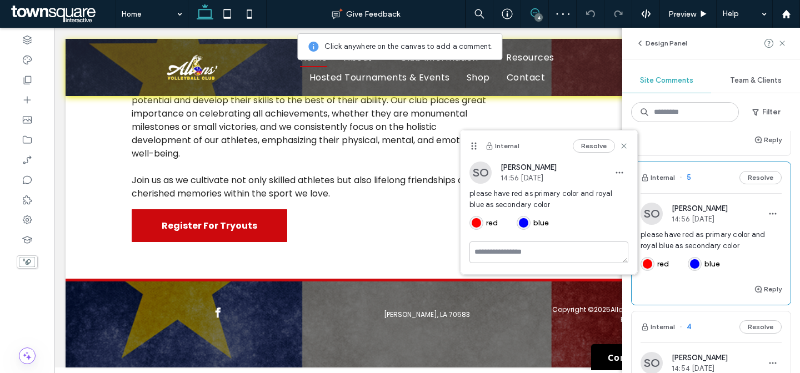
click at [723, 252] on span "please have red as primary color and royal blue as secondary color" at bounding box center [711, 240] width 141 height 22
click at [602, 151] on button "Resolve" at bounding box center [594, 145] width 42 height 13
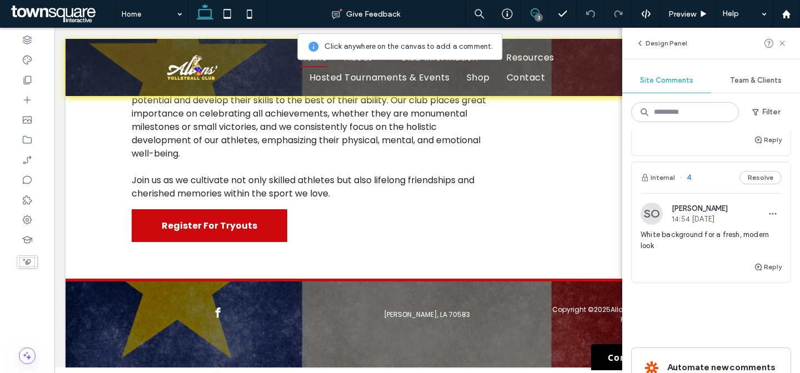
type input "******"
type input "**"
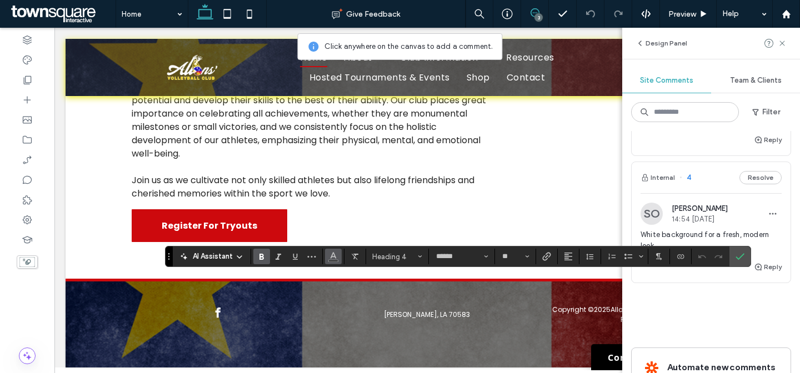
click at [336, 253] on icon "Color" at bounding box center [333, 255] width 9 height 9
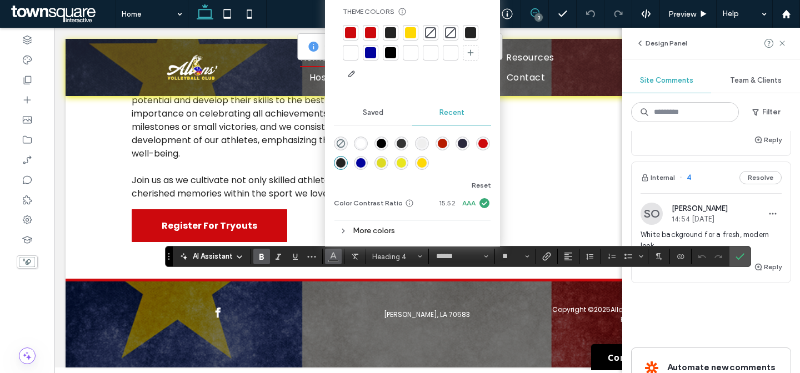
drag, startPoint x: 367, startPoint y: 47, endPoint x: 382, endPoint y: 43, distance: 15.0
click at [369, 47] on div at bounding box center [370, 52] width 11 height 11
click at [739, 254] on icon "Confirm" at bounding box center [740, 256] width 9 height 9
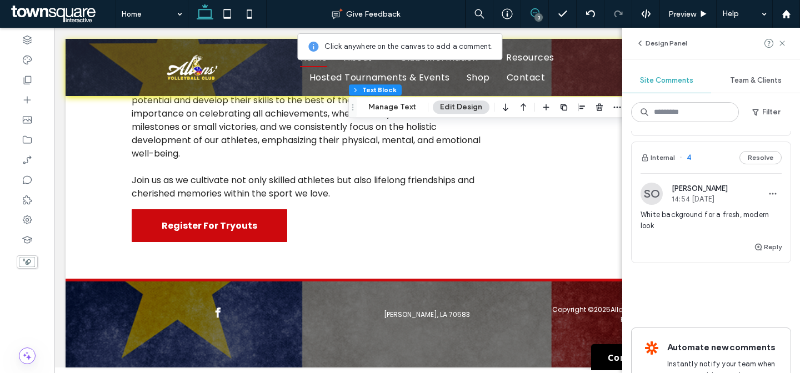
scroll to position [308, 0]
click at [752, 165] on button "Resolve" at bounding box center [760, 158] width 42 height 13
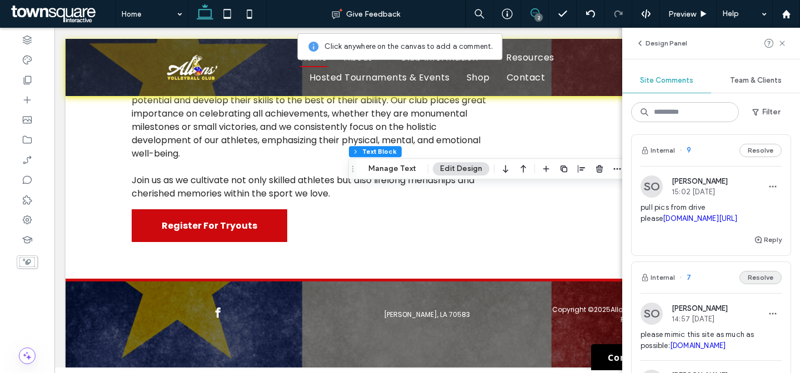
scroll to position [0, 0]
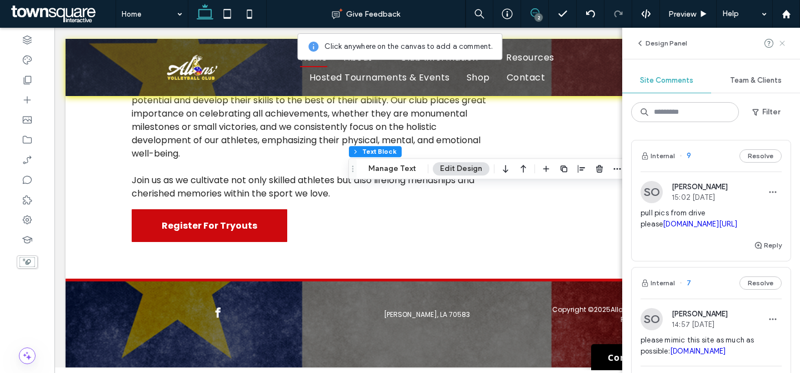
click at [779, 43] on icon at bounding box center [782, 43] width 9 height 9
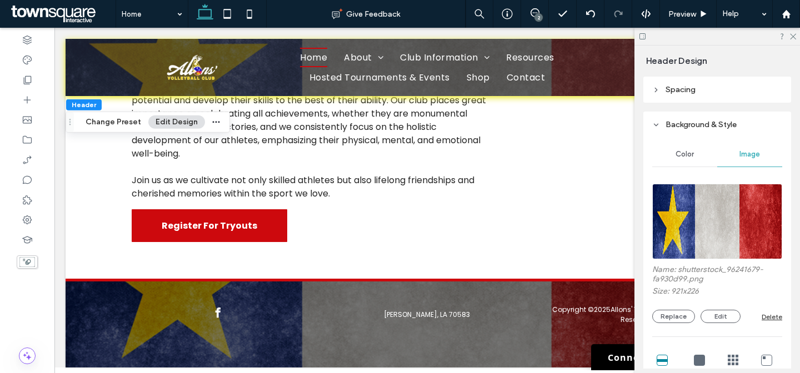
scroll to position [266, 0]
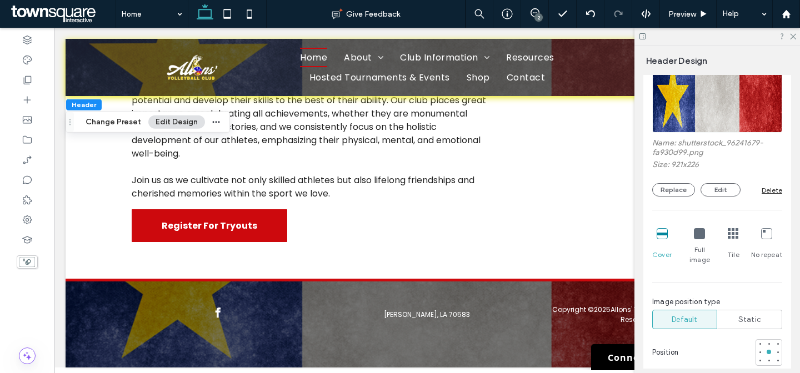
click at [771, 192] on div "Delete" at bounding box center [772, 190] width 21 height 8
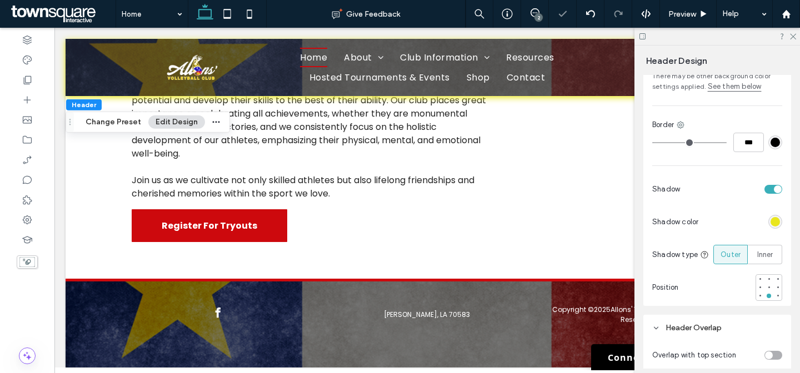
click at [771, 146] on div "#000000" at bounding box center [775, 142] width 9 height 9
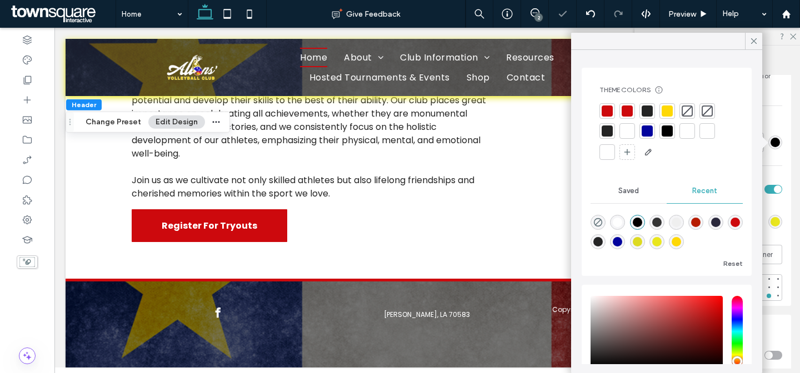
click at [784, 230] on div "Color Image Background color There may be other background color settings appli…" at bounding box center [717, 158] width 148 height 295
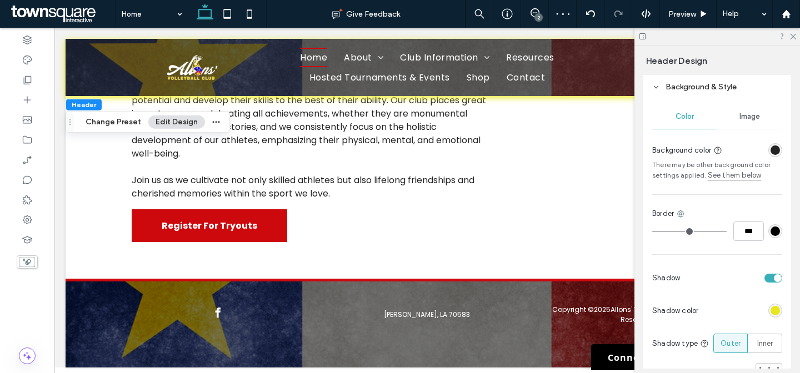
scroll to position [168, 0]
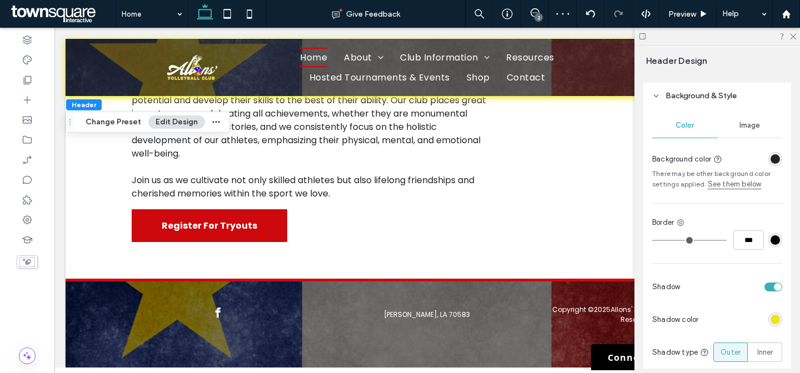
click at [771, 163] on div "rgba(36, 36, 36, 1)" at bounding box center [775, 158] width 9 height 9
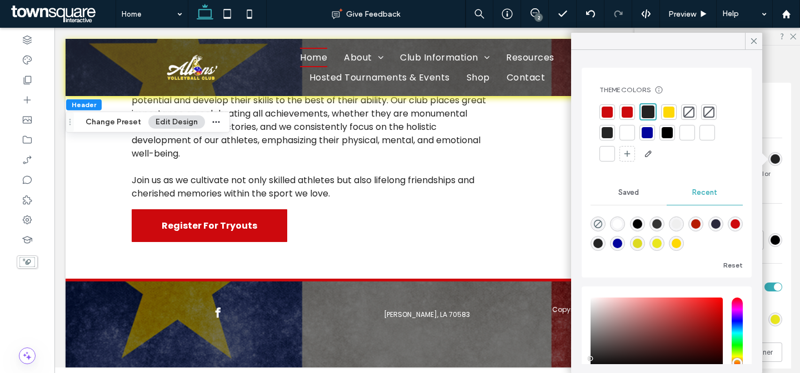
click at [623, 131] on div at bounding box center [627, 132] width 11 height 11
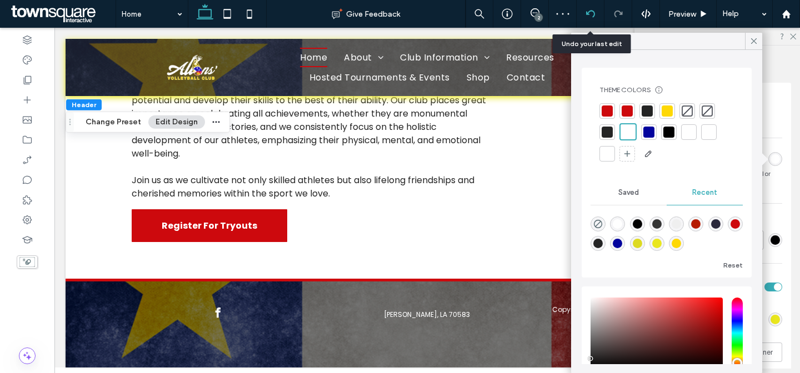
click at [589, 13] on icon at bounding box center [590, 13] width 9 height 9
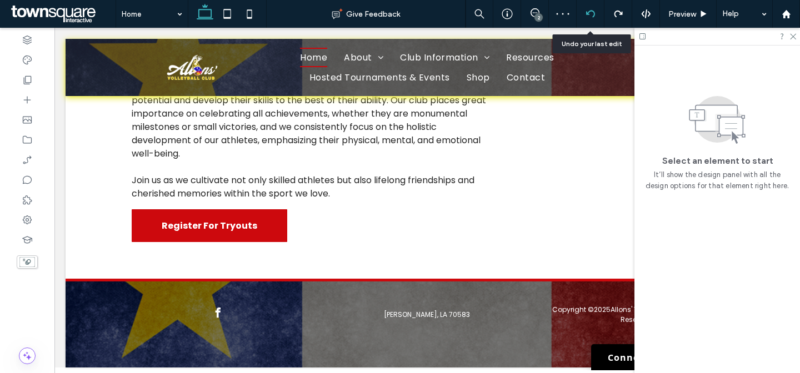
click at [589, 13] on icon at bounding box center [590, 13] width 9 height 9
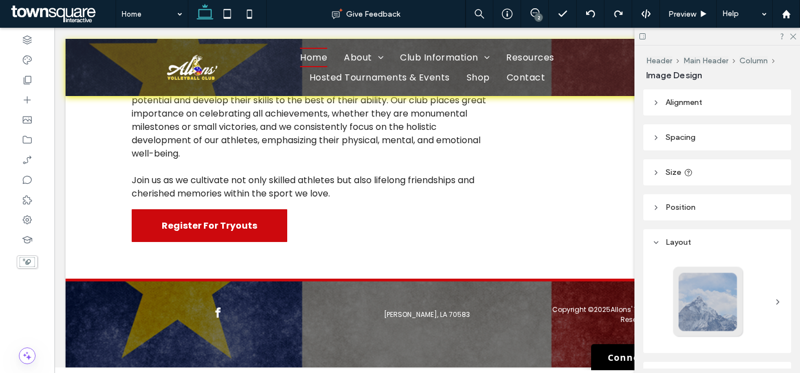
type input "**"
type input "***"
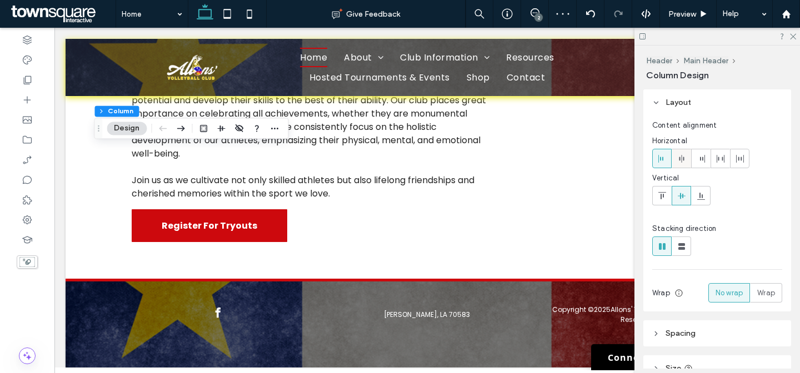
click at [676, 162] on div at bounding box center [681, 158] width 18 height 18
click at [792, 37] on icon at bounding box center [792, 35] width 7 height 7
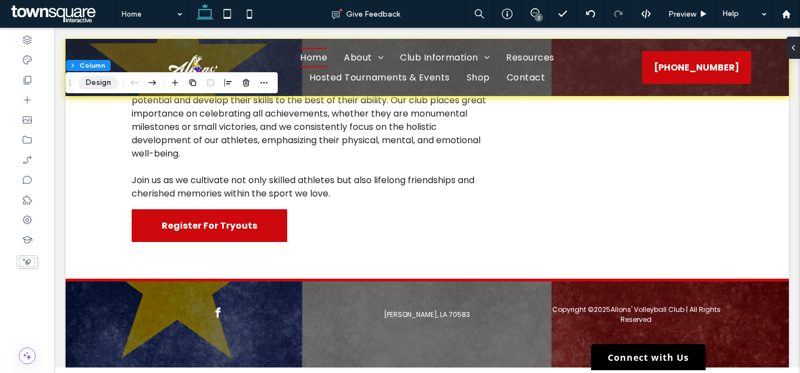
click at [84, 76] on button "Design" at bounding box center [98, 82] width 40 height 13
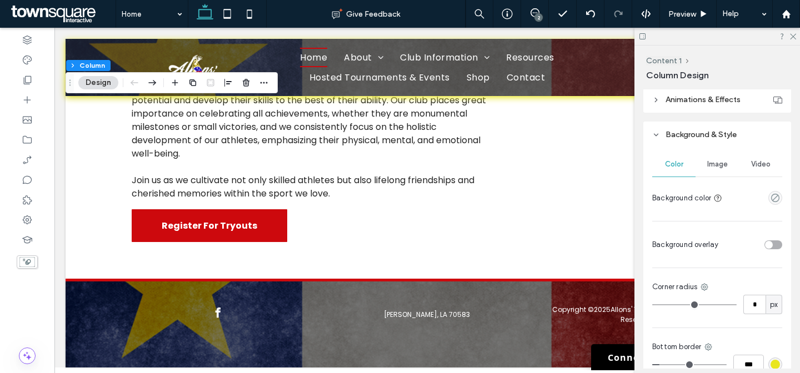
scroll to position [321, 0]
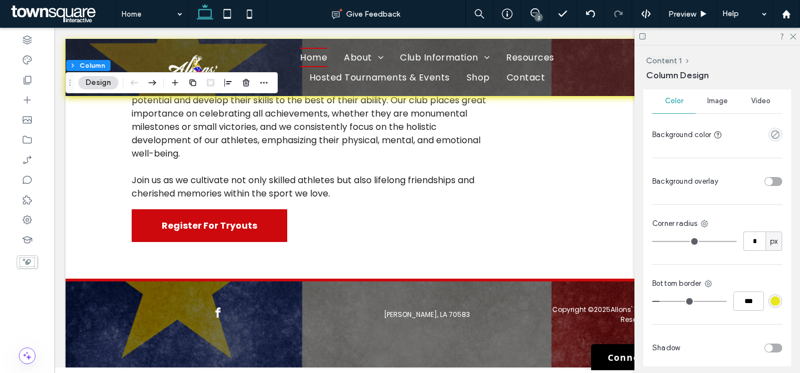
drag, startPoint x: 720, startPoint y: 96, endPoint x: 728, endPoint y: 120, distance: 25.3
click at [720, 96] on div "Image" at bounding box center [717, 101] width 43 height 24
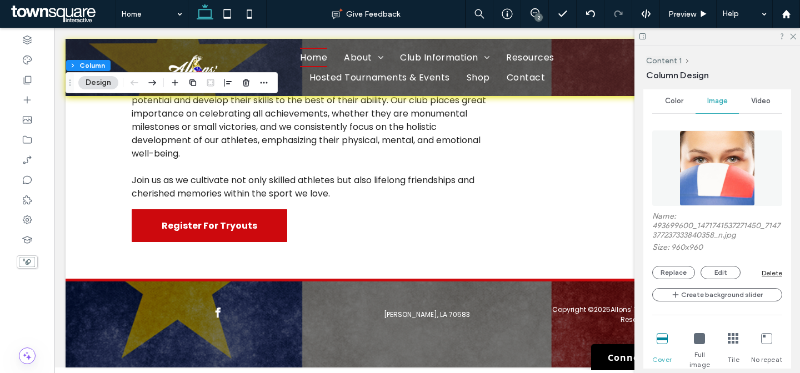
click at [718, 162] on img at bounding box center [717, 169] width 76 height 76
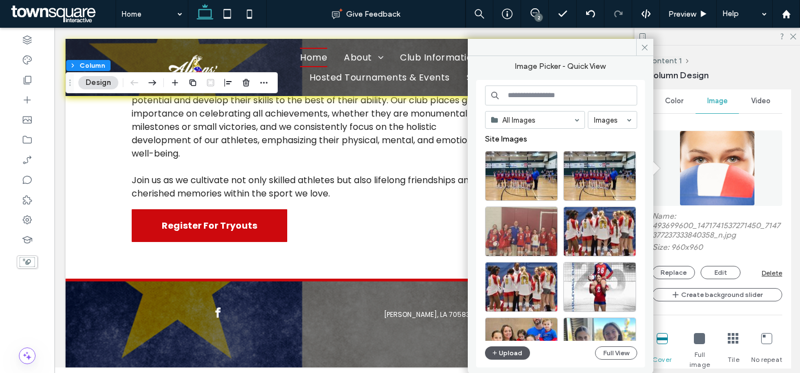
click at [497, 353] on icon "button" at bounding box center [495, 353] width 7 height 9
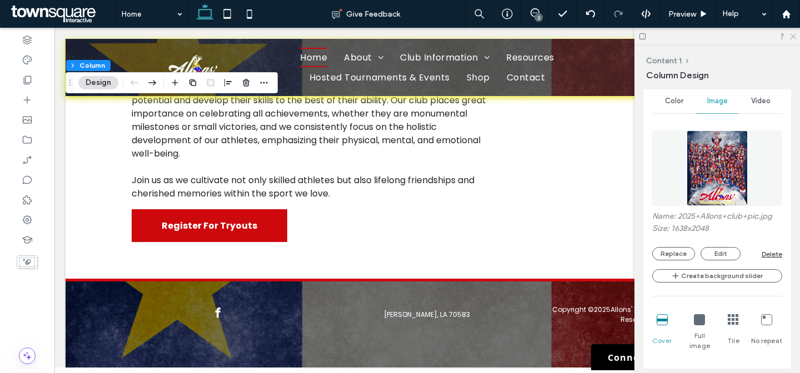
click at [795, 39] on icon at bounding box center [792, 35] width 7 height 7
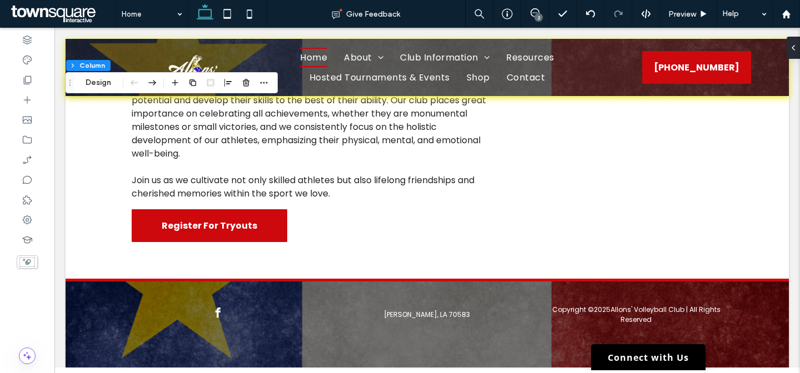
click at [534, 19] on div "2" at bounding box center [538, 17] width 8 height 8
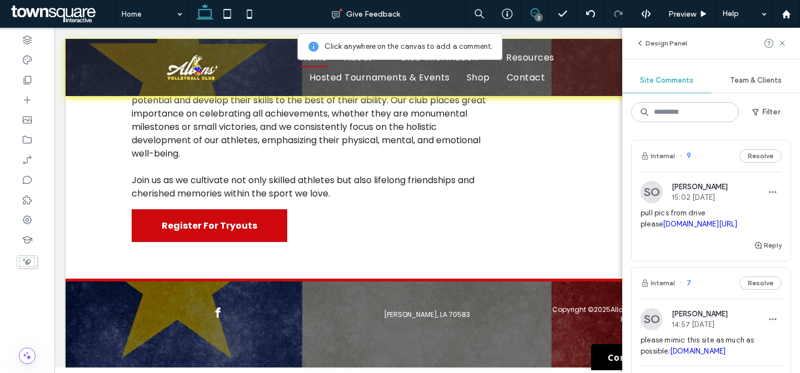
click at [761, 156] on button "Resolve" at bounding box center [760, 155] width 42 height 13
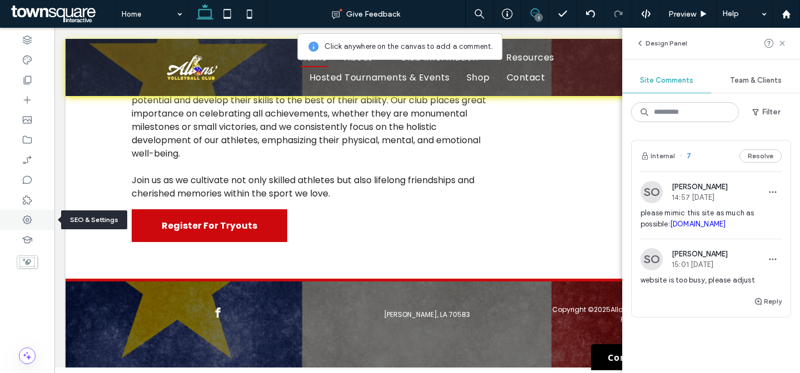
click at [36, 219] on div at bounding box center [27, 220] width 54 height 20
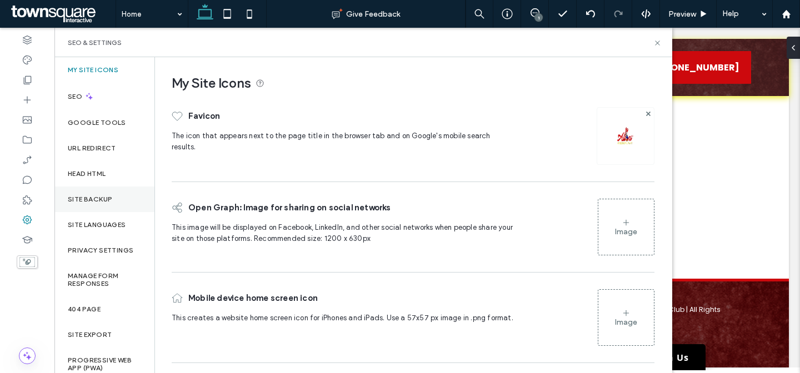
click at [100, 206] on div "Site Backup" at bounding box center [104, 200] width 100 height 26
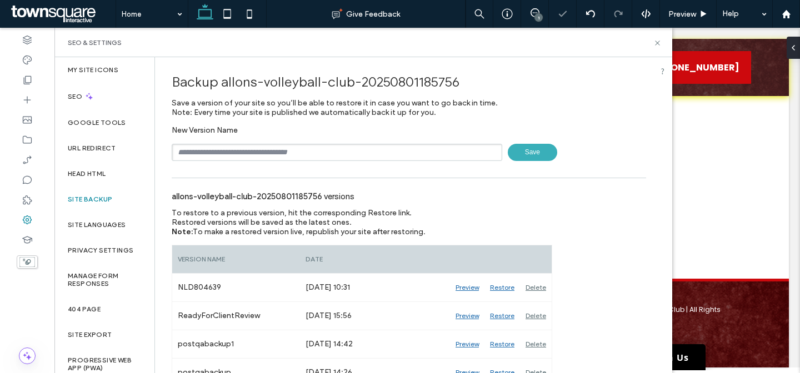
click at [318, 152] on input "text" at bounding box center [337, 152] width 331 height 17
paste input "******"
type input "**********"
click at [524, 150] on span "Save" at bounding box center [532, 152] width 49 height 17
click at [656, 42] on use at bounding box center [657, 43] width 4 height 4
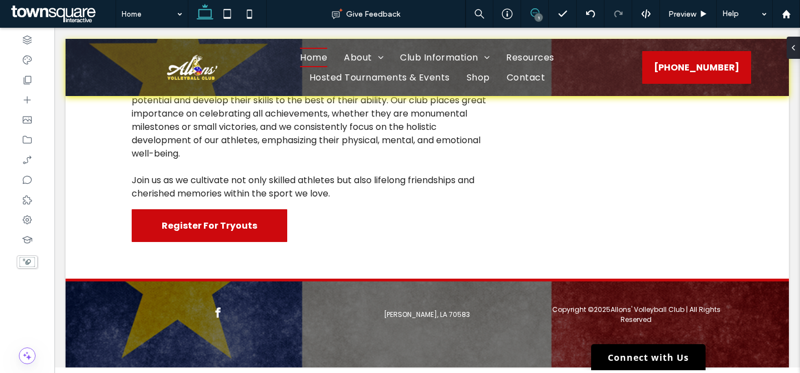
click at [531, 14] on icon at bounding box center [535, 12] width 9 height 9
